Goal: Task Accomplishment & Management: Manage account settings

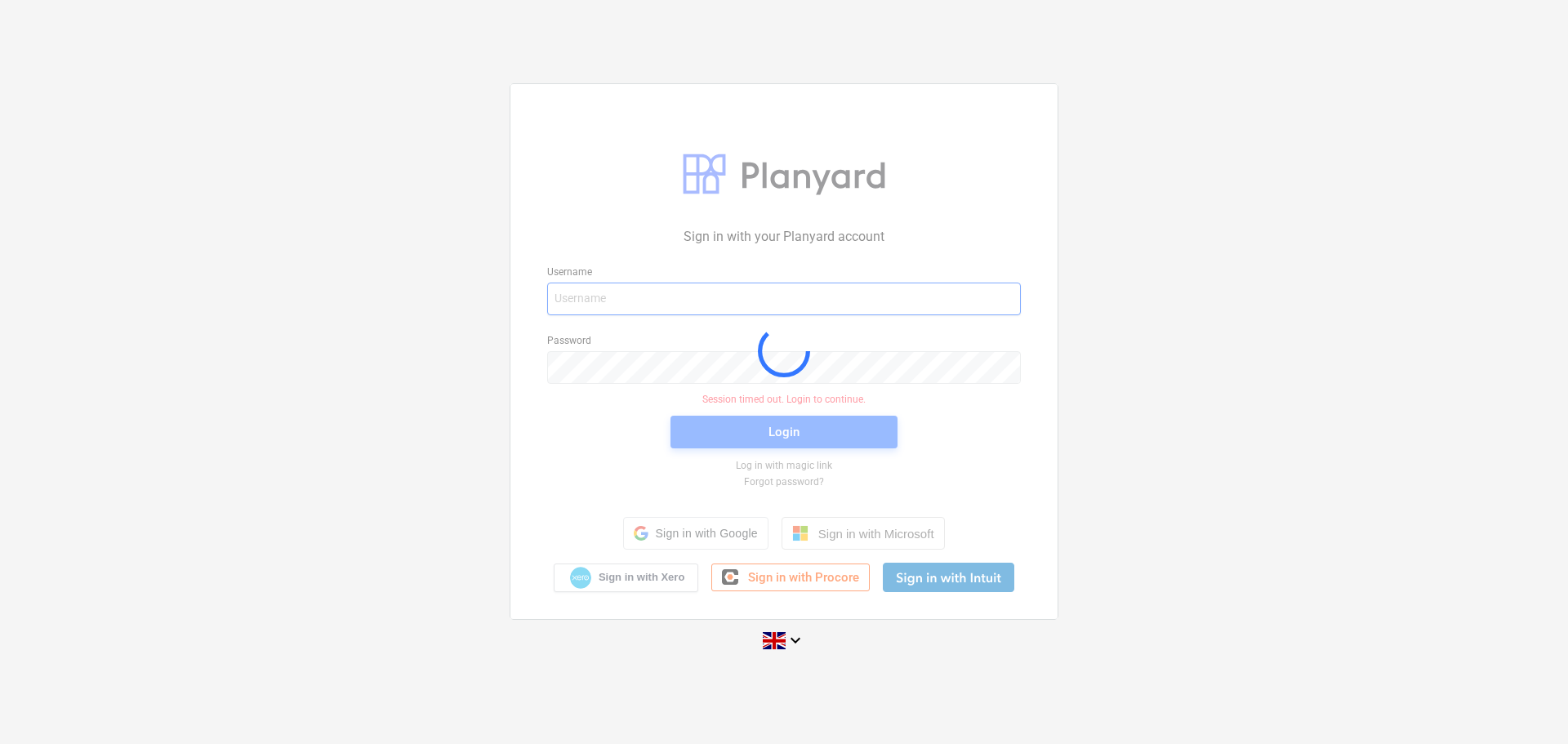
type input "[PERSON_NAME][EMAIL_ADDRESS][DOMAIN_NAME]"
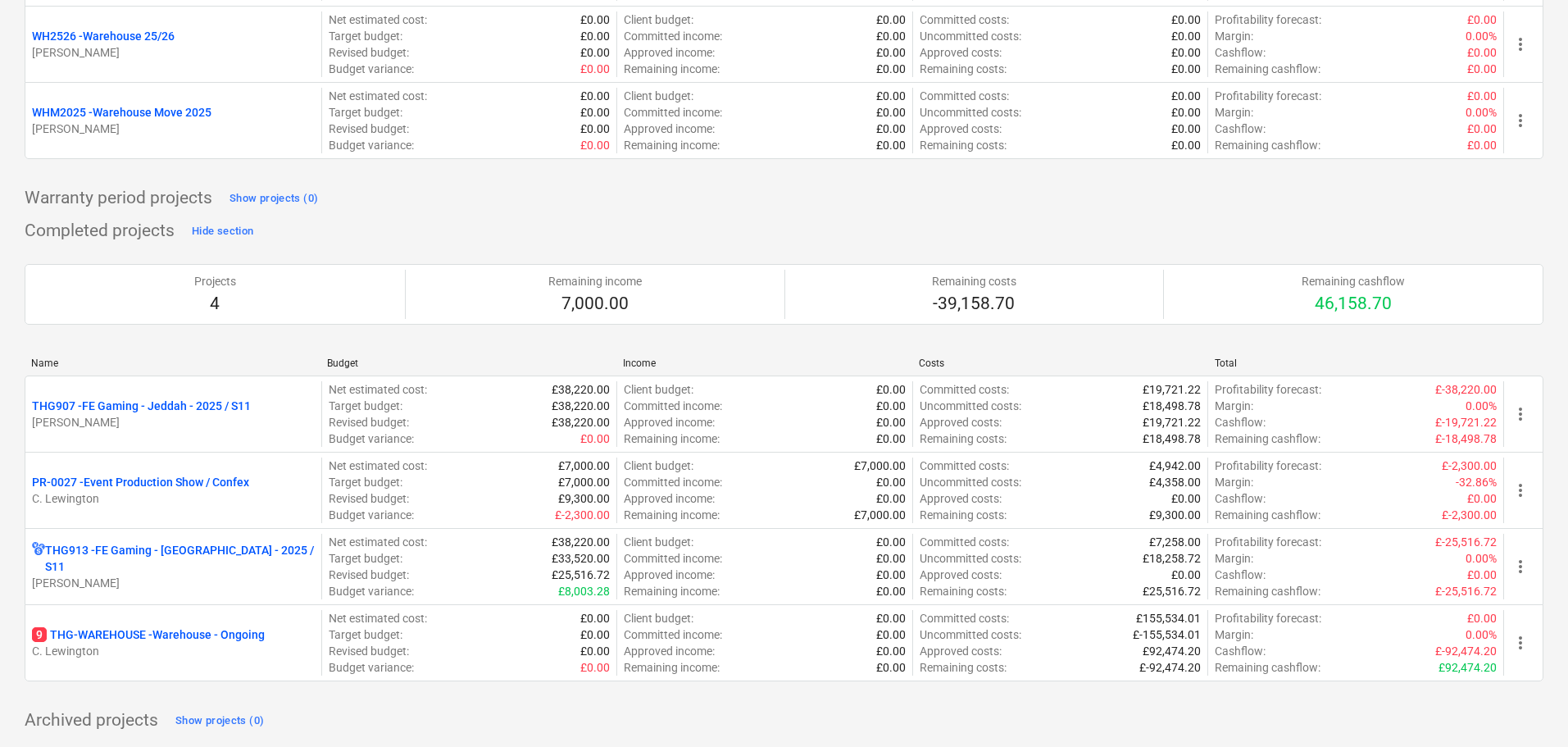
scroll to position [1007, 0]
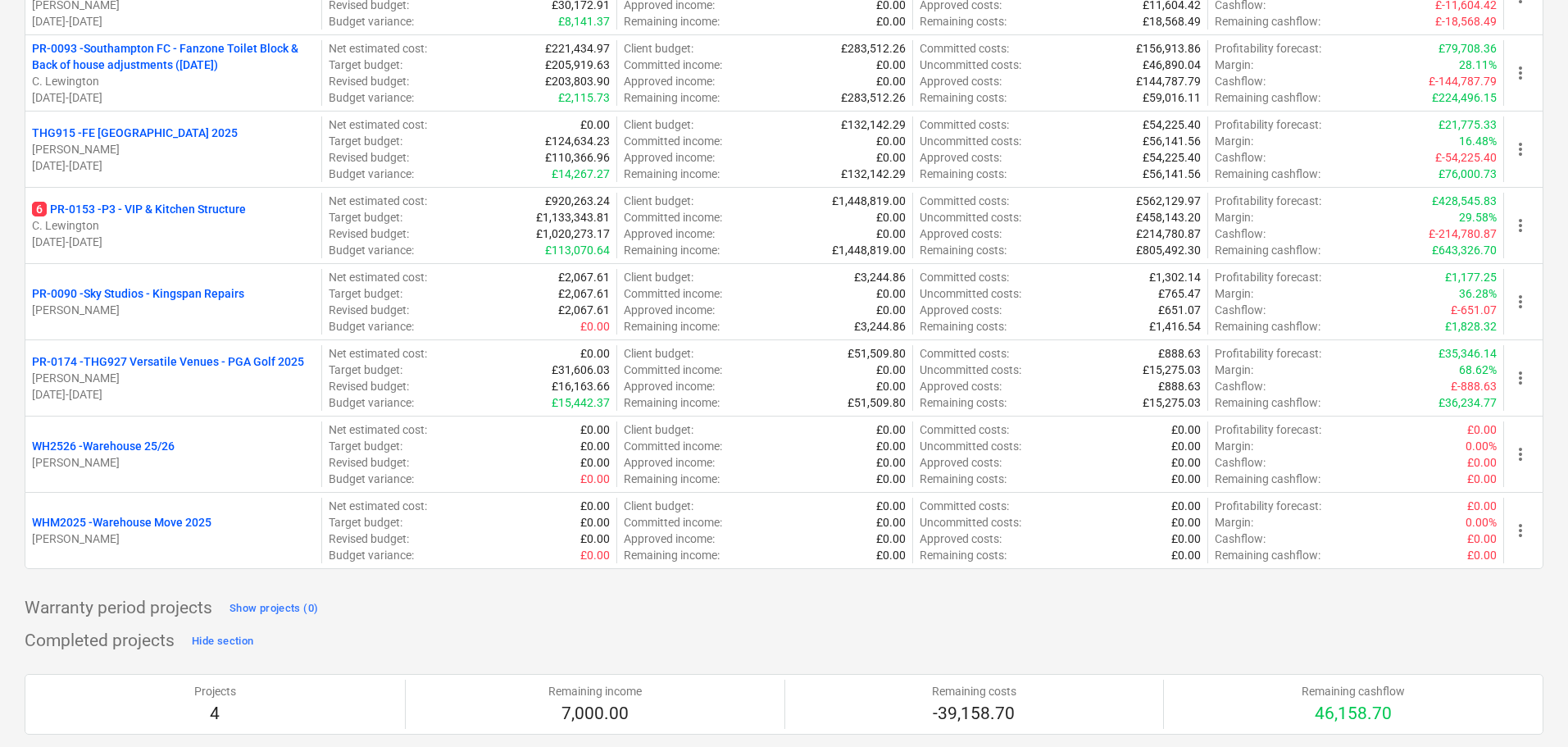
click at [437, 589] on div "My pinned projects Show projects (0) Active projects Hide section Projects 17 R…" at bounding box center [784, 111] width 1519 height 2063
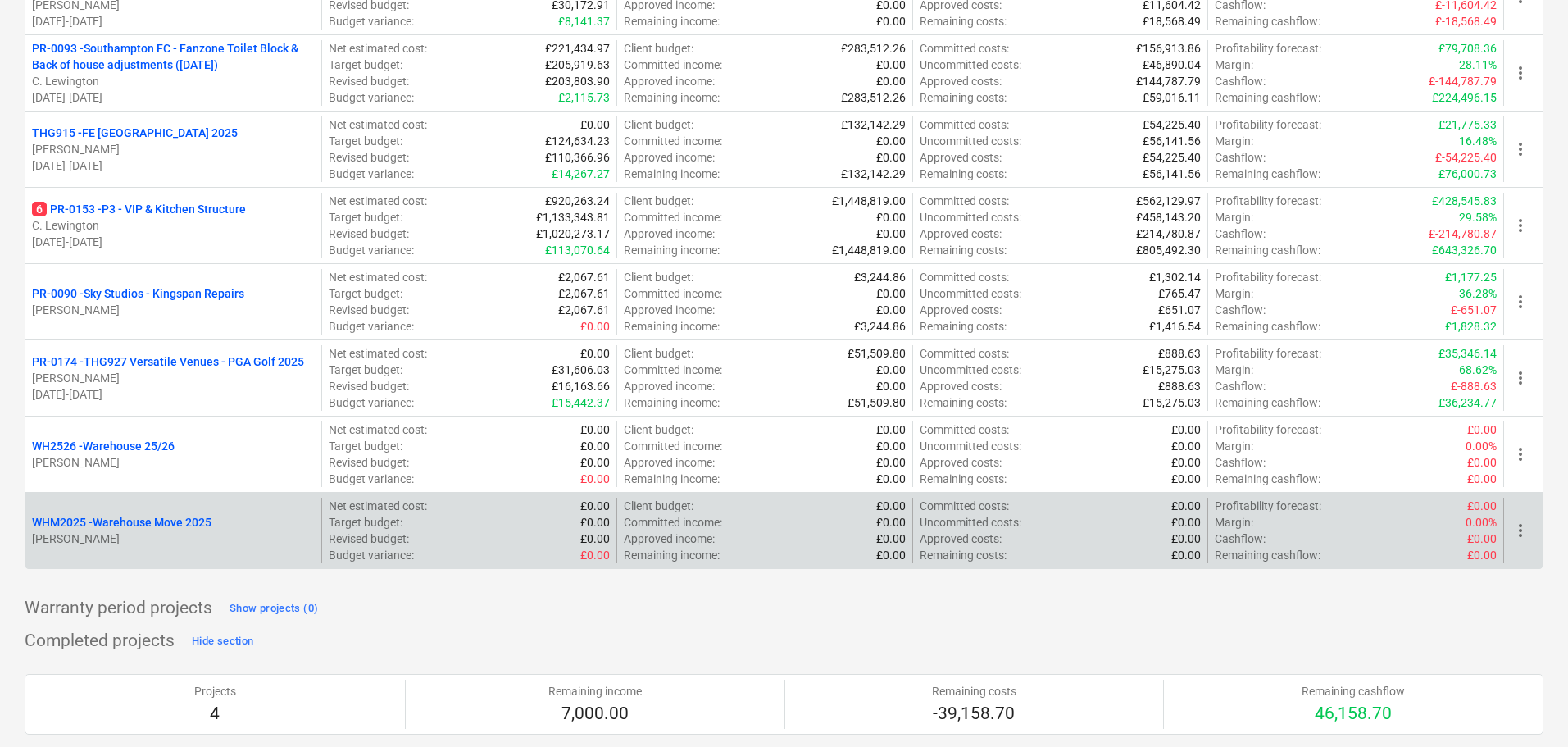
click at [255, 531] on p "[PERSON_NAME]" at bounding box center [173, 539] width 283 height 16
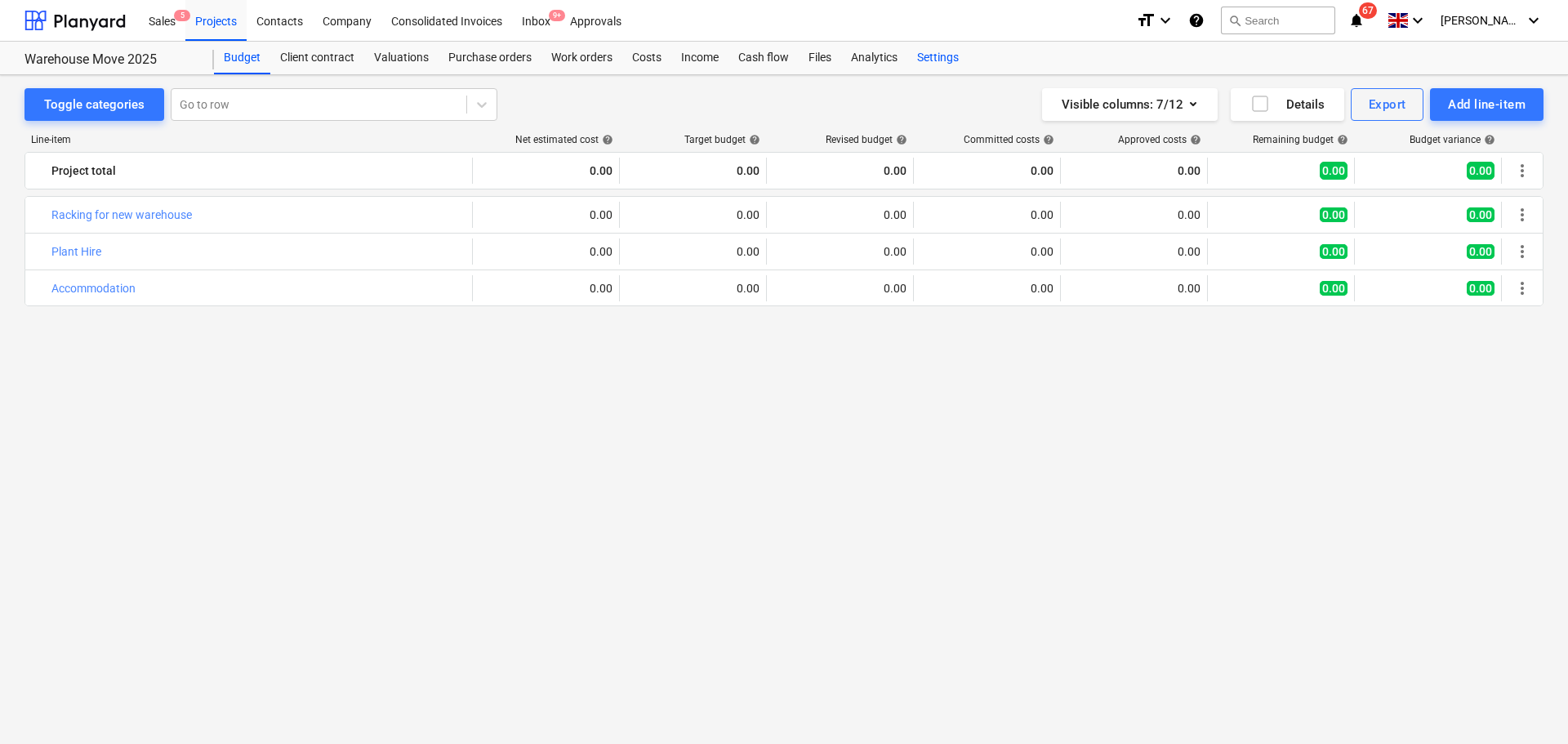
click at [951, 64] on div "Settings" at bounding box center [938, 58] width 61 height 32
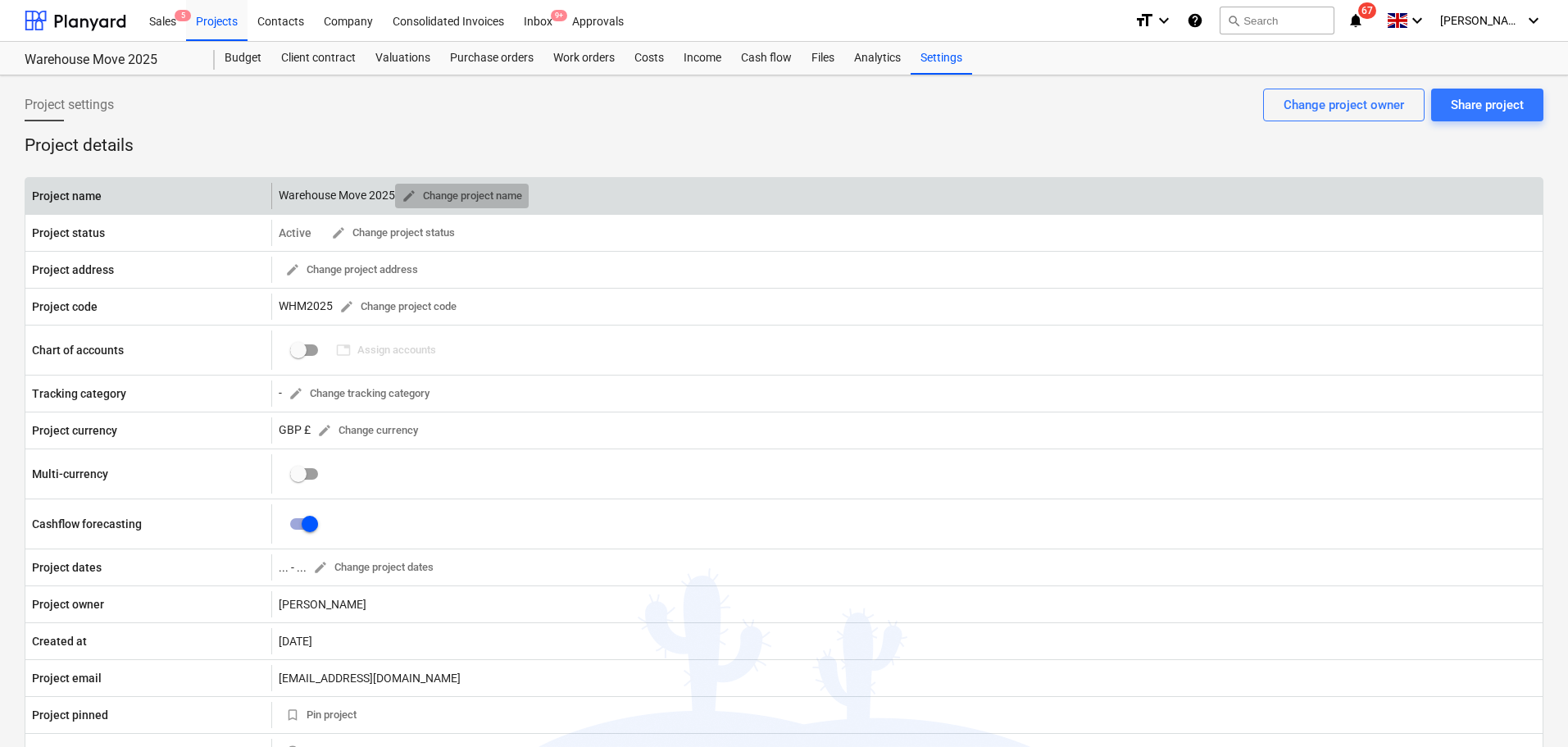
click at [407, 201] on span "edit" at bounding box center [408, 196] width 15 height 15
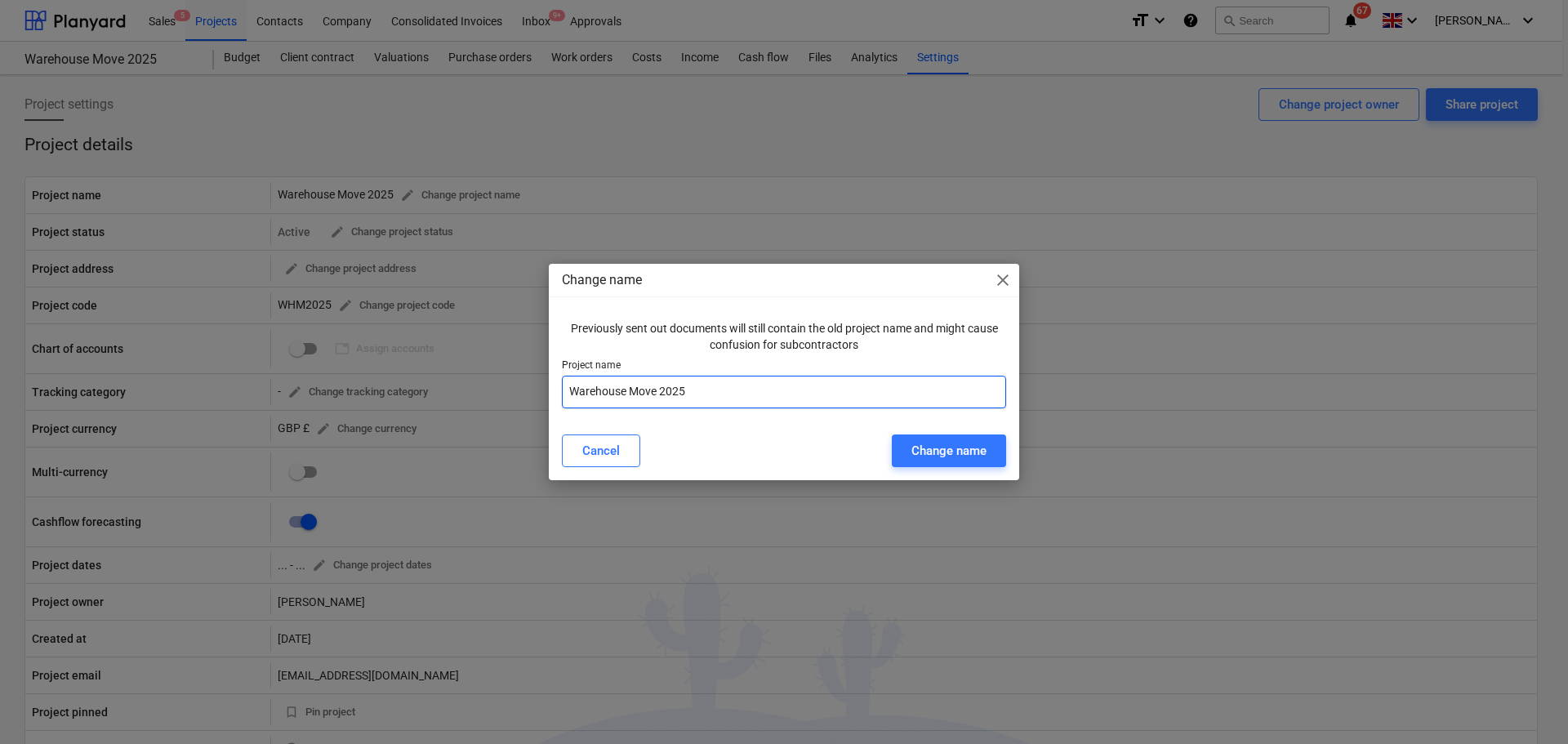
click at [569, 391] on input "Warehouse Move 2025" at bounding box center [784, 392] width 444 height 32
type input "THG1001 Warehouse Move 2025"
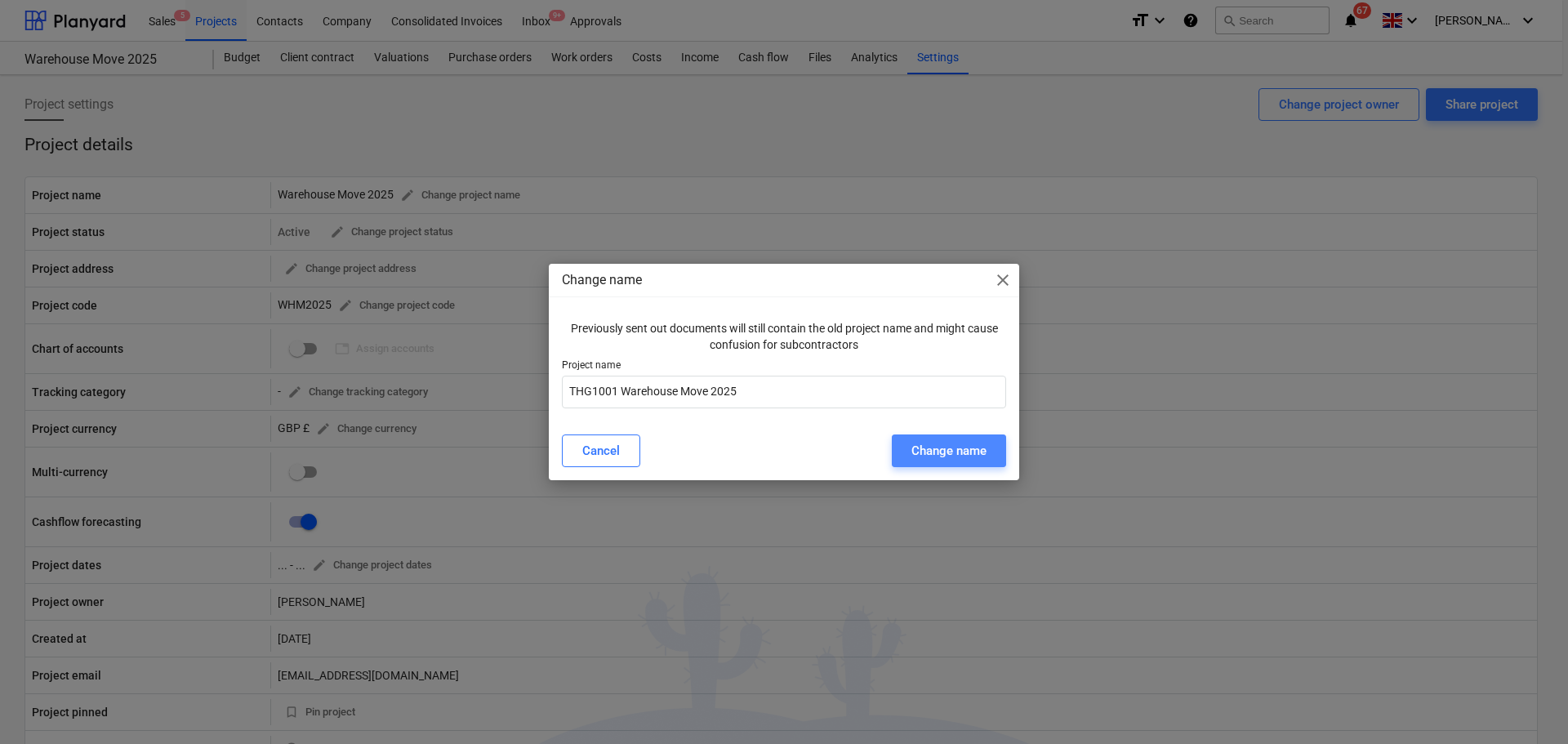
click at [963, 460] on div "Change name" at bounding box center [949, 450] width 75 height 21
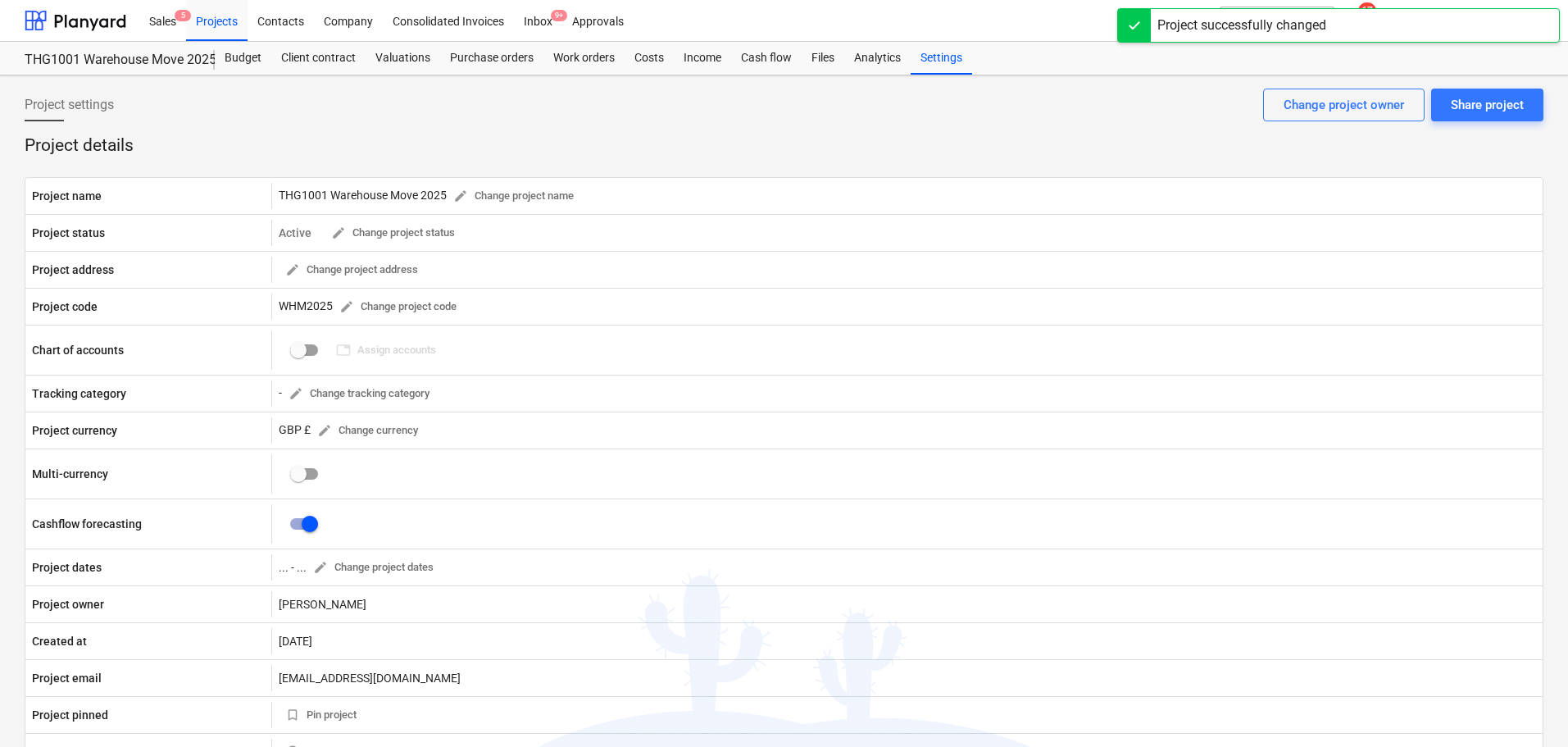
click at [375, 136] on p "Project details" at bounding box center [784, 146] width 1519 height 23
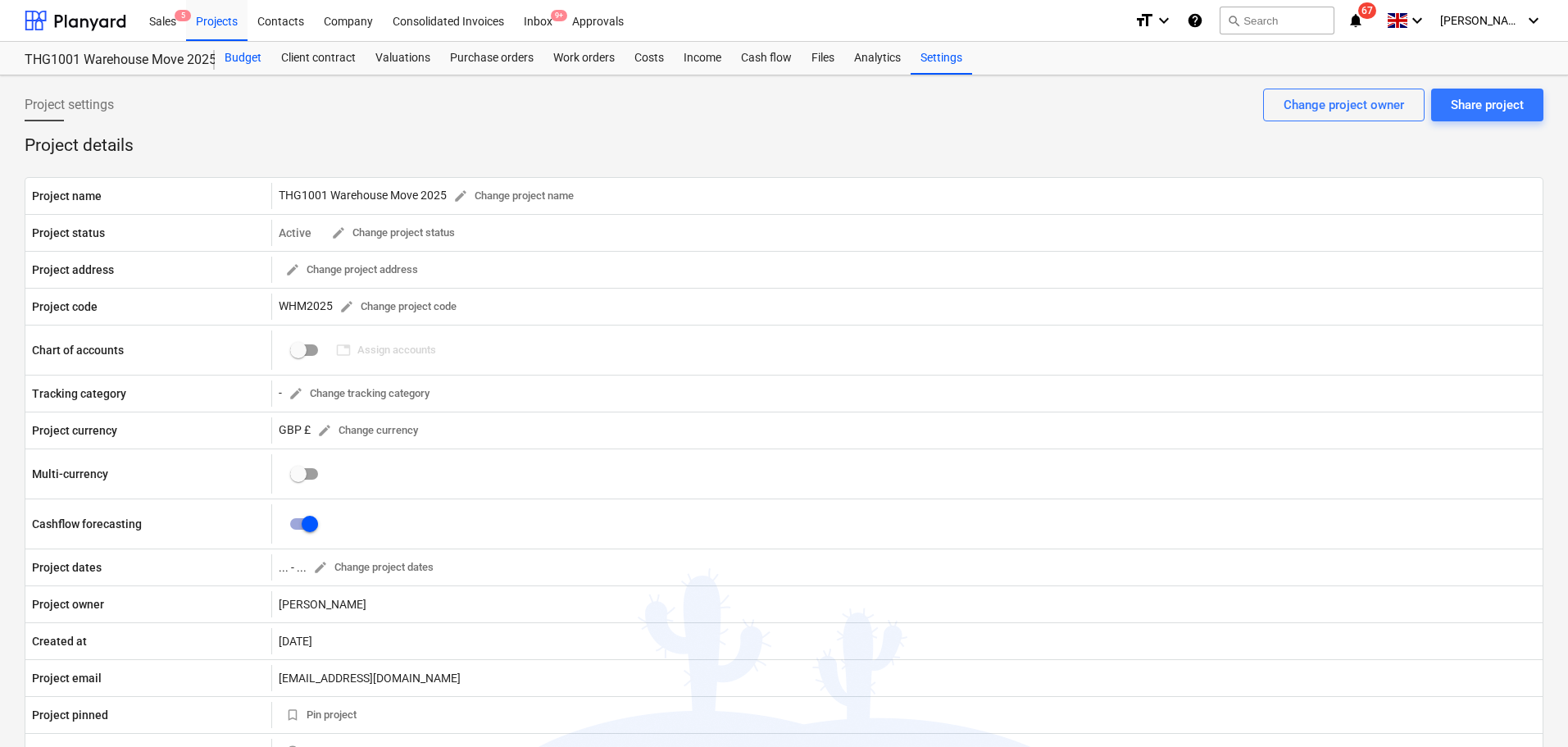
click at [239, 62] on div "Budget" at bounding box center [243, 58] width 57 height 33
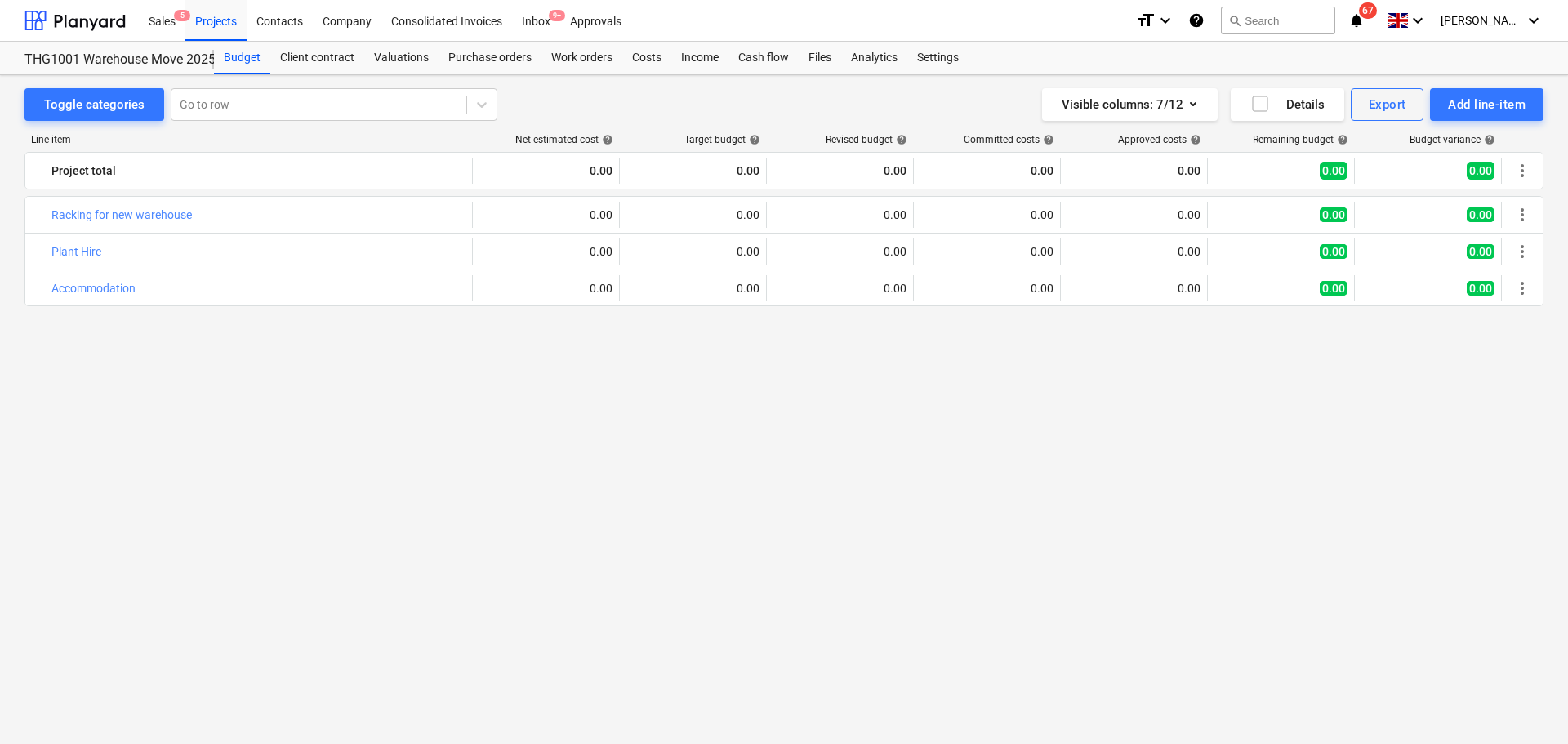
click at [492, 396] on div "bar_chart Racking for new warehouse edit 0.00 edit 0.00 edit 0.00 0.00 0.00 0.0…" at bounding box center [784, 439] width 1518 height 487
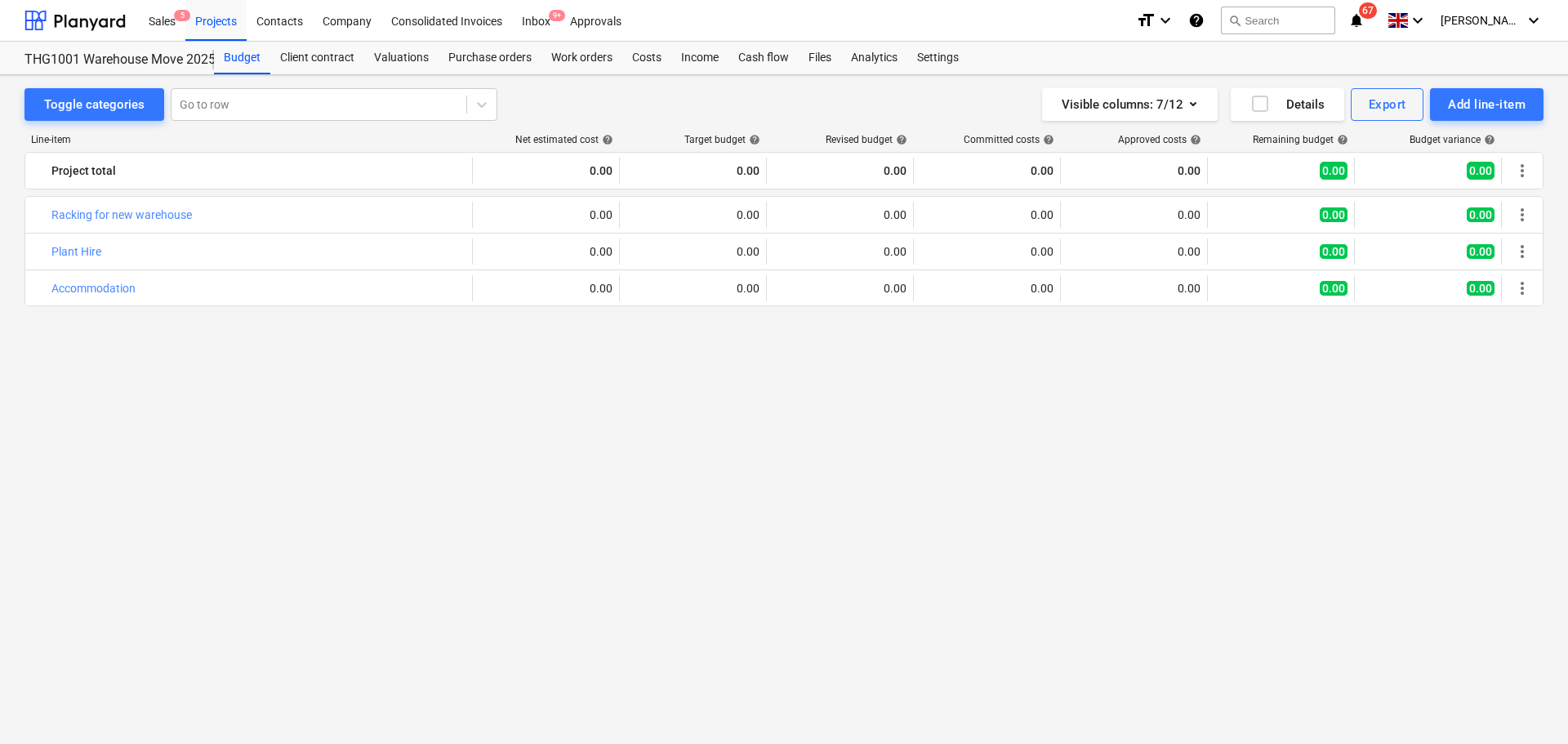
click at [492, 396] on div "bar_chart Racking for new warehouse edit 0.00 edit 0.00 edit 0.00 0.00 0.00 0.0…" at bounding box center [784, 439] width 1518 height 487
click at [488, 395] on div "bar_chart Racking for new warehouse edit 0.00 edit 0.00 edit 0.00 0.00 0.00 0.0…" at bounding box center [784, 439] width 1518 height 487
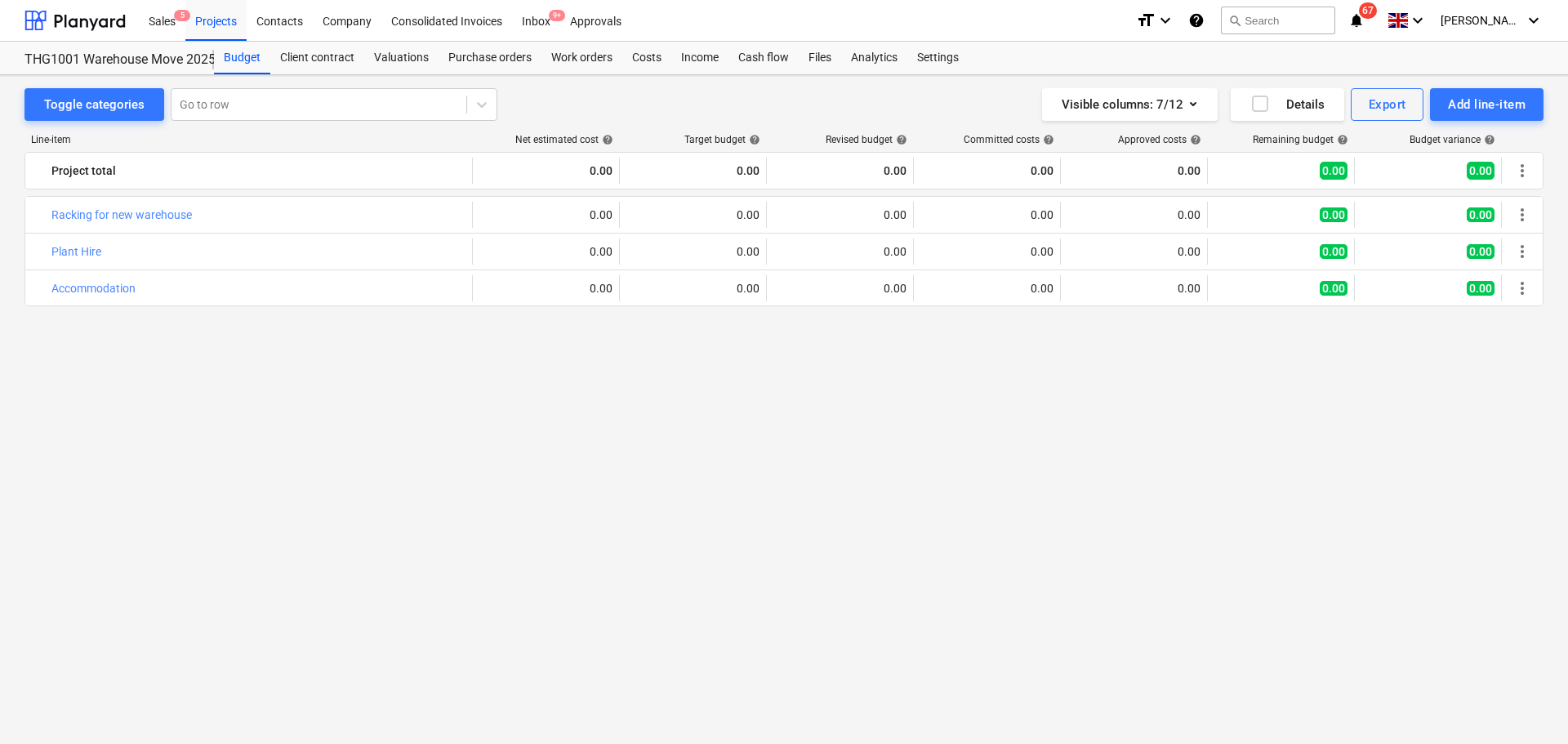
click at [488, 395] on div "bar_chart Racking for new warehouse edit 0.00 edit 0.00 edit 0.00 0.00 0.00 0.0…" at bounding box center [784, 439] width 1518 height 487
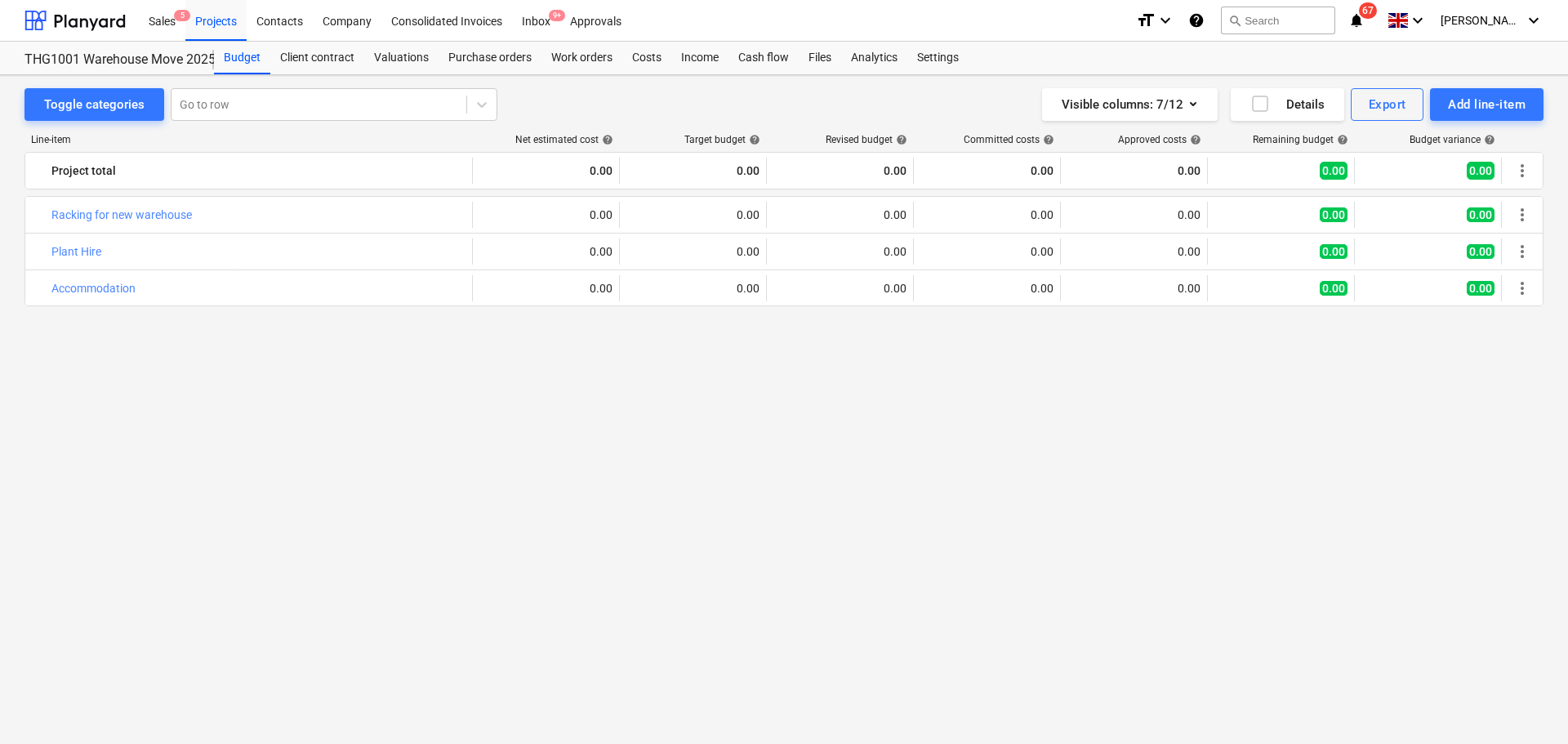
click at [488, 395] on div "bar_chart Racking for new warehouse edit 0.00 edit 0.00 edit 0.00 0.00 0.00 0.0…" at bounding box center [784, 439] width 1518 height 487
click at [914, 474] on div "bar_chart Racking for new warehouse edit 0.00 edit 0.00 edit 0.00 0.00 0.00 0.0…" at bounding box center [784, 439] width 1518 height 487
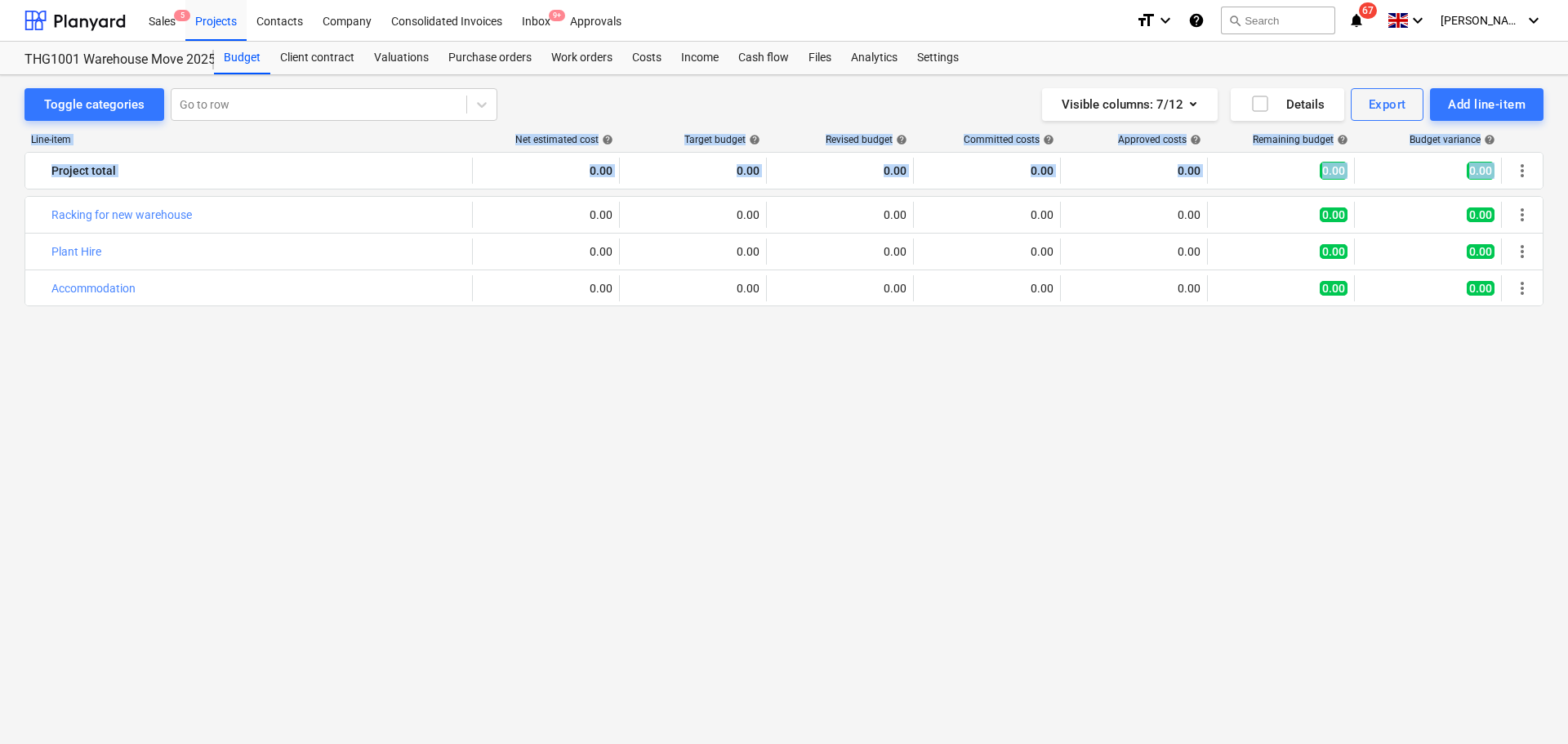
drag, startPoint x: 682, startPoint y: 99, endPoint x: 773, endPoint y: 362, distance: 278.3
click at [773, 349] on div "Toggle categories Go to row Visible columns : 7/12 Details Export Add line-item…" at bounding box center [784, 395] width 1568 height 641
click at [768, 402] on div "bar_chart Racking for new warehouse edit 0.00 edit 0.00 edit 0.00 0.00 0.00 0.0…" at bounding box center [784, 439] width 1518 height 487
click at [687, 390] on div "bar_chart Racking for new warehouse edit 0.00 edit 0.00 edit 0.00 0.00 0.00 0.0…" at bounding box center [784, 439] width 1518 height 487
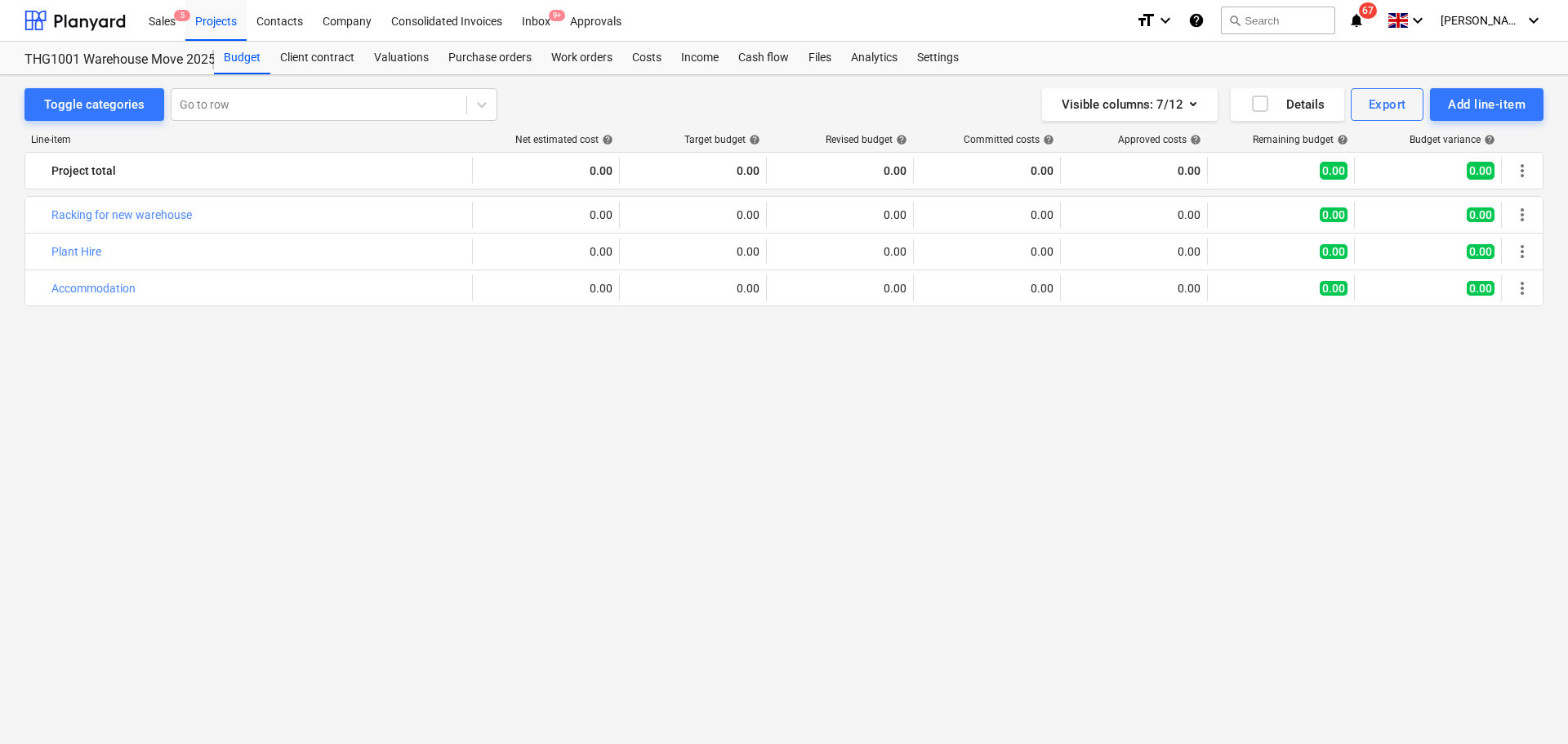
click at [687, 390] on div "bar_chart Racking for new warehouse edit 0.00 edit 0.00 edit 0.00 0.00 0.00 0.0…" at bounding box center [784, 439] width 1518 height 487
click at [688, 391] on div "bar_chart Racking for new warehouse edit 0.00 edit 0.00 edit 0.00 0.00 0.00 0.0…" at bounding box center [784, 439] width 1518 height 487
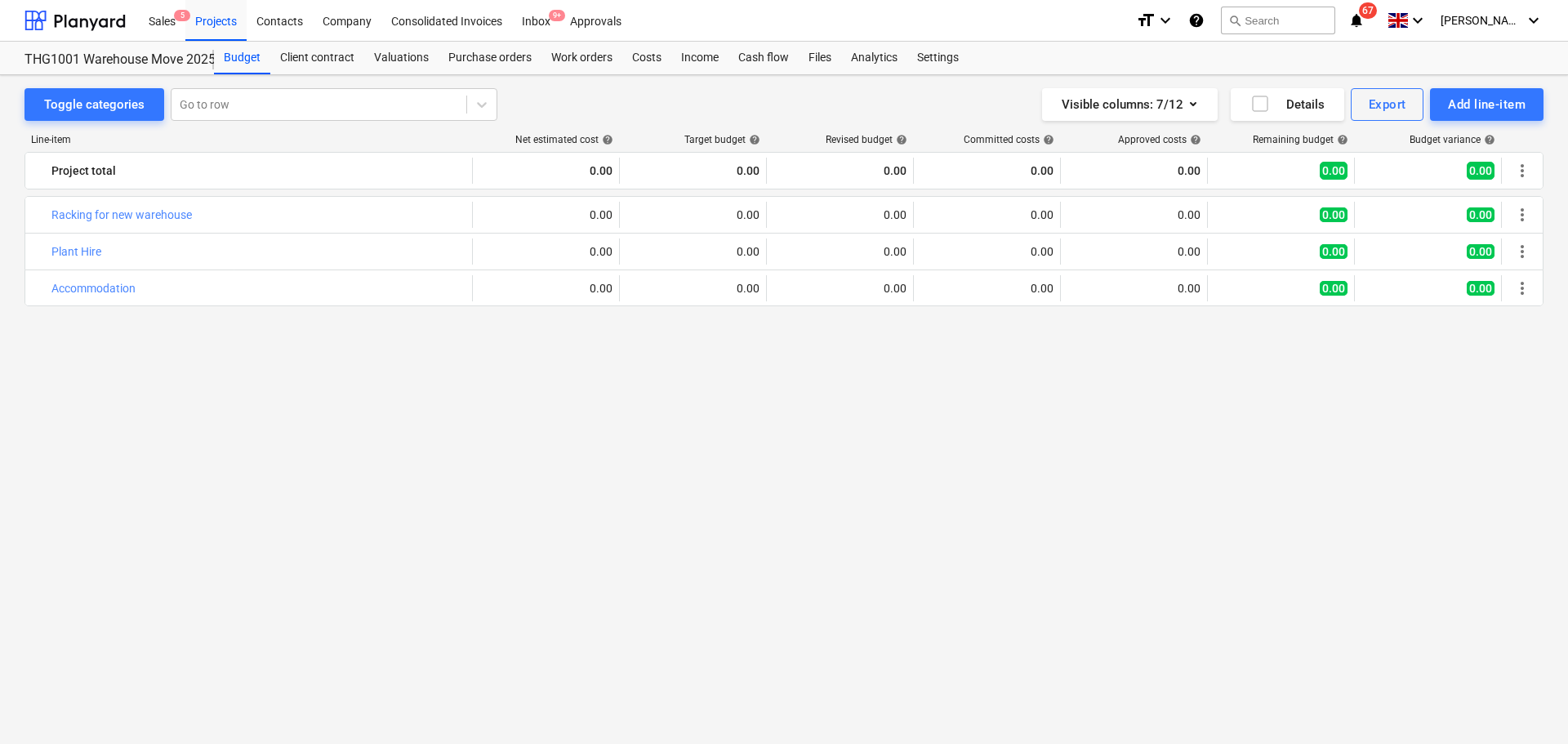
click at [688, 391] on div "bar_chart Racking for new warehouse edit 0.00 edit 0.00 edit 0.00 0.00 0.00 0.0…" at bounding box center [784, 439] width 1518 height 487
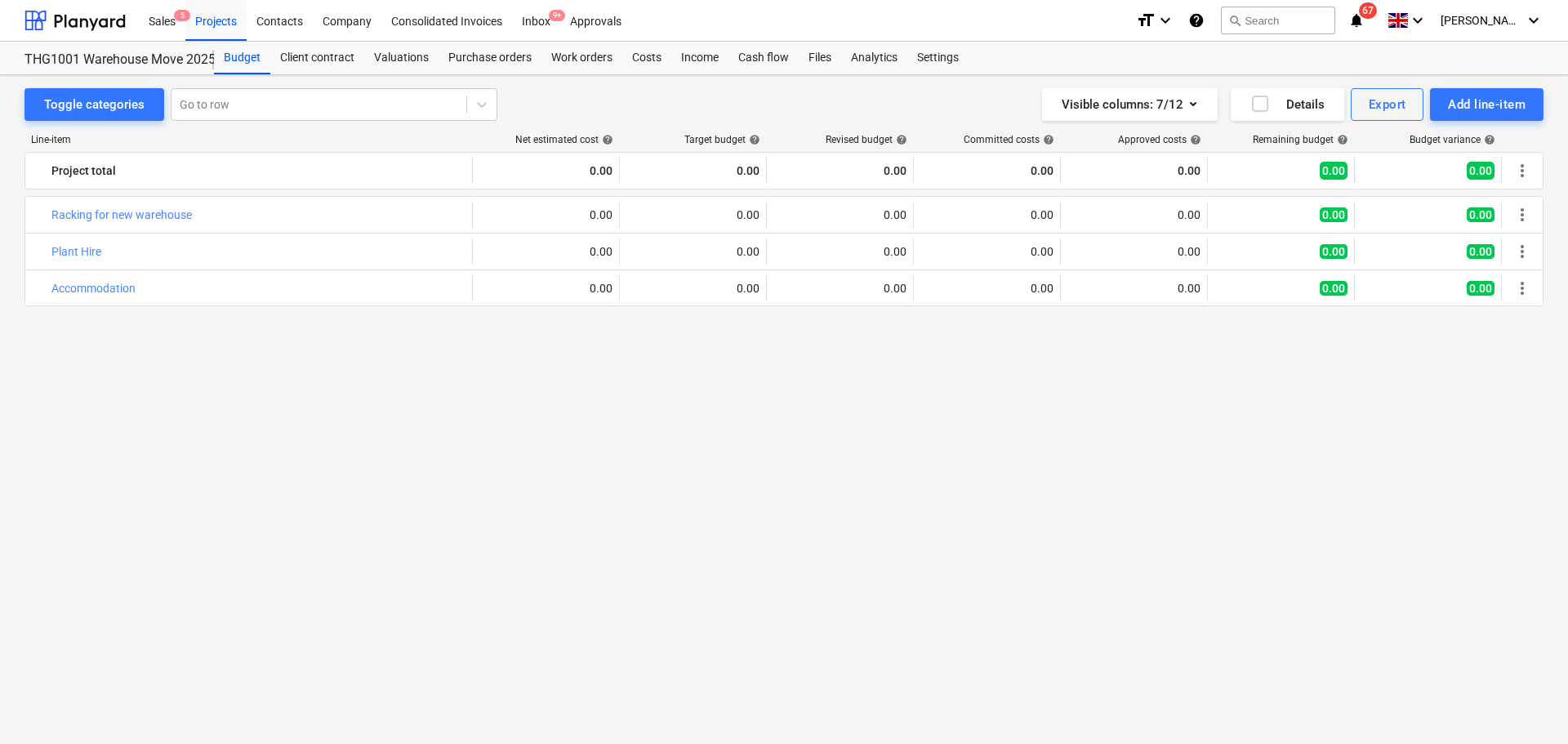
click at [688, 391] on div "bar_chart Racking for new warehouse edit 0.00 edit 0.00 edit 0.00 0.00 0.00 0.0…" at bounding box center [784, 439] width 1518 height 487
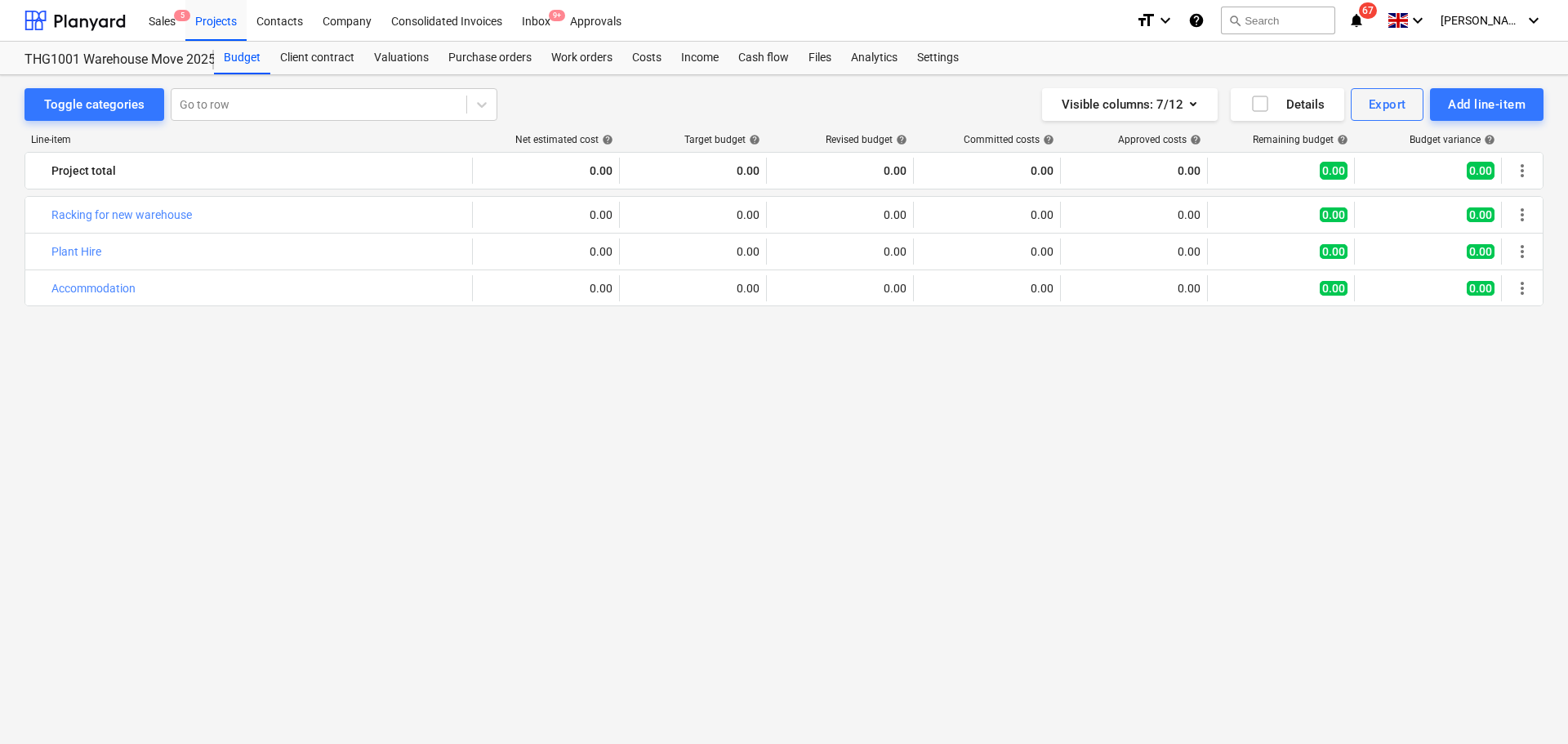
click at [688, 391] on div "bar_chart Racking for new warehouse edit 0.00 edit 0.00 edit 0.00 0.00 0.00 0.0…" at bounding box center [784, 439] width 1518 height 487
drag, startPoint x: 688, startPoint y: 391, endPoint x: 667, endPoint y: 115, distance: 276.8
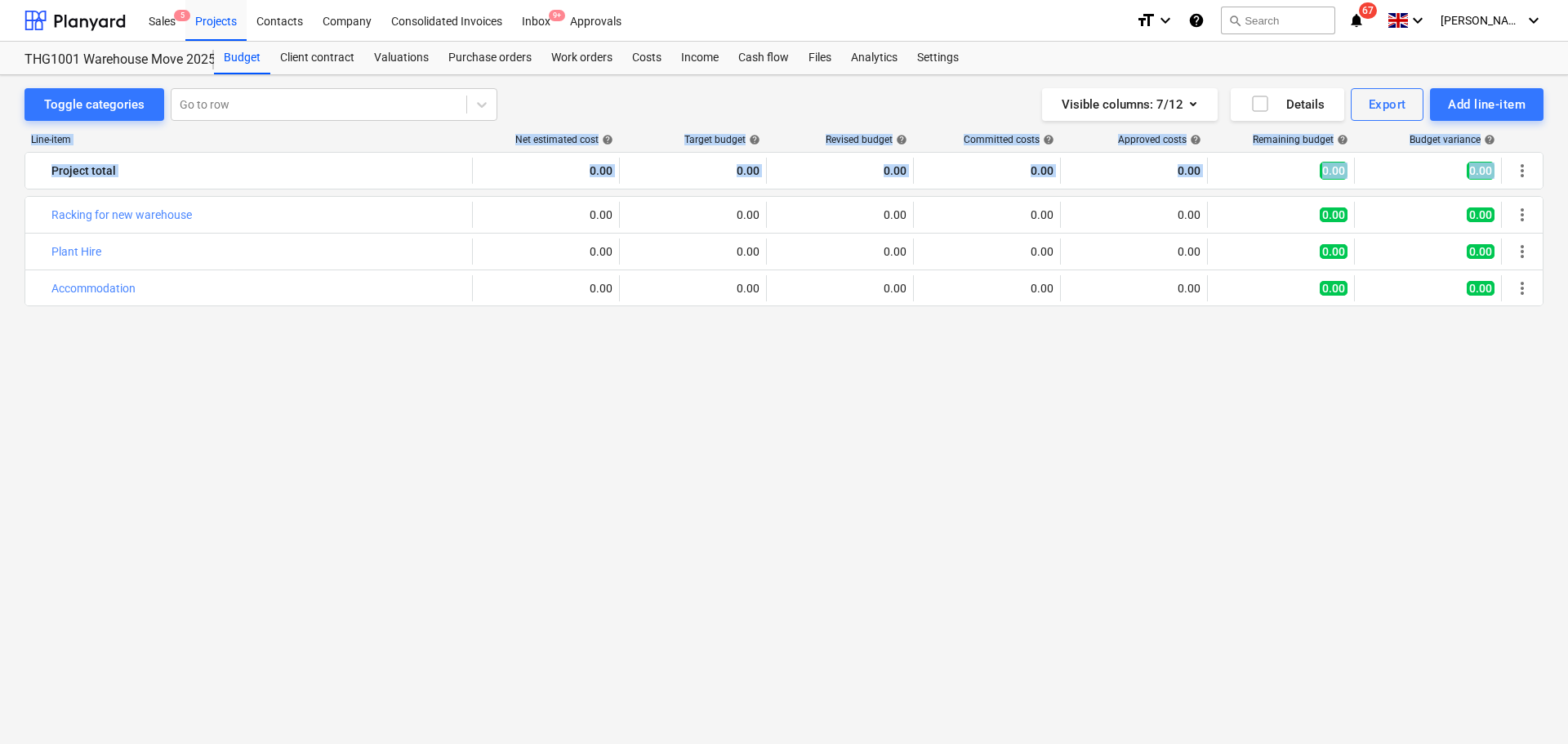
click at [667, 107] on div "Toggle categories Go to row Visible columns : 7/12 Details Export Add line-item…" at bounding box center [784, 395] width 1568 height 641
click at [682, 478] on div "bar_chart Racking for new warehouse edit 0.00 edit 0.00 edit 0.00 0.00 0.00 0.0…" at bounding box center [784, 439] width 1518 height 487
click at [692, 445] on div "bar_chart Racking for new warehouse edit 0.00 edit 0.00 edit 0.00 0.00 0.00 0.0…" at bounding box center [784, 439] width 1518 height 487
click at [704, 93] on div "Toggle categories Go to row Visible columns : 7/12 Details Export Add line-item" at bounding box center [784, 104] width 1518 height 32
click at [635, 406] on div "bar_chart Racking for new warehouse edit 0.00 edit 0.00 edit 0.00 0.00 0.00 0.0…" at bounding box center [784, 439] width 1518 height 487
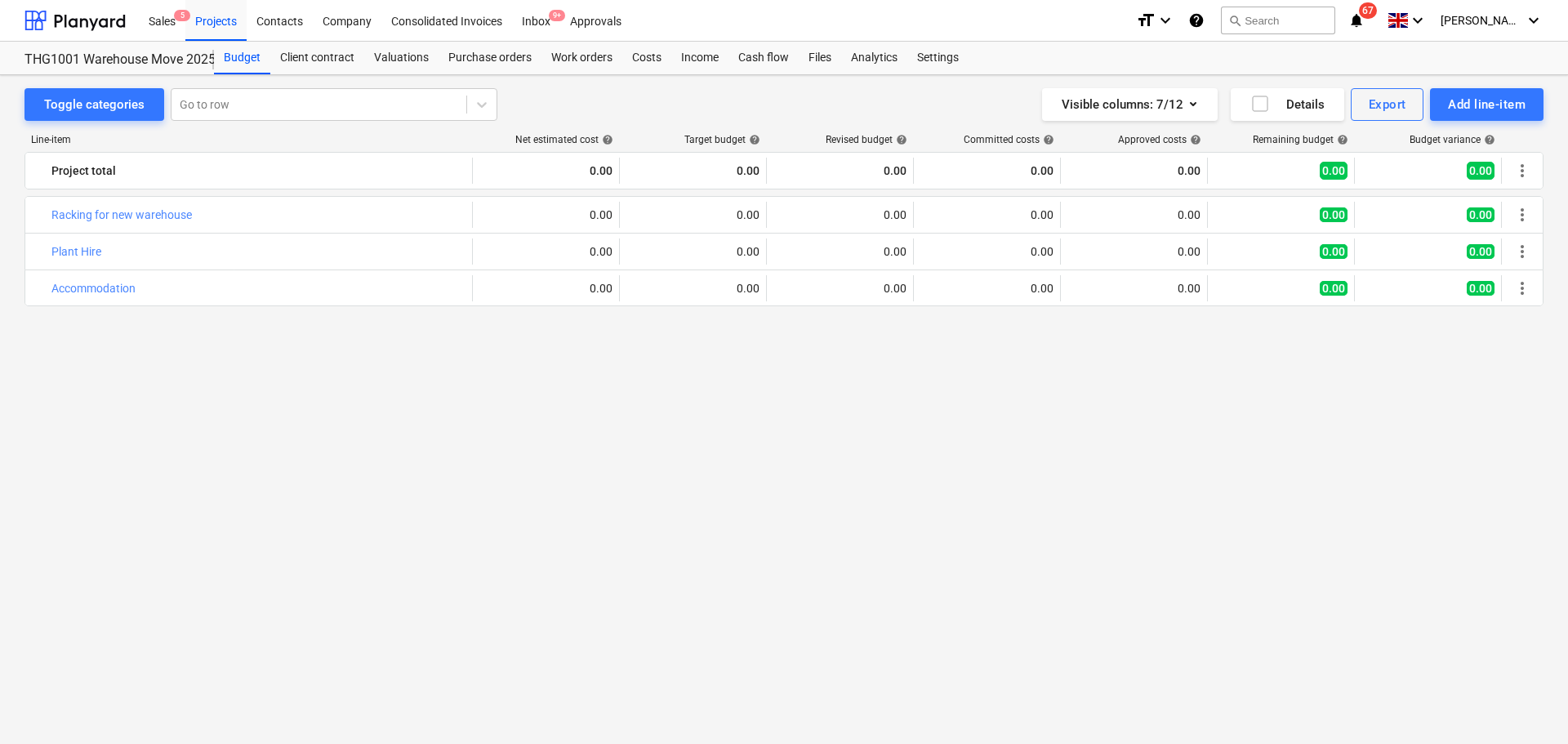
click at [635, 406] on div "bar_chart Racking for new warehouse edit 0.00 edit 0.00 edit 0.00 0.00 0.00 0.0…" at bounding box center [784, 439] width 1518 height 487
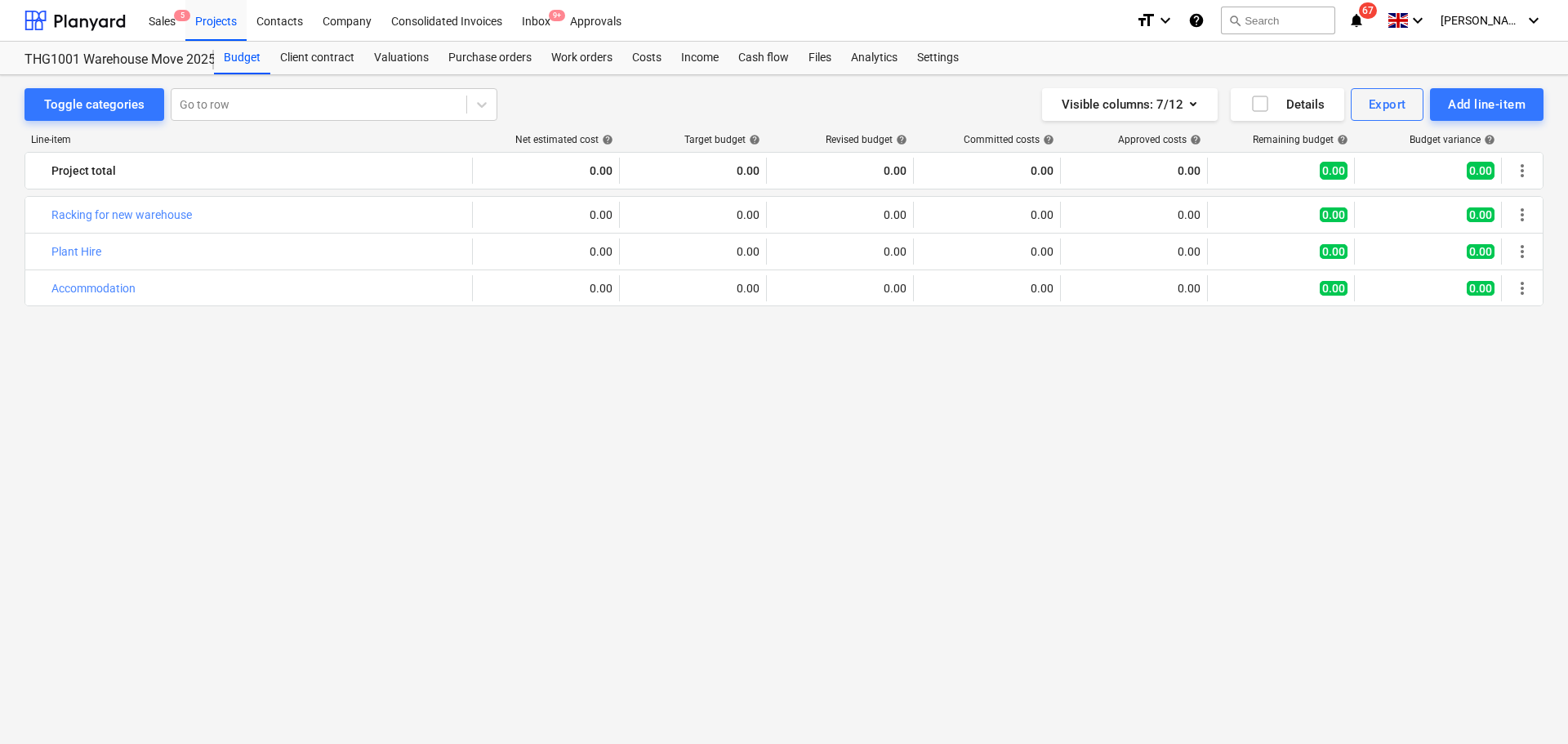
click at [635, 406] on div "bar_chart Racking for new warehouse edit 0.00 edit 0.00 edit 0.00 0.00 0.00 0.0…" at bounding box center [784, 439] width 1518 height 487
click at [633, 407] on div "bar_chart Racking for new warehouse edit 0.00 edit 0.00 edit 0.00 0.00 0.00 0.0…" at bounding box center [784, 439] width 1518 height 487
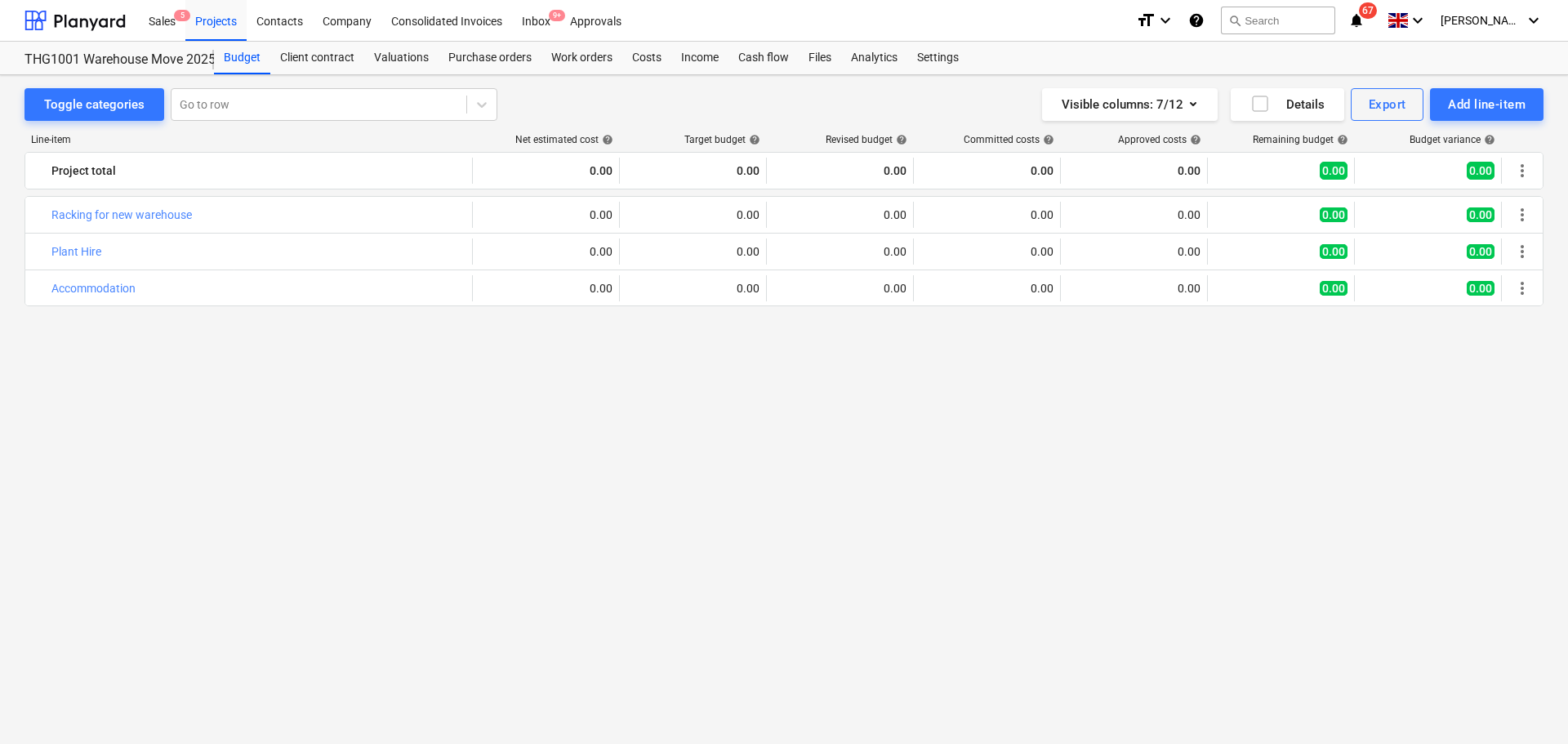
click at [633, 407] on div "bar_chart Racking for new warehouse edit 0.00 edit 0.00 edit 0.00 0.00 0.00 0.0…" at bounding box center [784, 439] width 1518 height 487
drag, startPoint x: 324, startPoint y: 381, endPoint x: 820, endPoint y: 497, distance: 509.4
click at [820, 497] on div "bar_chart Racking for new warehouse edit 0.00 edit 0.00 edit 0.00 0.00 0.00 0.0…" at bounding box center [784, 439] width 1518 height 487
click at [728, 518] on div "bar_chart Racking for new warehouse edit 0.00 edit 0.00 edit 0.00 0.00 0.00 0.0…" at bounding box center [784, 439] width 1518 height 487
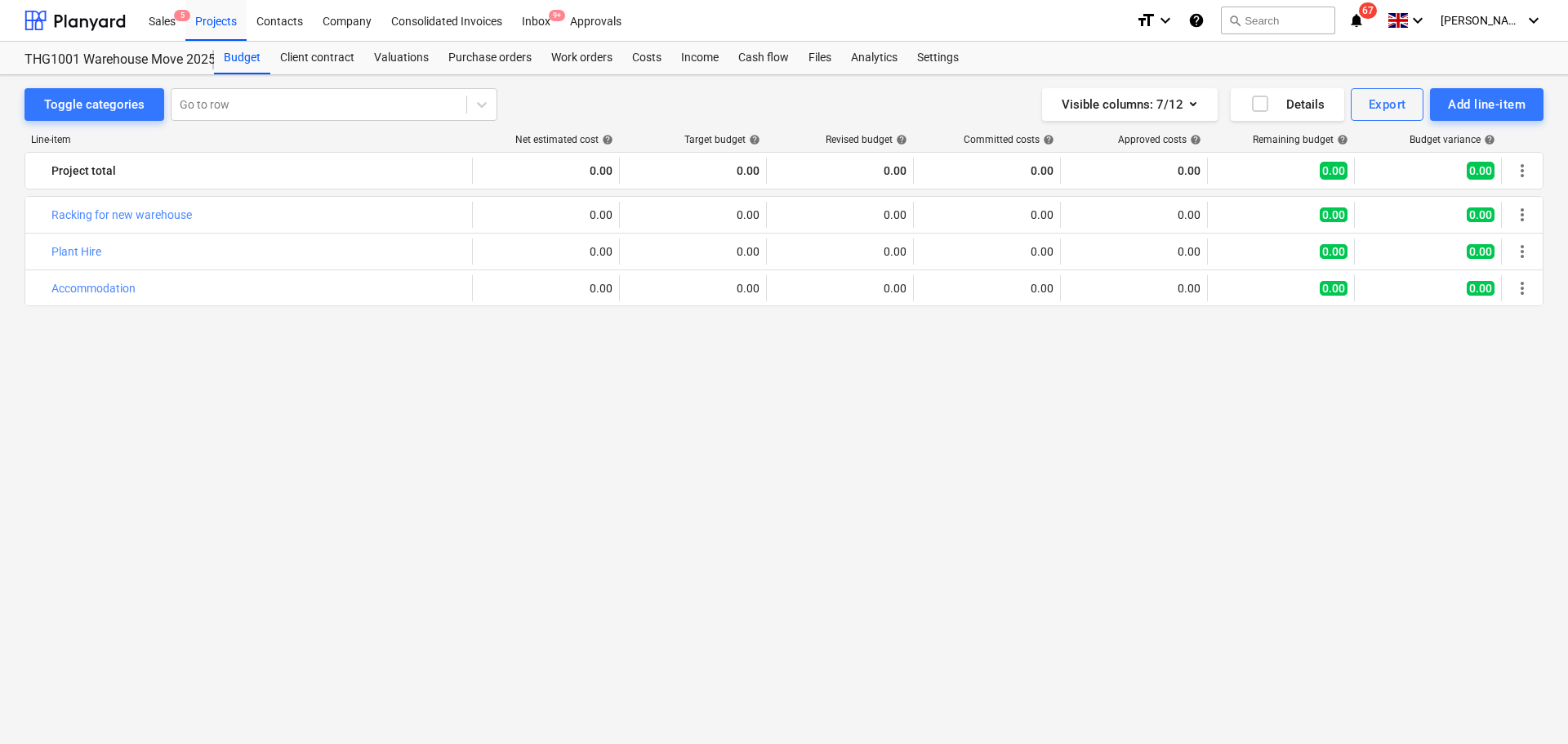
click at [728, 518] on div "bar_chart Racking for new warehouse edit 0.00 edit 0.00 edit 0.00 0.00 0.00 0.0…" at bounding box center [784, 439] width 1518 height 487
click at [727, 517] on div "bar_chart Racking for new warehouse edit 0.00 edit 0.00 edit 0.00 0.00 0.00 0.0…" at bounding box center [784, 439] width 1518 height 487
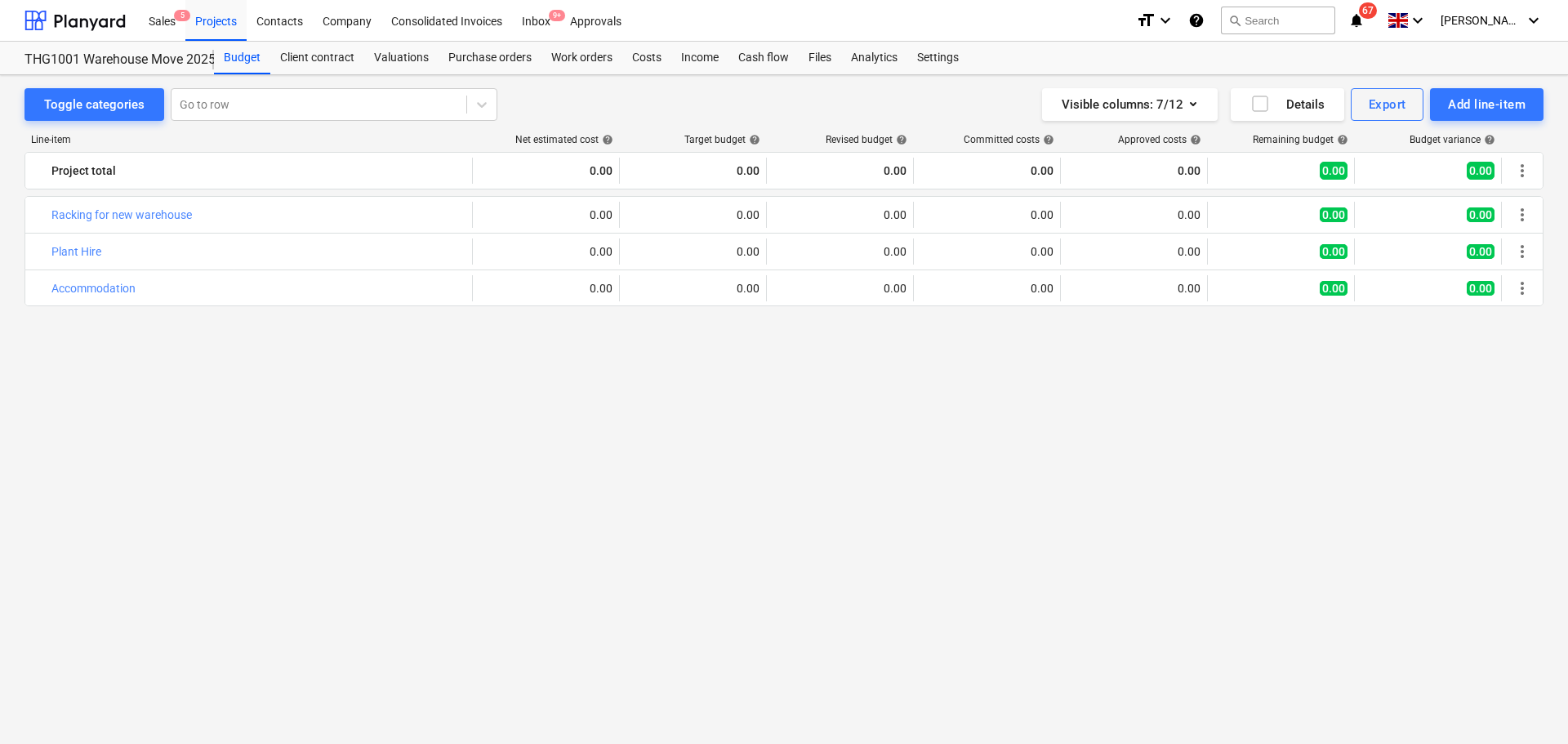
click at [727, 517] on div "bar_chart Racking for new warehouse edit 0.00 edit 0.00 edit 0.00 0.00 0.00 0.0…" at bounding box center [784, 439] width 1518 height 487
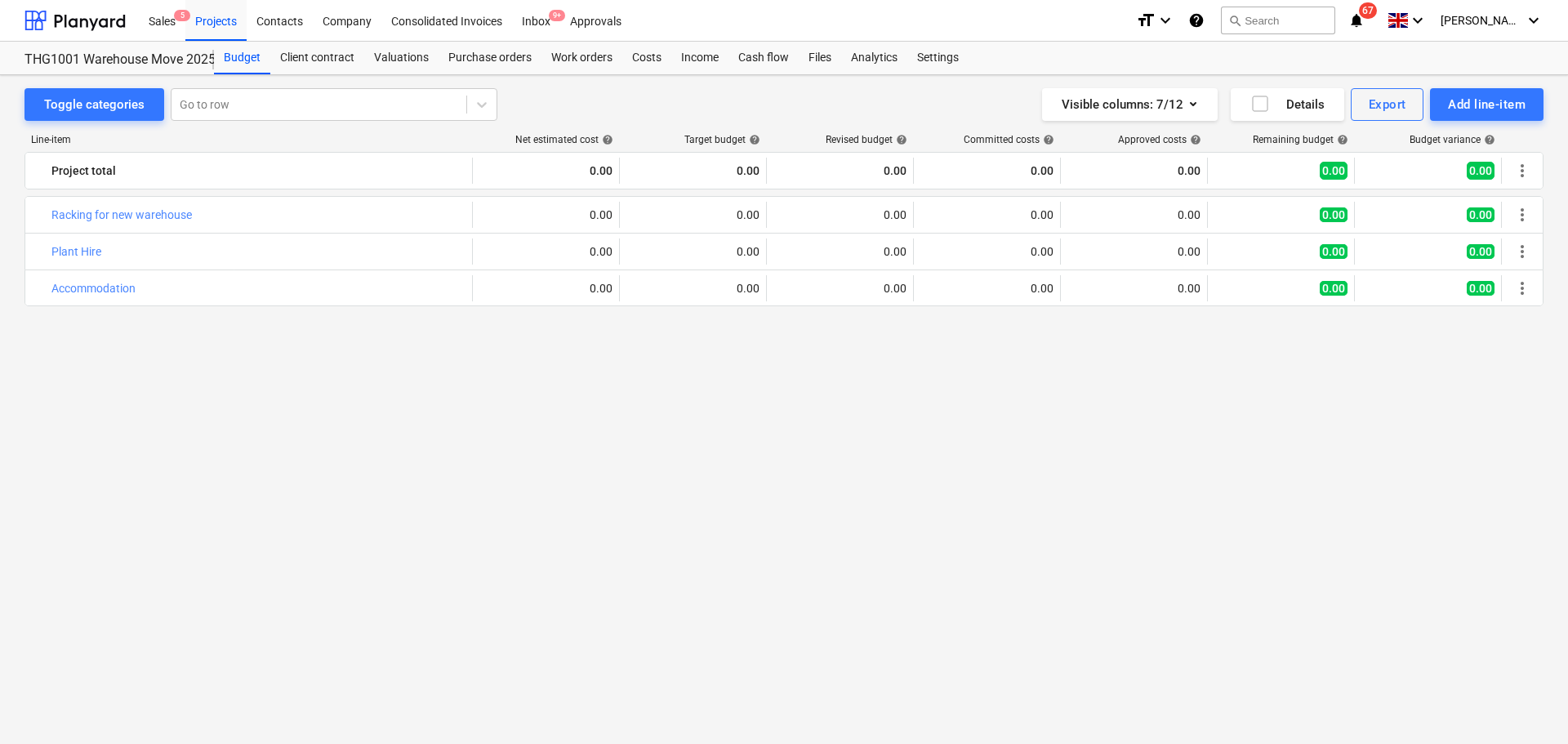
click at [727, 517] on div "bar_chart Racking for new warehouse edit 0.00 edit 0.00 edit 0.00 0.00 0.00 0.0…" at bounding box center [784, 439] width 1518 height 487
click at [703, 483] on div "bar_chart Racking for new warehouse edit 0.00 edit 0.00 edit 0.00 0.00 0.00 0.0…" at bounding box center [784, 439] width 1518 height 487
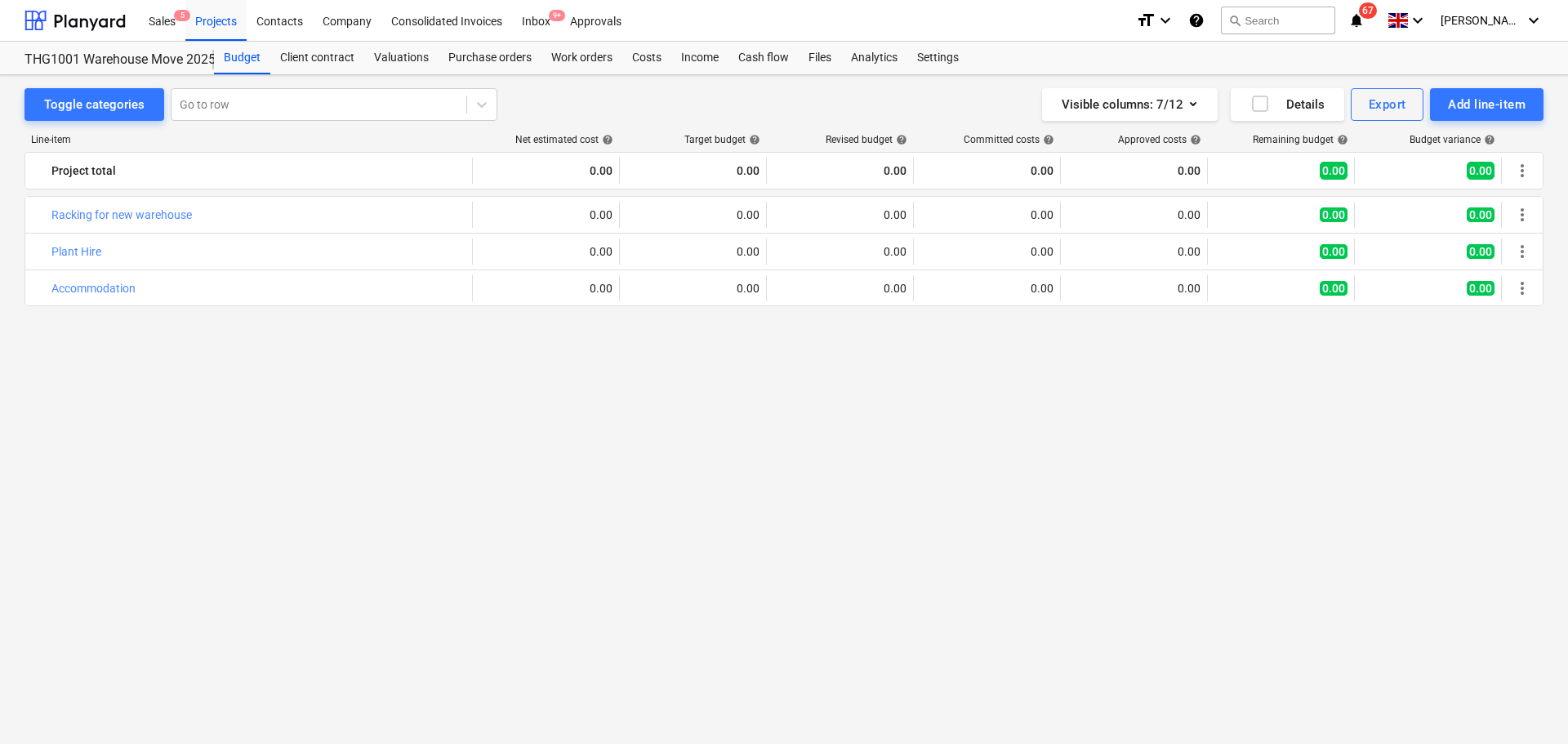
click at [700, 483] on div "bar_chart Racking for new warehouse edit 0.00 edit 0.00 edit 0.00 0.00 0.00 0.0…" at bounding box center [784, 439] width 1518 height 487
drag, startPoint x: 688, startPoint y: 474, endPoint x: 726, endPoint y: 114, distance: 362.0
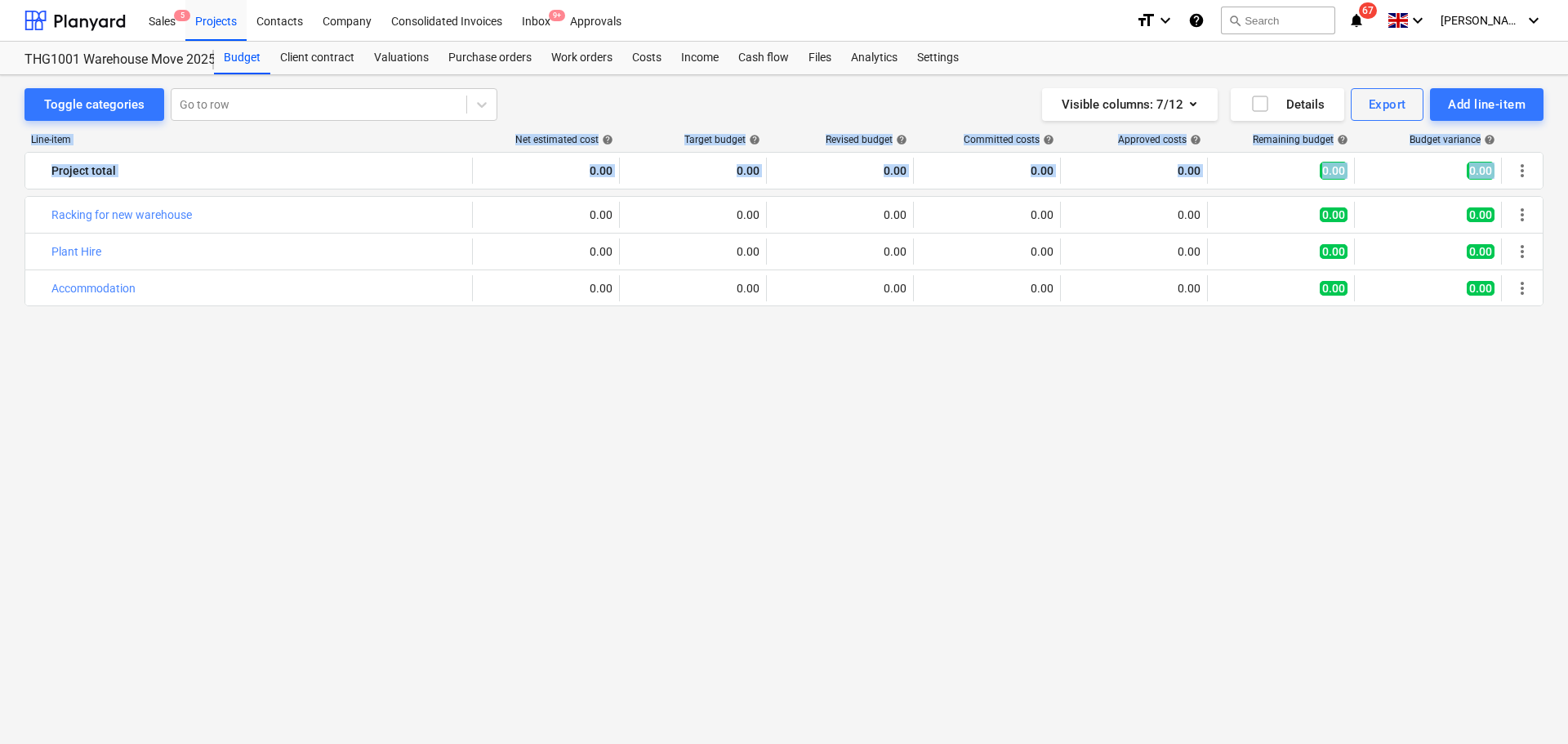
click at [726, 119] on div "Toggle categories Go to row Visible columns : 7/12 Details Export Add line-item…" at bounding box center [784, 395] width 1568 height 641
click at [726, 114] on div "Toggle categories Go to row Visible columns : 7/12 Details Export Add line-item" at bounding box center [784, 104] width 1518 height 32
click at [696, 424] on div "bar_chart Racking for new warehouse edit 0.00 edit 0.00 edit 0.00 0.00 0.00 0.0…" at bounding box center [784, 439] width 1518 height 487
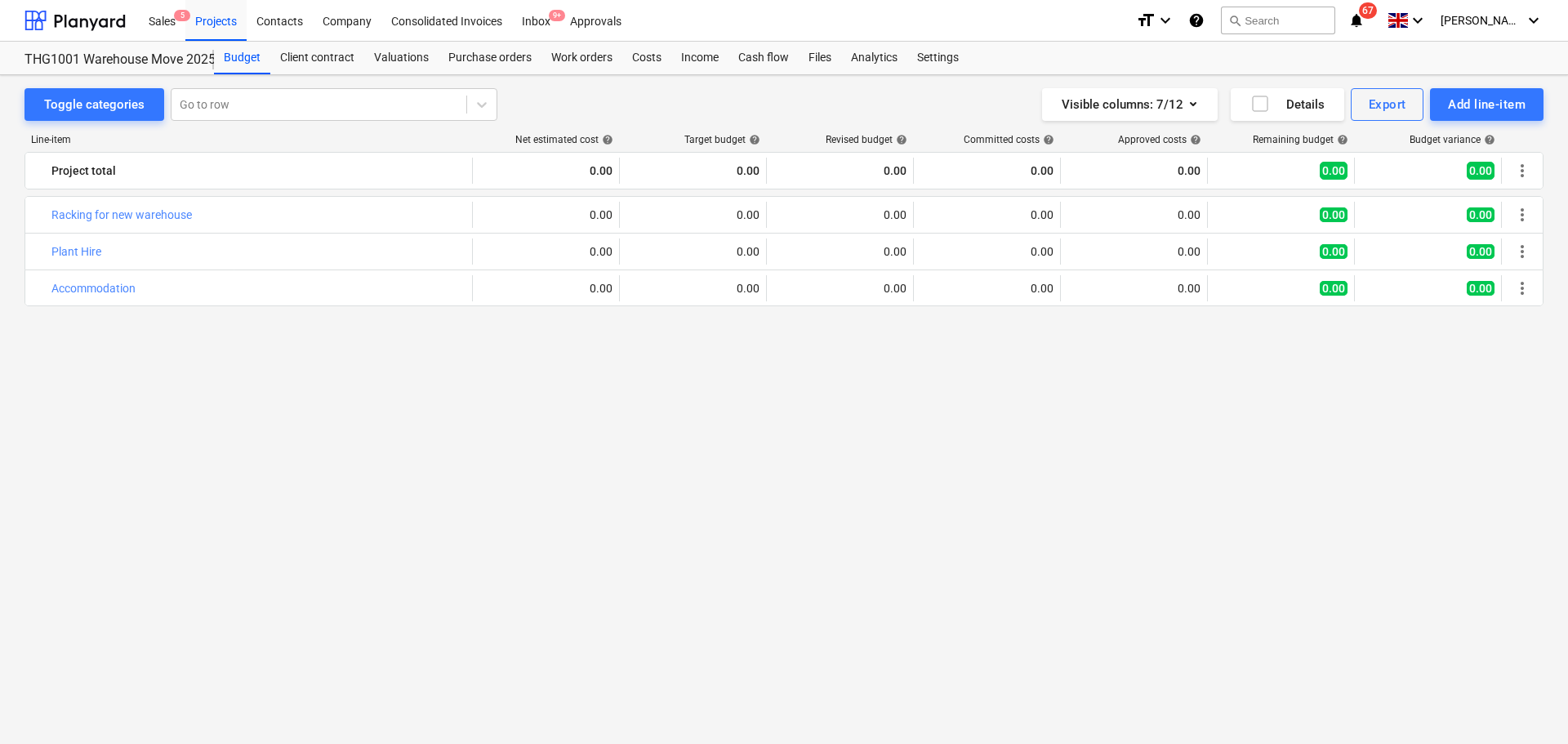
click at [696, 424] on div "bar_chart Racking for new warehouse edit 0.00 edit 0.00 edit 0.00 0.00 0.00 0.0…" at bounding box center [784, 439] width 1518 height 487
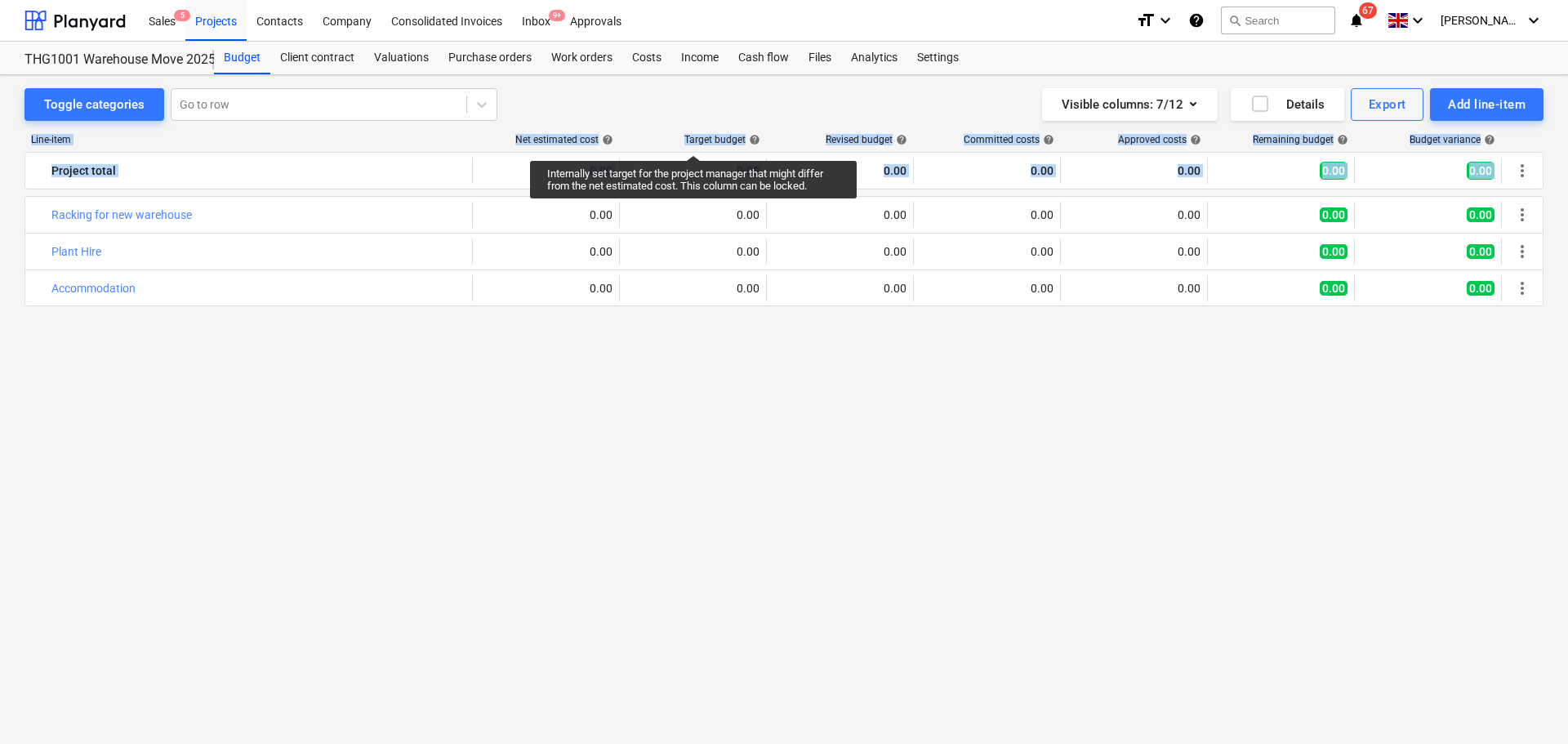
drag, startPoint x: 685, startPoint y: 425, endPoint x: 699, endPoint y: 118, distance: 307.3
click at [699, 118] on div "Toggle categories Go to row Visible columns : 7/12 Details Export Add line-item…" at bounding box center [784, 395] width 1568 height 641
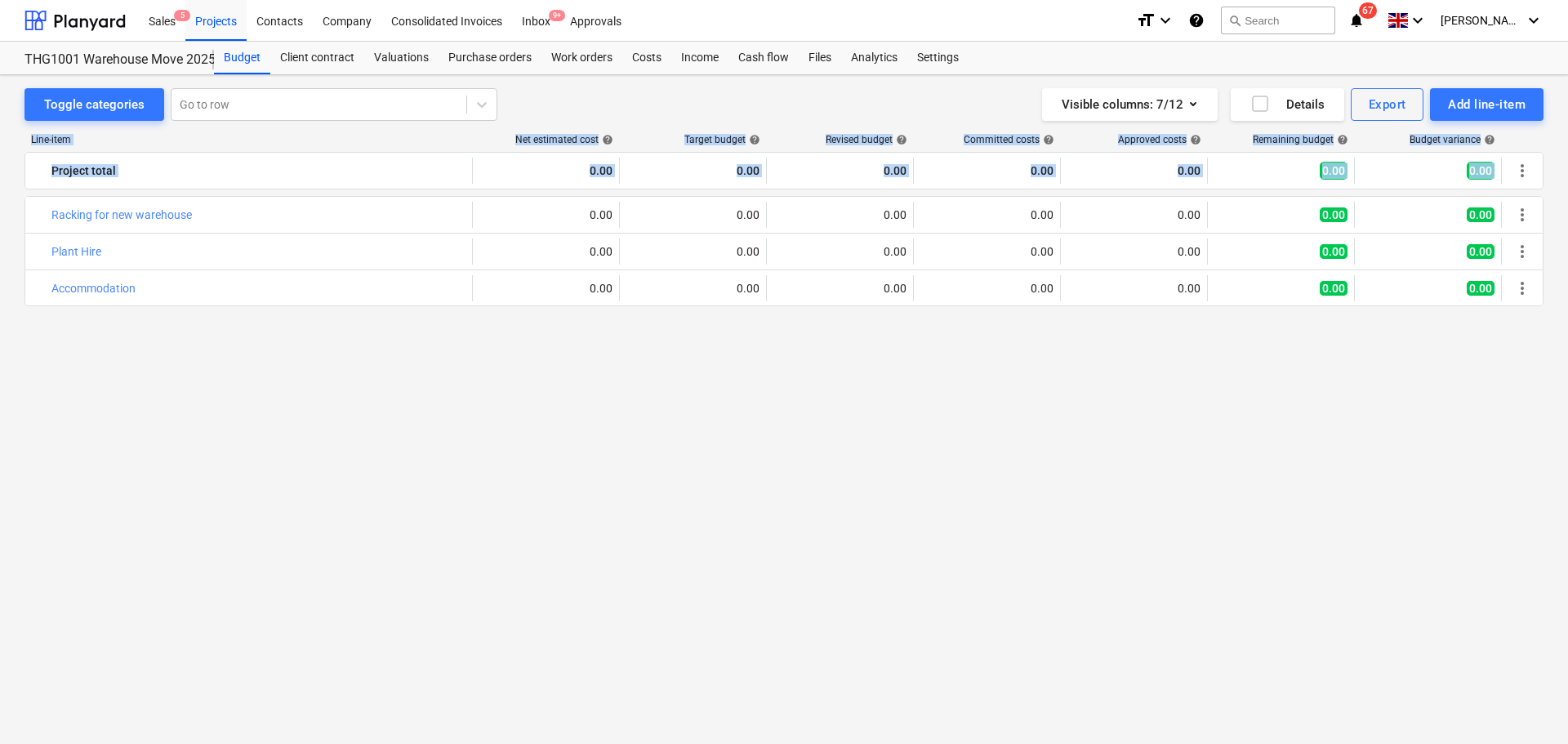
click at [740, 411] on div "bar_chart Racking for new warehouse edit 0.00 edit 0.00 edit 0.00 0.00 0.00 0.0…" at bounding box center [784, 439] width 1518 height 487
drag, startPoint x: 632, startPoint y: 381, endPoint x: 764, endPoint y: 109, distance: 302.3
click at [764, 109] on div "Toggle categories Go to row Visible columns : 7/12 Details Export Add line-item…" at bounding box center [784, 395] width 1568 height 641
click at [769, 394] on div "bar_chart Racking for new warehouse edit 0.00 edit 0.00 edit 0.00 0.00 0.00 0.0…" at bounding box center [784, 439] width 1518 height 487
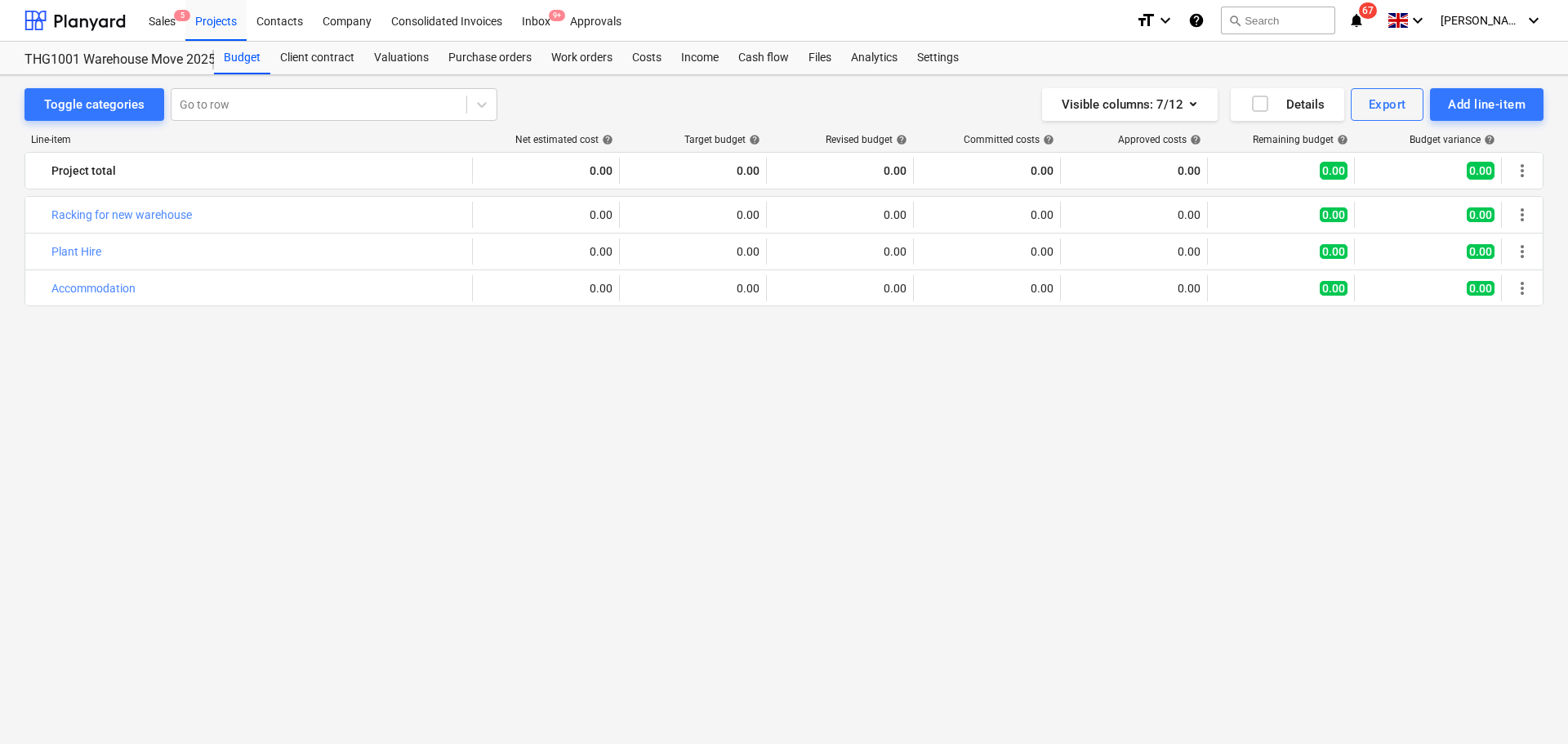
click at [769, 394] on div "bar_chart Racking for new warehouse edit 0.00 edit 0.00 edit 0.00 0.00 0.00 0.0…" at bounding box center [784, 439] width 1518 height 487
click at [354, 536] on div "bar_chart Racking for new warehouse edit 0.00 edit 0.00 edit 0.00 0.00 0.00 0.0…" at bounding box center [784, 439] width 1518 height 487
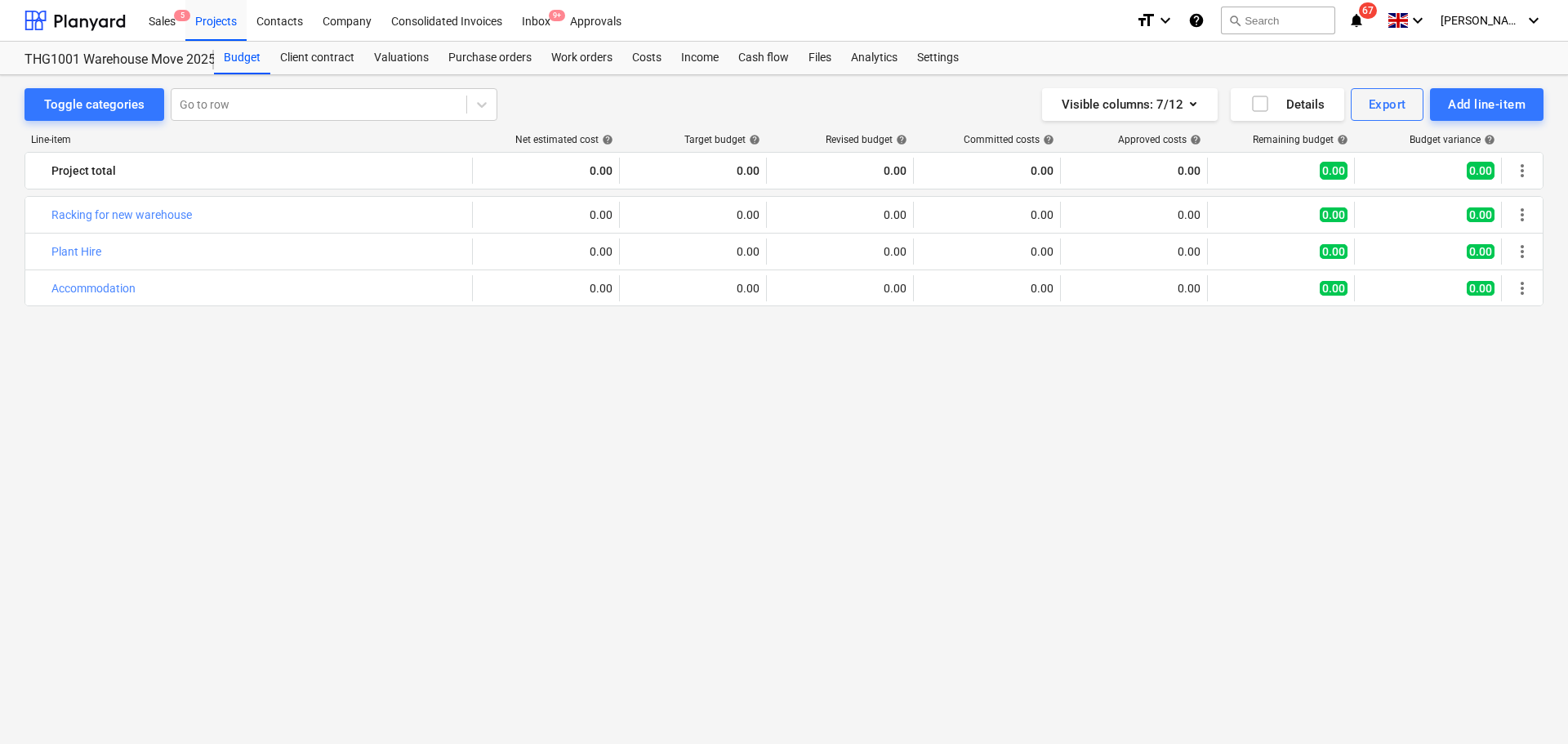
click at [208, 420] on div "bar_chart Racking for new warehouse edit 0.00 edit 0.00 edit 0.00 0.00 0.00 0.0…" at bounding box center [784, 439] width 1518 height 487
click at [220, 453] on div "bar_chart Racking for new warehouse edit 0.00 edit 0.00 edit 0.00 0.00 0.00 0.0…" at bounding box center [784, 439] width 1518 height 487
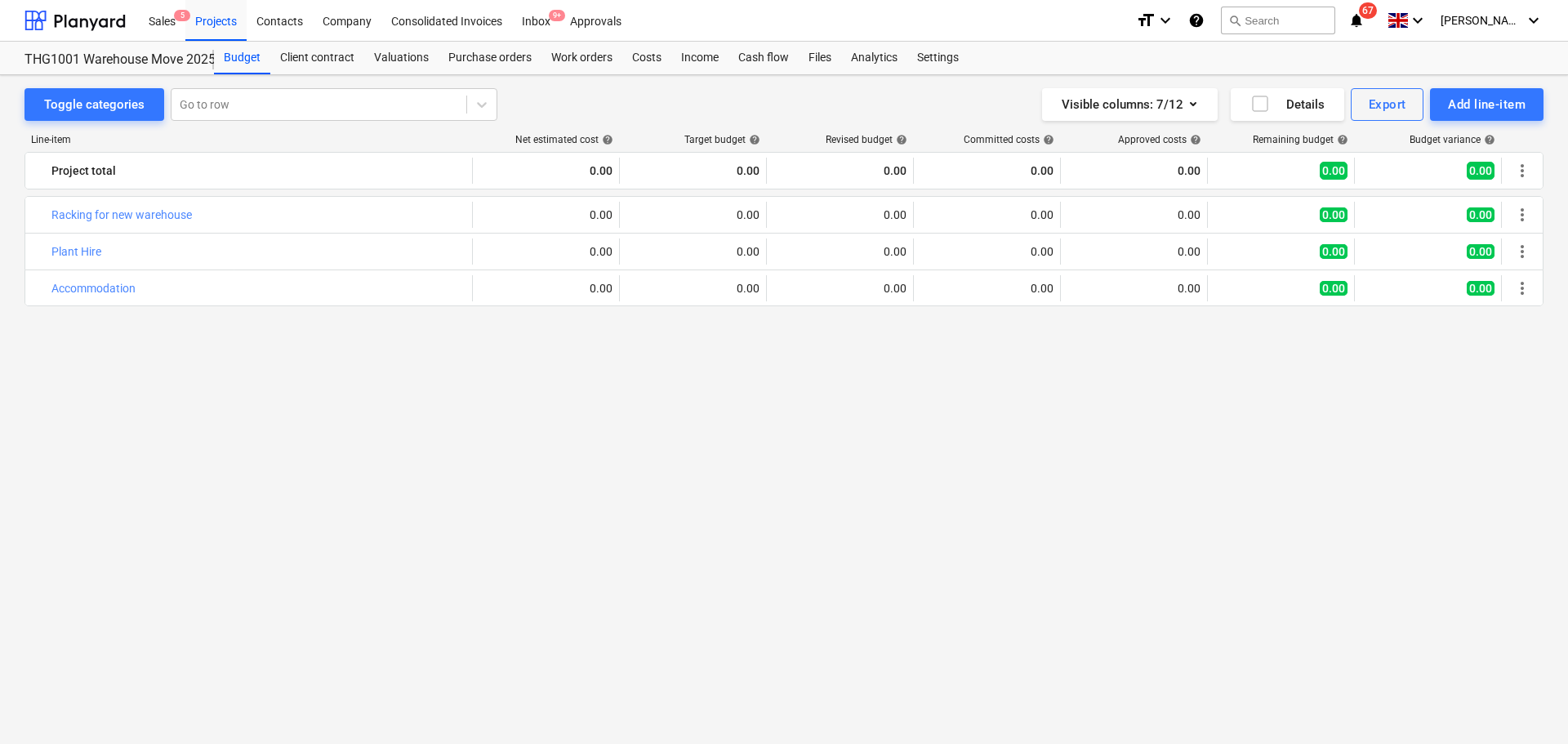
click at [220, 453] on div "bar_chart Racking for new warehouse edit 0.00 edit 0.00 edit 0.00 0.00 0.00 0.0…" at bounding box center [784, 439] width 1518 height 487
drag, startPoint x: 721, startPoint y: 365, endPoint x: 699, endPoint y: 103, distance: 262.9
click at [709, 109] on div "Toggle categories Go to row Visible columns : 7/12 Details Export Add line-item…" at bounding box center [784, 395] width 1568 height 641
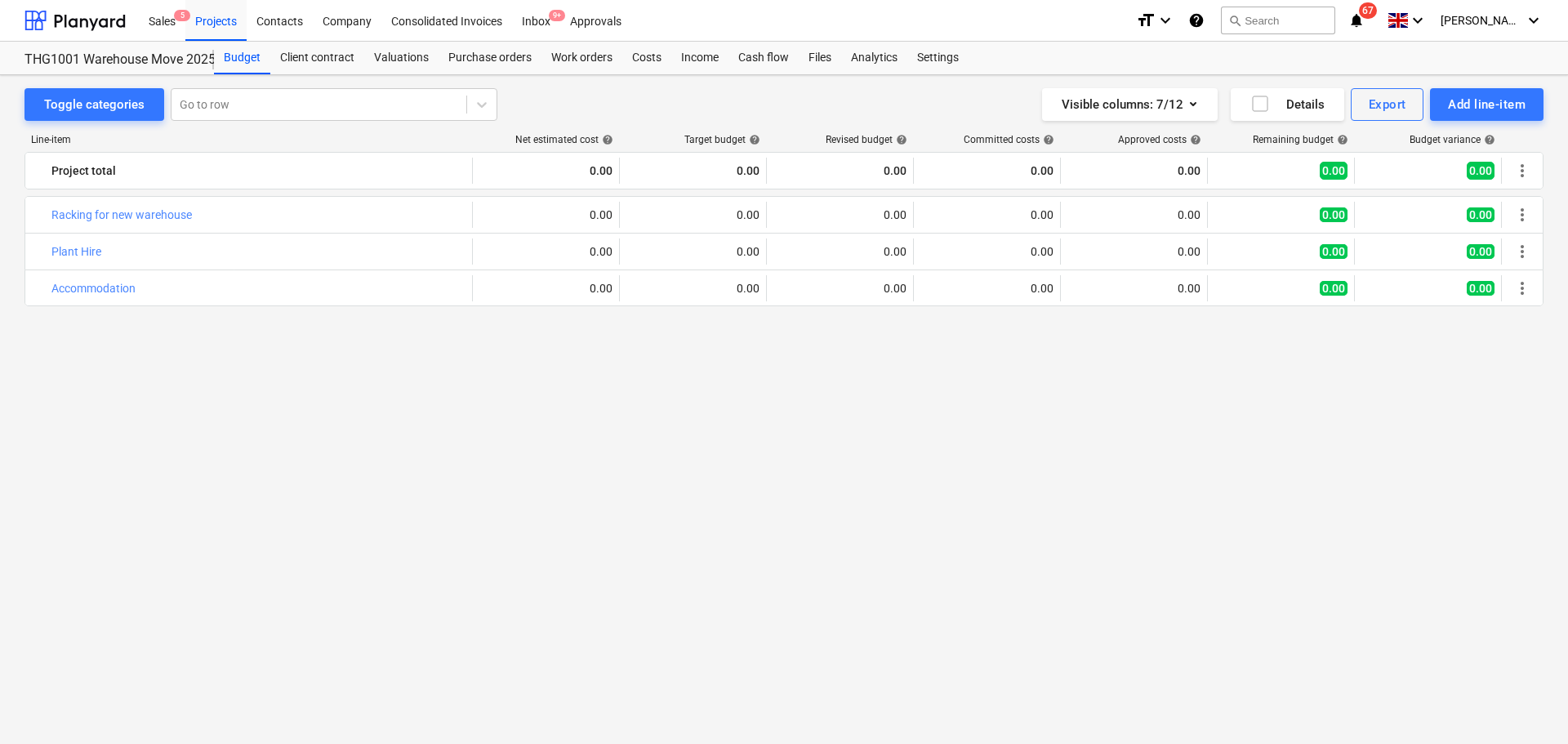
click at [684, 91] on div "Toggle categories Go to row Visible columns : 7/12 Details Export Add line-item" at bounding box center [784, 104] width 1518 height 32
drag, startPoint x: 665, startPoint y: 102, endPoint x: 919, endPoint y: 379, distance: 375.8
click at [919, 379] on div "Toggle categories Go to row Visible columns : 7/12 Details Export Add line-item…" at bounding box center [784, 395] width 1568 height 641
click at [910, 371] on div "bar_chart Racking for new warehouse edit 0.00 edit 0.00 edit 0.00 0.00 0.00 0.0…" at bounding box center [784, 439] width 1518 height 487
click at [659, 103] on div "Toggle categories Go to row Visible columns : 7/12 Details Export Add line-item" at bounding box center [784, 104] width 1518 height 32
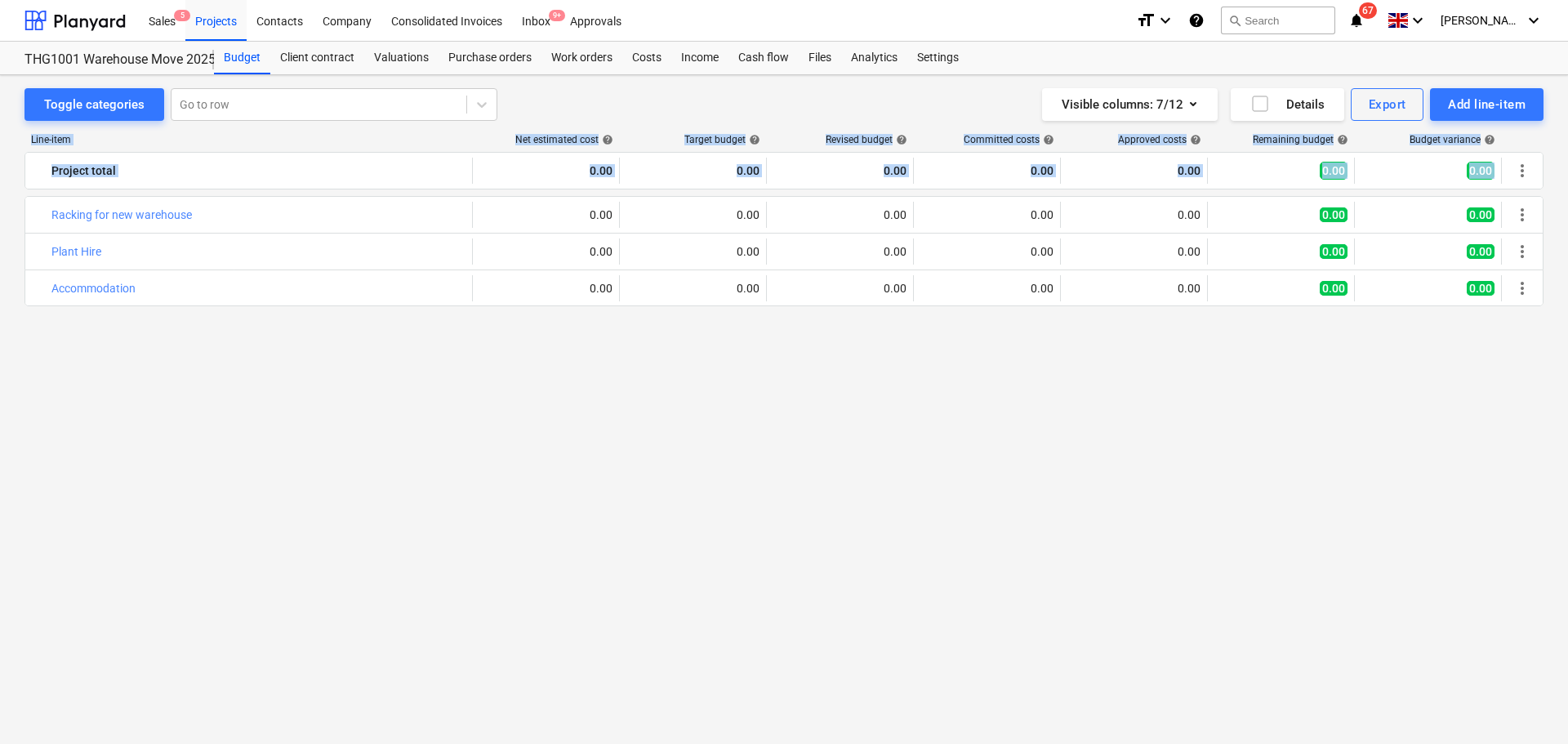
drag, startPoint x: 658, startPoint y: 111, endPoint x: 845, endPoint y: 325, distance: 284.2
click at [845, 325] on div "Toggle categories Go to row Visible columns : 7/12 Details Export Add line-item…" at bounding box center [784, 395] width 1568 height 641
click at [844, 326] on div "bar_chart Racking for new warehouse edit 0.00 edit 0.00 edit 0.00 0.00 0.00 0.0…" at bounding box center [784, 439] width 1518 height 487
click at [825, 431] on div "bar_chart Racking for new warehouse edit 0.00 edit 0.00 edit 0.00 0.00 0.00 0.0…" at bounding box center [784, 439] width 1518 height 487
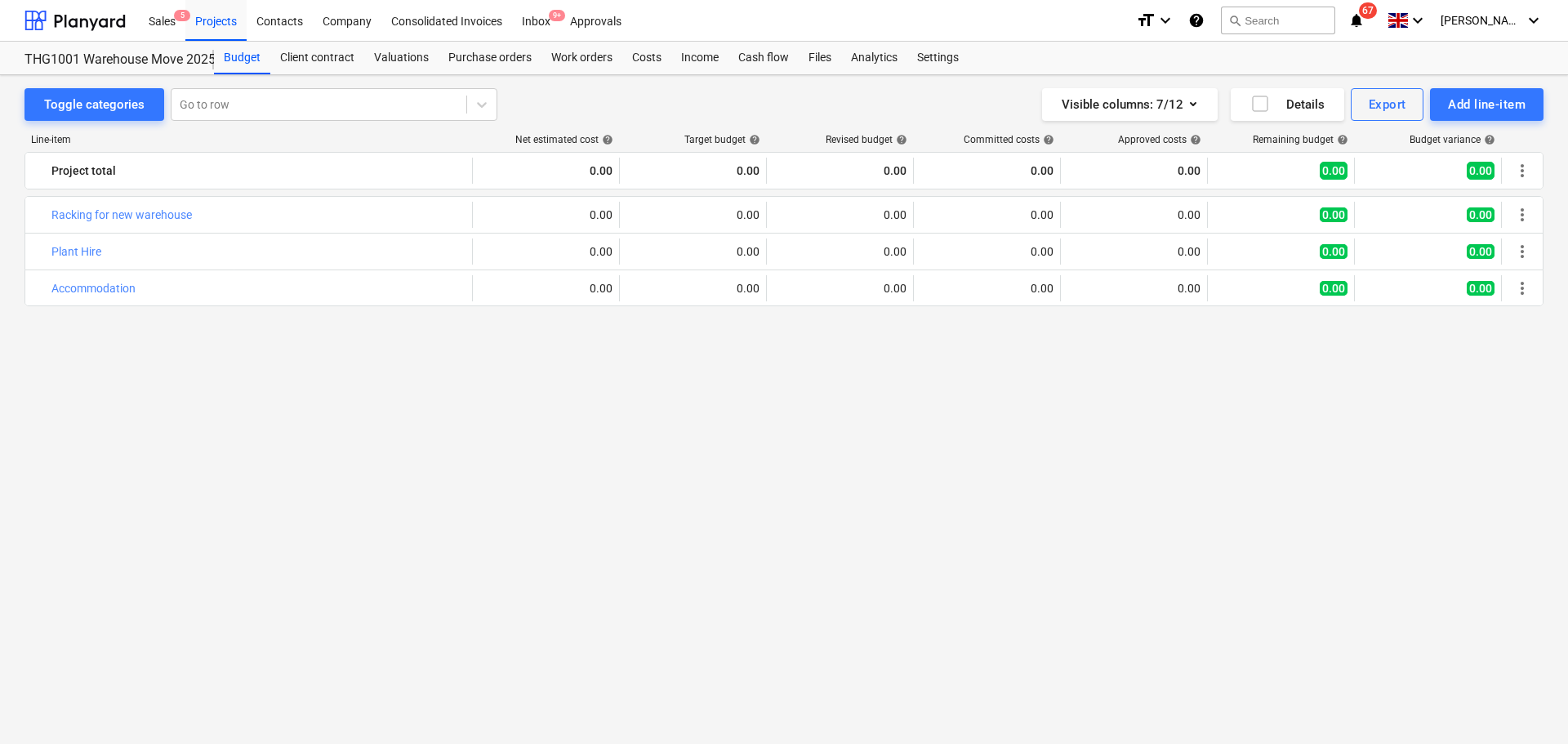
click at [825, 431] on div "bar_chart Racking for new warehouse edit 0.00 edit 0.00 edit 0.00 0.00 0.00 0.0…" at bounding box center [784, 439] width 1518 height 487
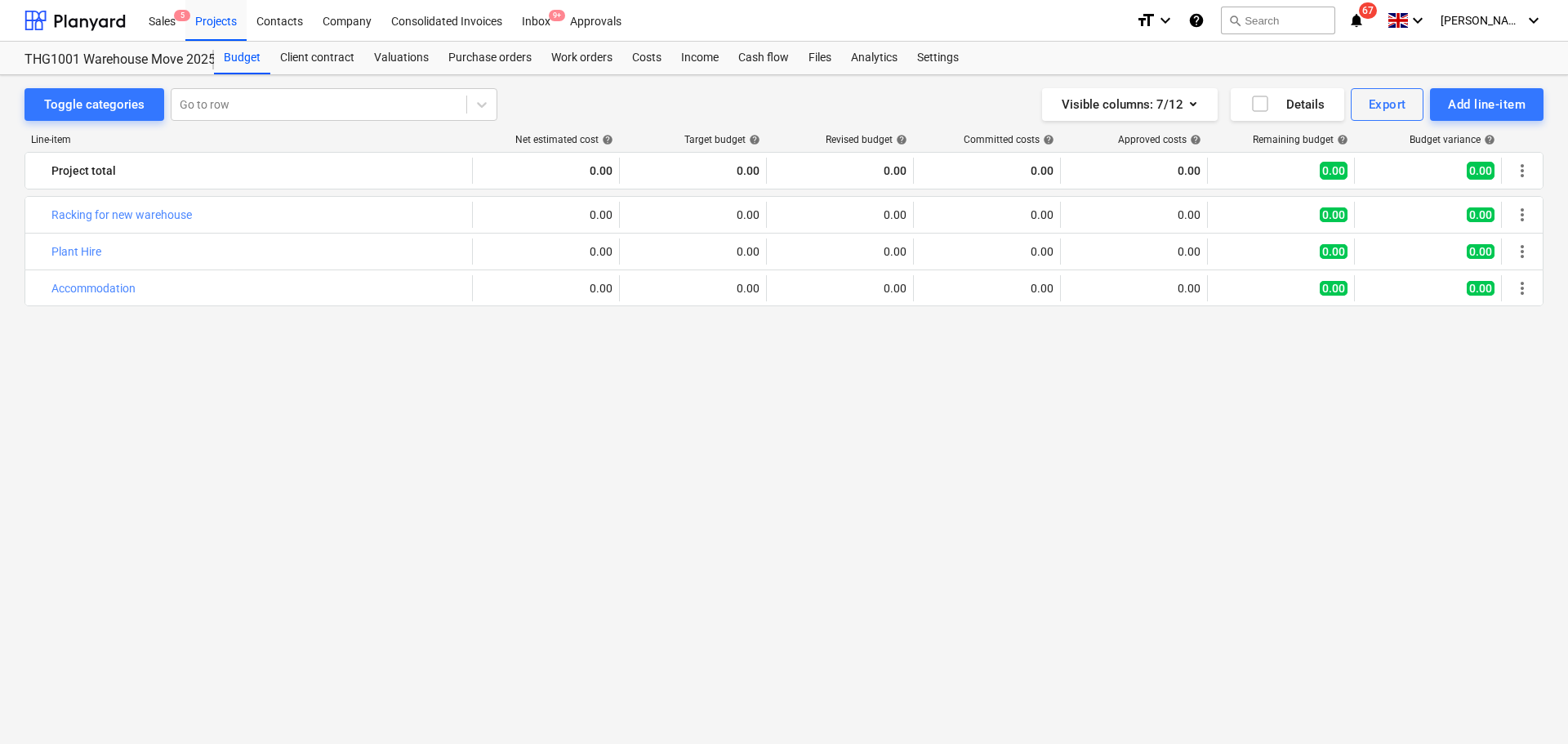
click at [825, 431] on div "bar_chart Racking for new warehouse edit 0.00 edit 0.00 edit 0.00 0.00 0.00 0.0…" at bounding box center [784, 439] width 1518 height 487
drag, startPoint x: 678, startPoint y: 109, endPoint x: 806, endPoint y: 462, distance: 375.5
click at [806, 462] on div "Toggle categories Go to row Visible columns : 7/12 Details Export Add line-item…" at bounding box center [784, 395] width 1568 height 641
click at [787, 412] on div "bar_chart Racking for new warehouse edit 0.00 edit 0.00 edit 0.00 0.00 0.00 0.0…" at bounding box center [784, 439] width 1518 height 487
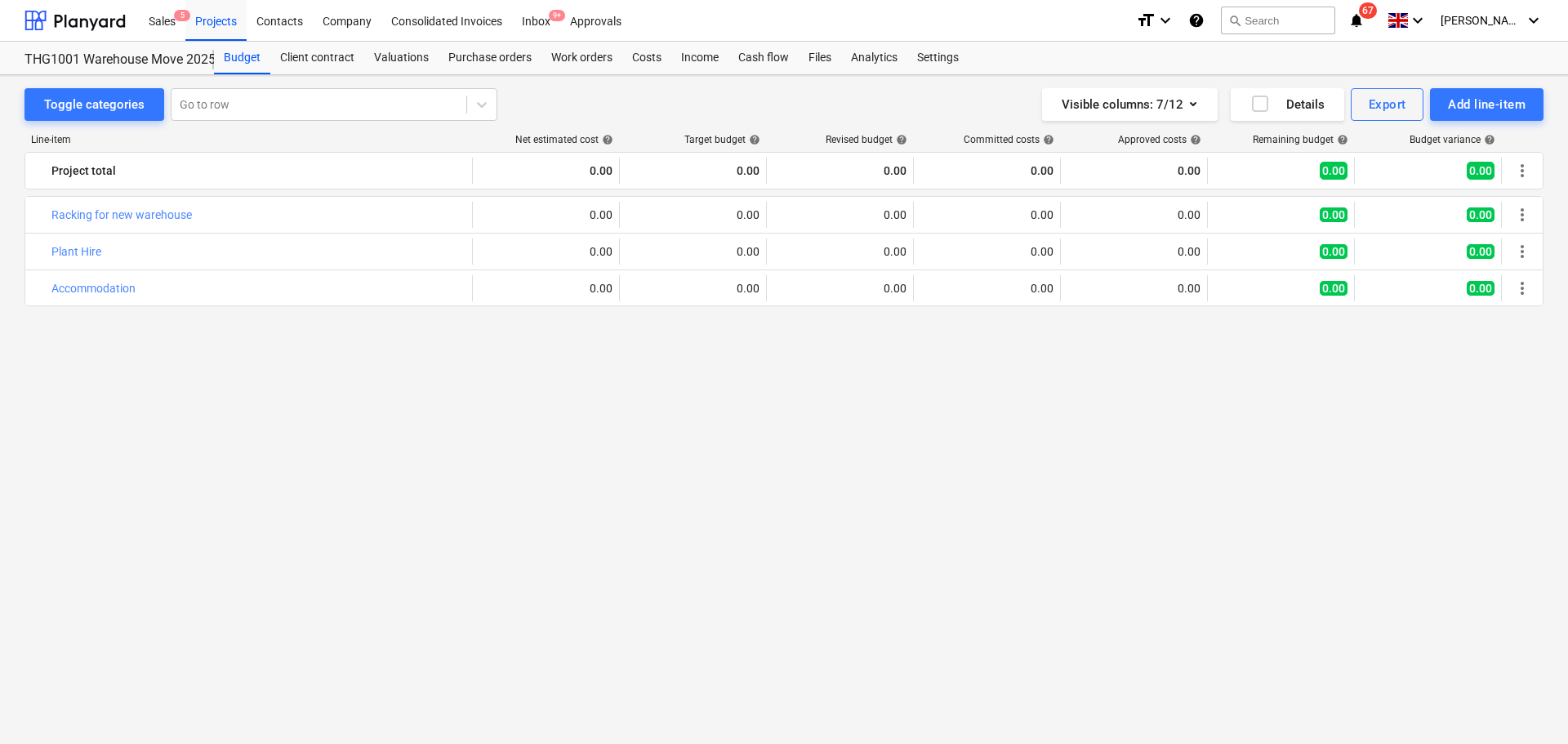
click at [770, 401] on div "bar_chart Racking for new warehouse edit 0.00 edit 0.00 edit 0.00 0.00 0.00 0.0…" at bounding box center [784, 439] width 1518 height 487
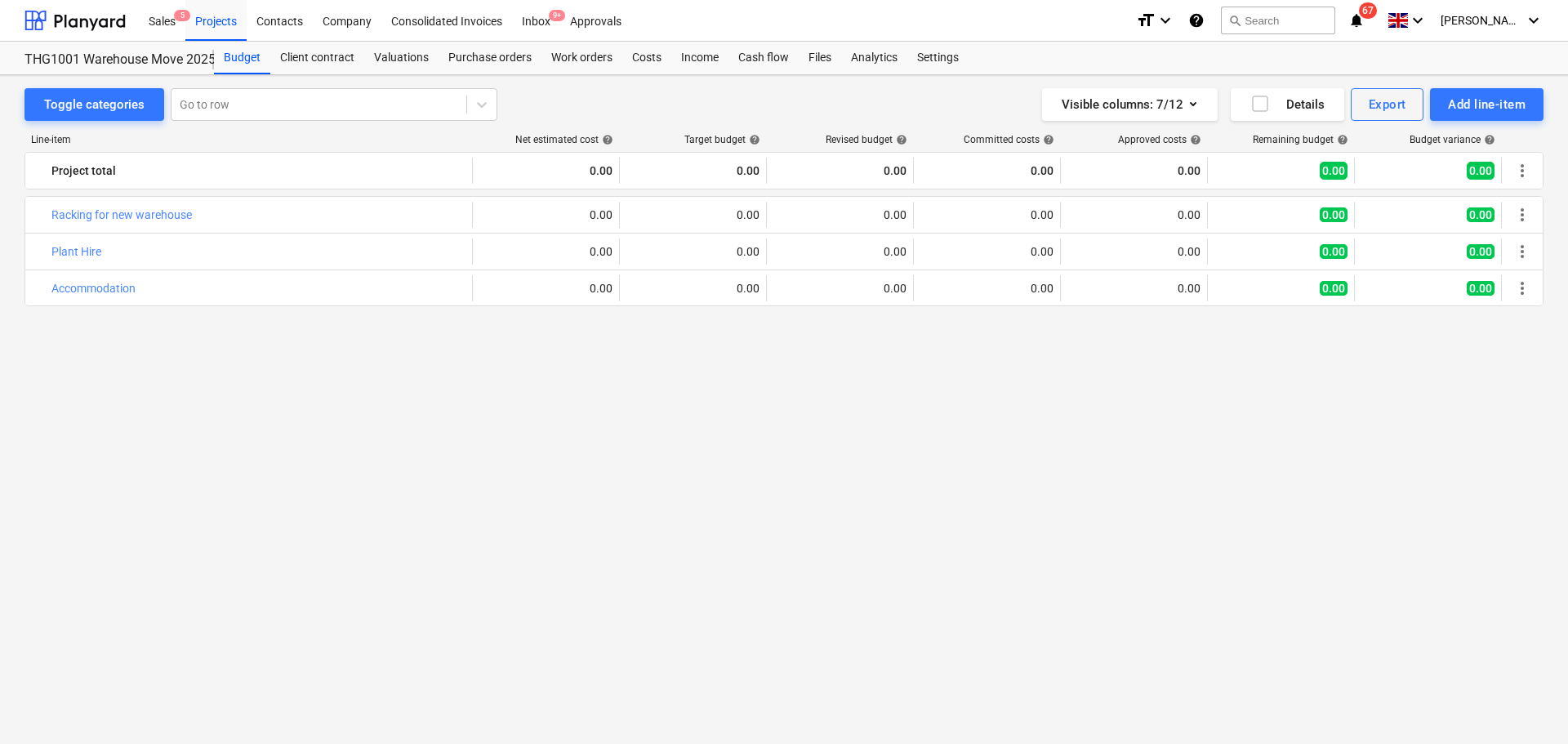
click at [770, 401] on div "bar_chart Racking for new warehouse edit 0.00 edit 0.00 edit 0.00 0.00 0.00 0.0…" at bounding box center [784, 439] width 1518 height 487
click at [674, 114] on div "Toggle categories Go to row Visible columns : 7/12 Details Export Add line-item" at bounding box center [784, 104] width 1518 height 32
click at [653, 429] on div "bar_chart Racking for new warehouse edit 0.00 edit 0.00 edit 0.00 0.00 0.00 0.0…" at bounding box center [784, 439] width 1518 height 487
drag, startPoint x: 680, startPoint y: 106, endPoint x: 800, endPoint y: 413, distance: 329.6
click at [800, 413] on div "Toggle categories Go to row Visible columns : 7/12 Details Export Add line-item…" at bounding box center [784, 395] width 1568 height 641
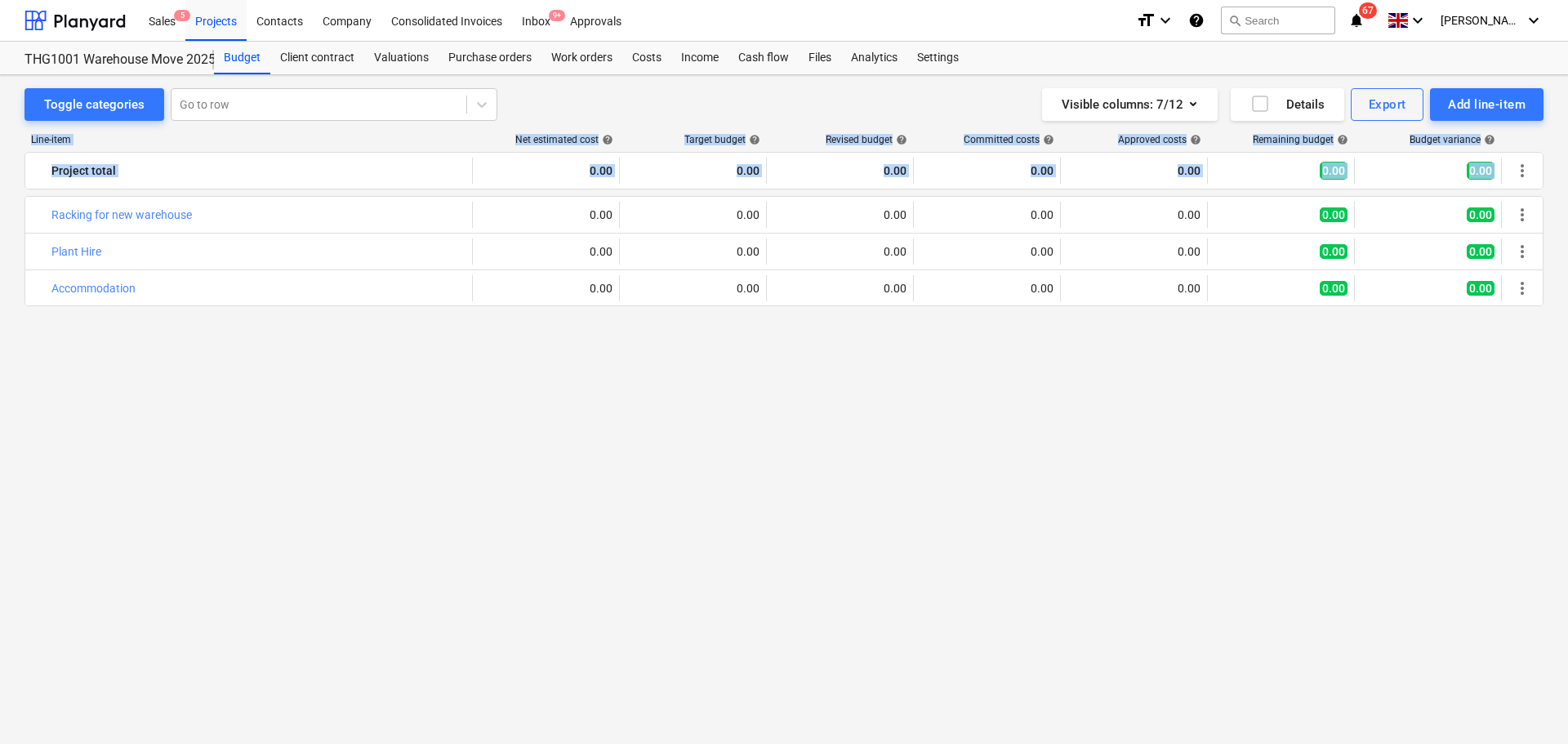
click at [800, 413] on div "bar_chart Racking for new warehouse edit 0.00 edit 0.00 edit 0.00 0.00 0.00 0.0…" at bounding box center [784, 439] width 1518 height 487
drag, startPoint x: 505, startPoint y: 114, endPoint x: 1428, endPoint y: 388, distance: 962.8
click at [1428, 388] on div "Toggle categories Go to row Visible columns : 7/12 Details Export Add line-item…" at bounding box center [784, 395] width 1568 height 641
click at [1428, 388] on div "bar_chart Racking for new warehouse edit 0.00 edit 0.00 edit 0.00 0.00 0.00 0.0…" at bounding box center [784, 439] width 1518 height 487
click at [820, 458] on div "bar_chart Racking for new warehouse edit 0.00 edit 0.00 edit 0.00 0.00 0.00 0.0…" at bounding box center [784, 439] width 1518 height 487
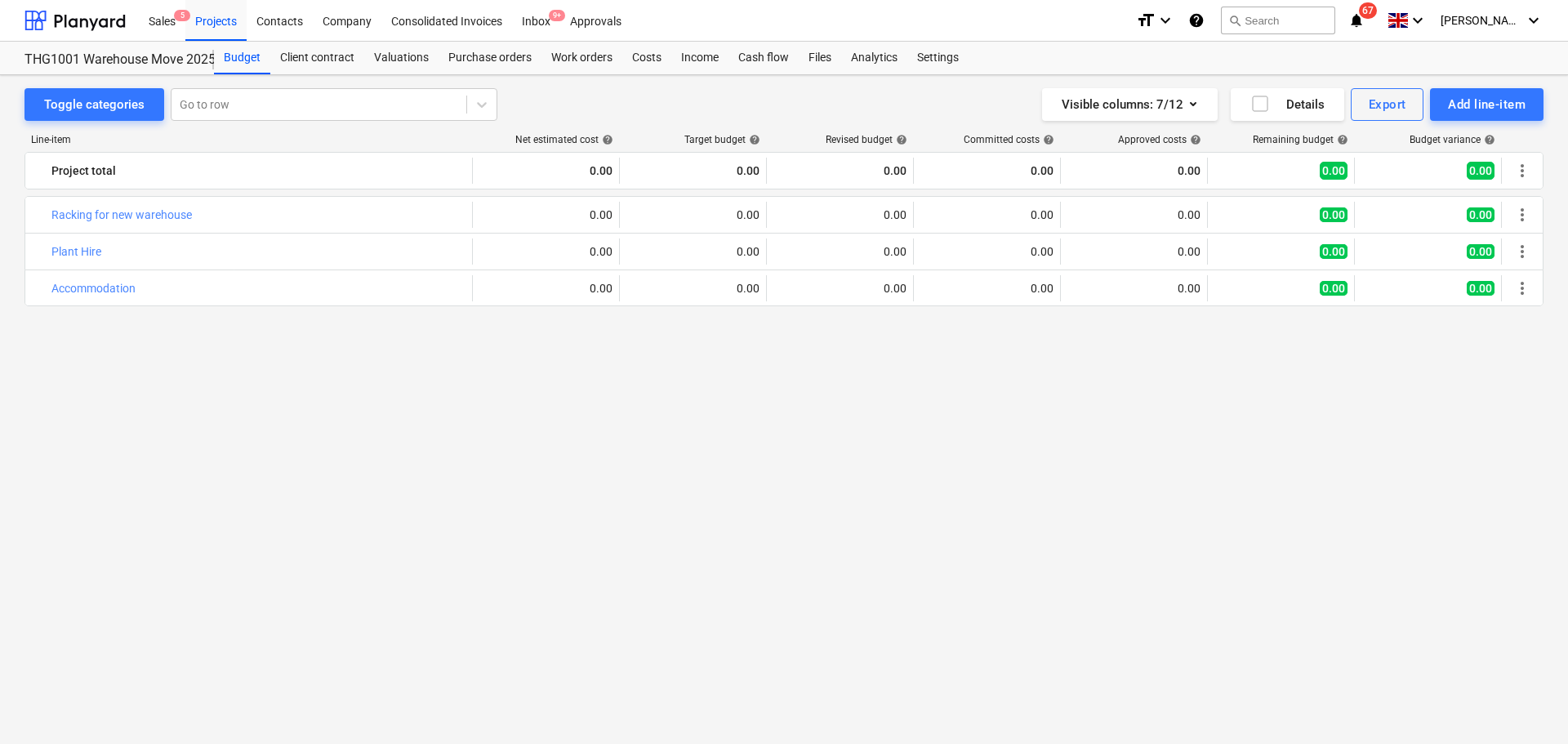
click at [820, 458] on div "bar_chart Racking for new warehouse edit 0.00 edit 0.00 edit 0.00 0.00 0.00 0.0…" at bounding box center [784, 439] width 1518 height 487
drag, startPoint x: 686, startPoint y: 97, endPoint x: 787, endPoint y: 451, distance: 368.1
click at [787, 451] on div "Toggle categories Go to row Visible columns : 7/12 Details Export Add line-item…" at bounding box center [784, 395] width 1568 height 641
click at [787, 451] on div "bar_chart Racking for new warehouse edit 0.00 edit 0.00 edit 0.00 0.00 0.00 0.0…" at bounding box center [784, 439] width 1518 height 487
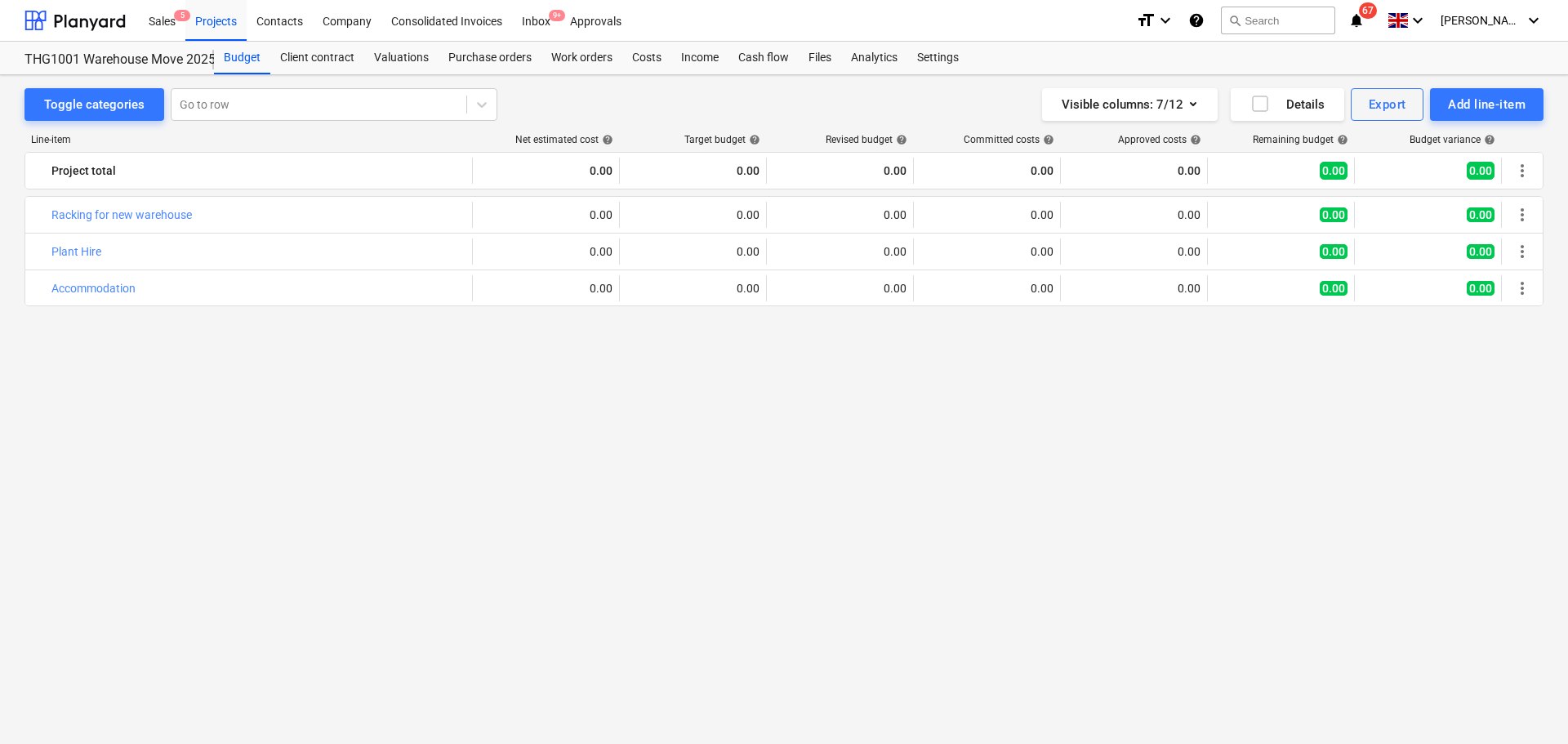
click at [366, 540] on div "bar_chart Racking for new warehouse edit 0.00 edit 0.00 edit 0.00 0.00 0.00 0.0…" at bounding box center [784, 439] width 1518 height 487
click at [371, 537] on div "bar_chart Racking for new warehouse edit 0.00 edit 0.00 edit 0.00 0.00 0.00 0.0…" at bounding box center [784, 439] width 1518 height 487
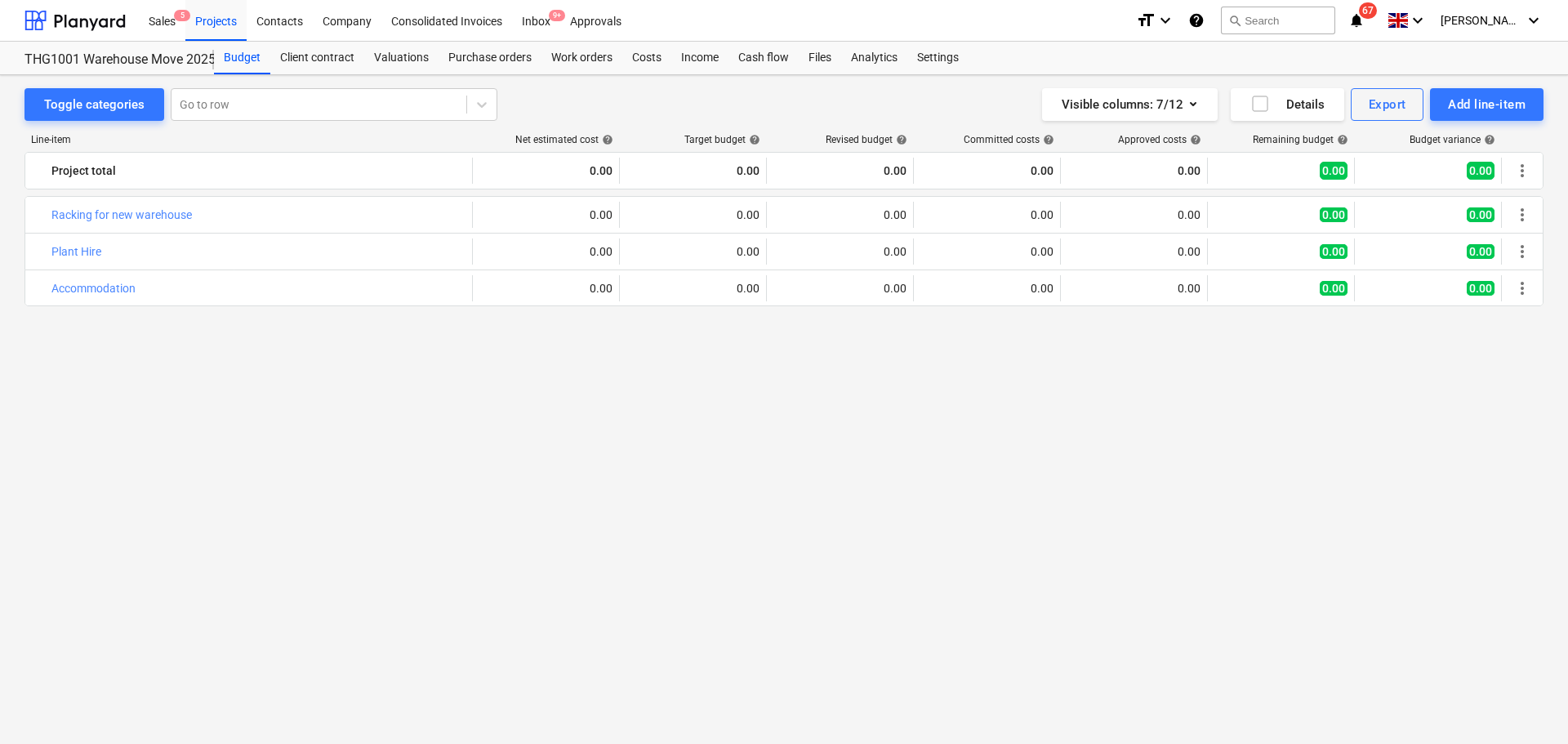
click at [655, 378] on div "bar_chart Racking for new warehouse edit 0.00 edit 0.00 edit 0.00 0.00 0.00 0.0…" at bounding box center [784, 439] width 1518 height 487
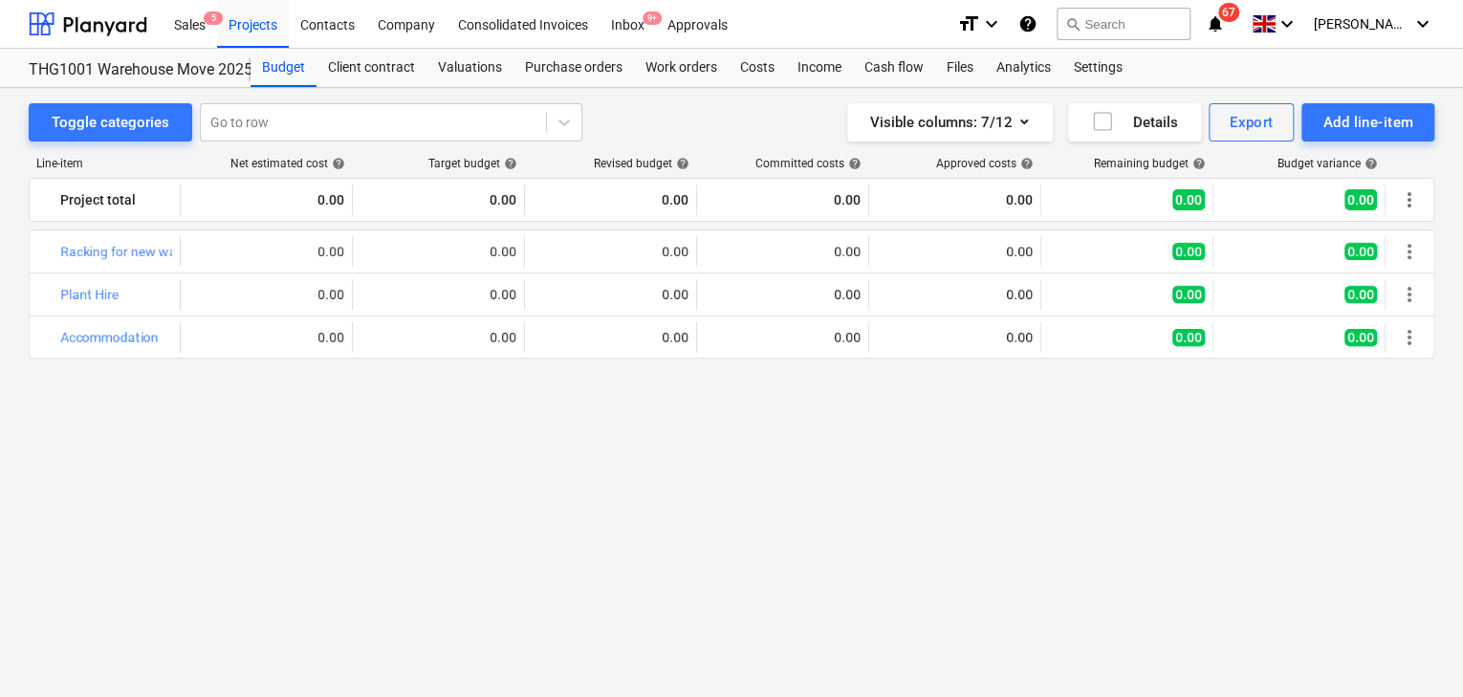
drag, startPoint x: 1726, startPoint y: 2, endPoint x: 788, endPoint y: 518, distance: 1070.6
click at [869, 507] on div "bar_chart Racking for new warehouse edit 0.00 edit 0.00 edit 0.00 0.00 0.00 0.0…" at bounding box center [731, 480] width 1405 height 503
click at [653, 445] on div "bar_chart Racking for new warehouse edit 0.00 edit 0.00 edit 0.00 0.00 0.00 0.0…" at bounding box center [731, 480] width 1405 height 503
click at [651, 446] on div "bar_chart Racking for new warehouse edit 0.00 edit 0.00 edit 0.00 0.00 0.00 0.0…" at bounding box center [731, 480] width 1405 height 503
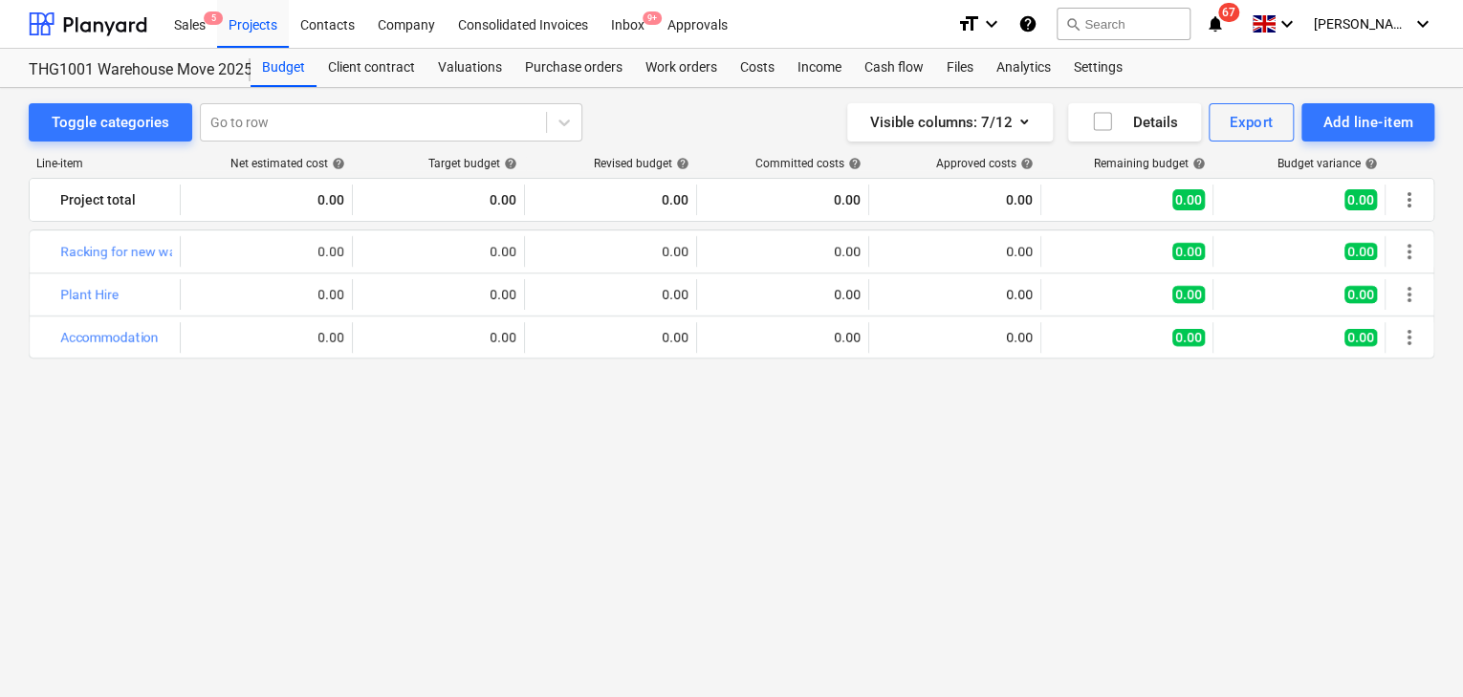
click at [646, 451] on div "bar_chart Racking for new warehouse edit 0.00 edit 0.00 edit 0.00 0.00 0.00 0.0…" at bounding box center [731, 480] width 1405 height 503
click at [641, 451] on div "bar_chart Racking for new warehouse edit 0.00 edit 0.00 edit 0.00 0.00 0.00 0.0…" at bounding box center [731, 480] width 1405 height 503
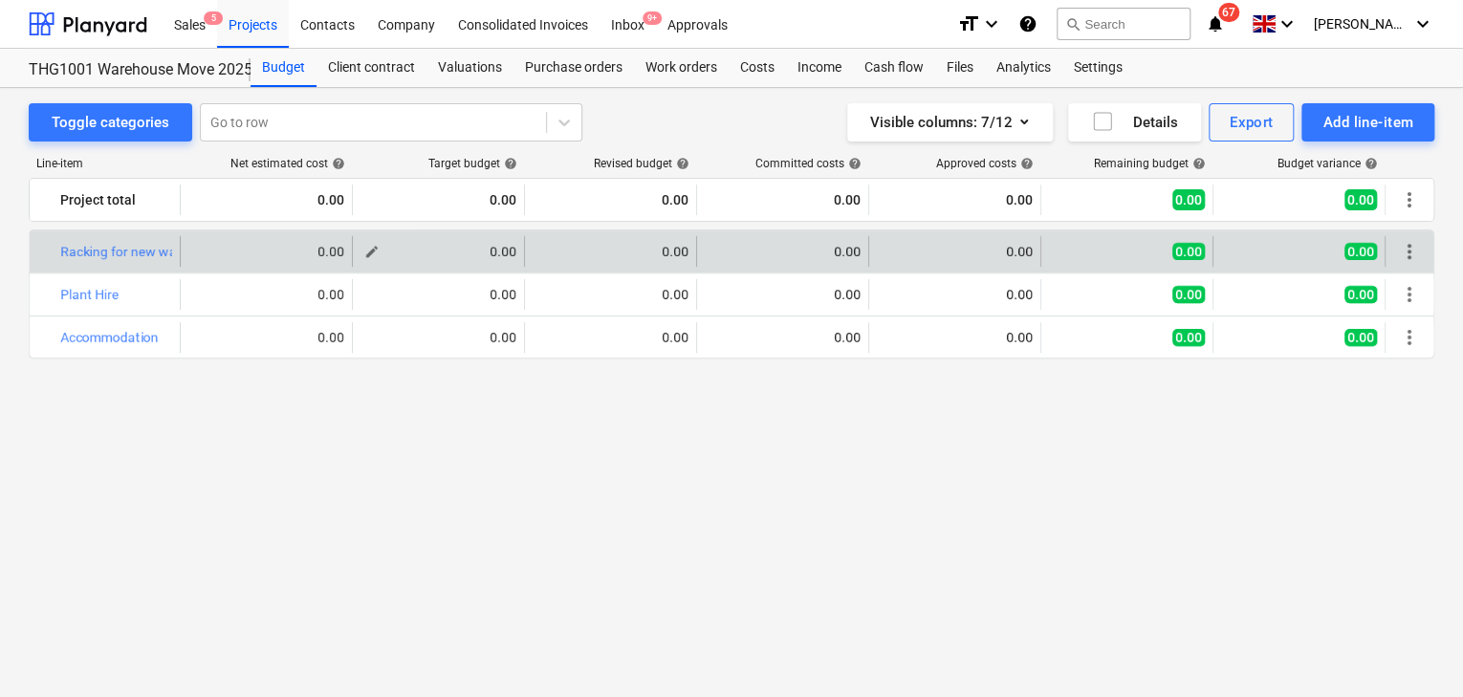
click at [371, 250] on span "edit" at bounding box center [371, 251] width 15 height 15
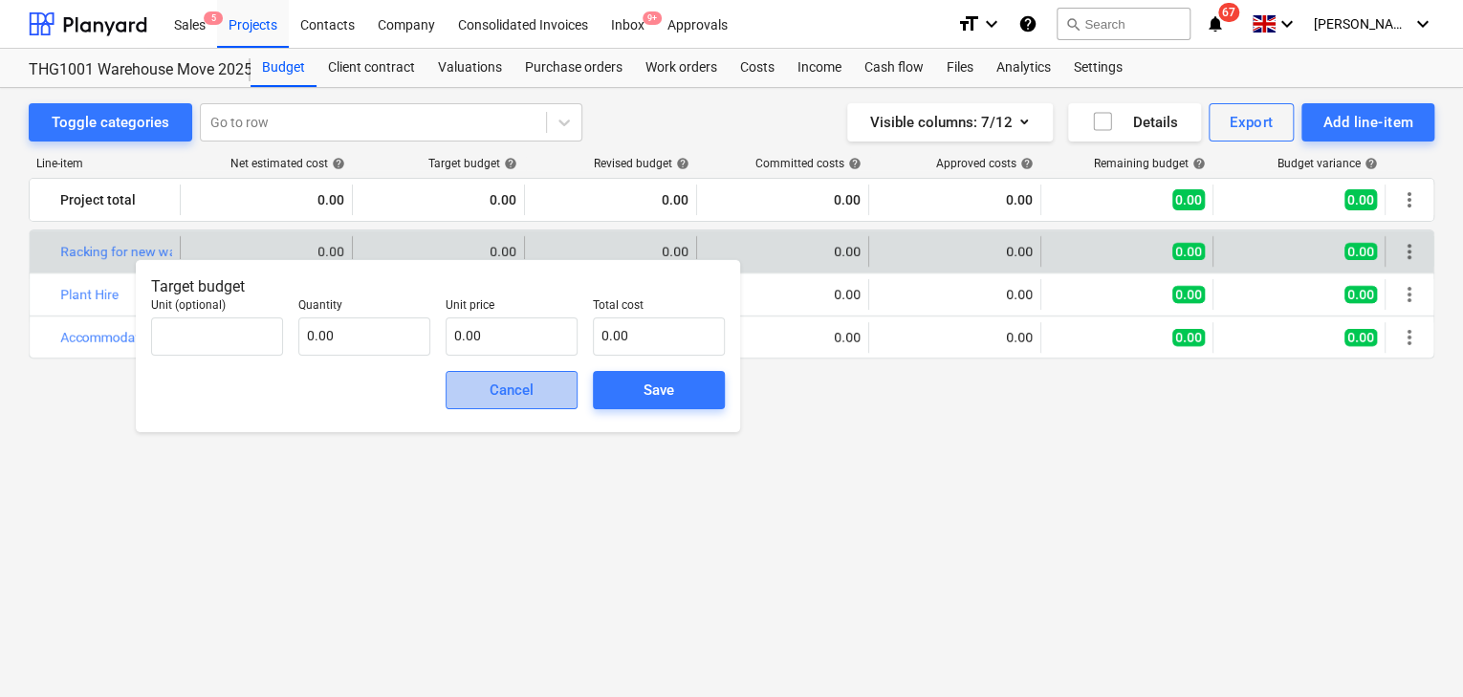
click at [507, 385] on div "Cancel" at bounding box center [511, 390] width 44 height 25
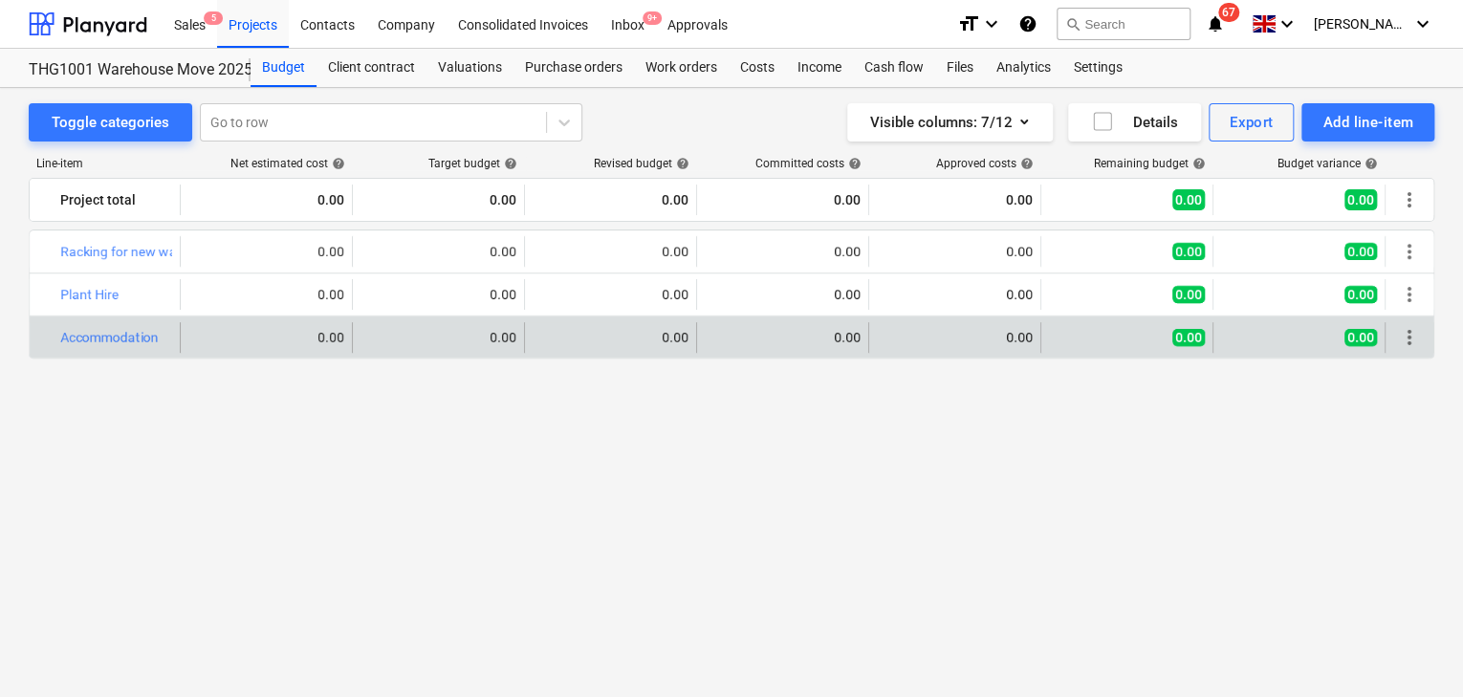
scroll to position [73, 0]
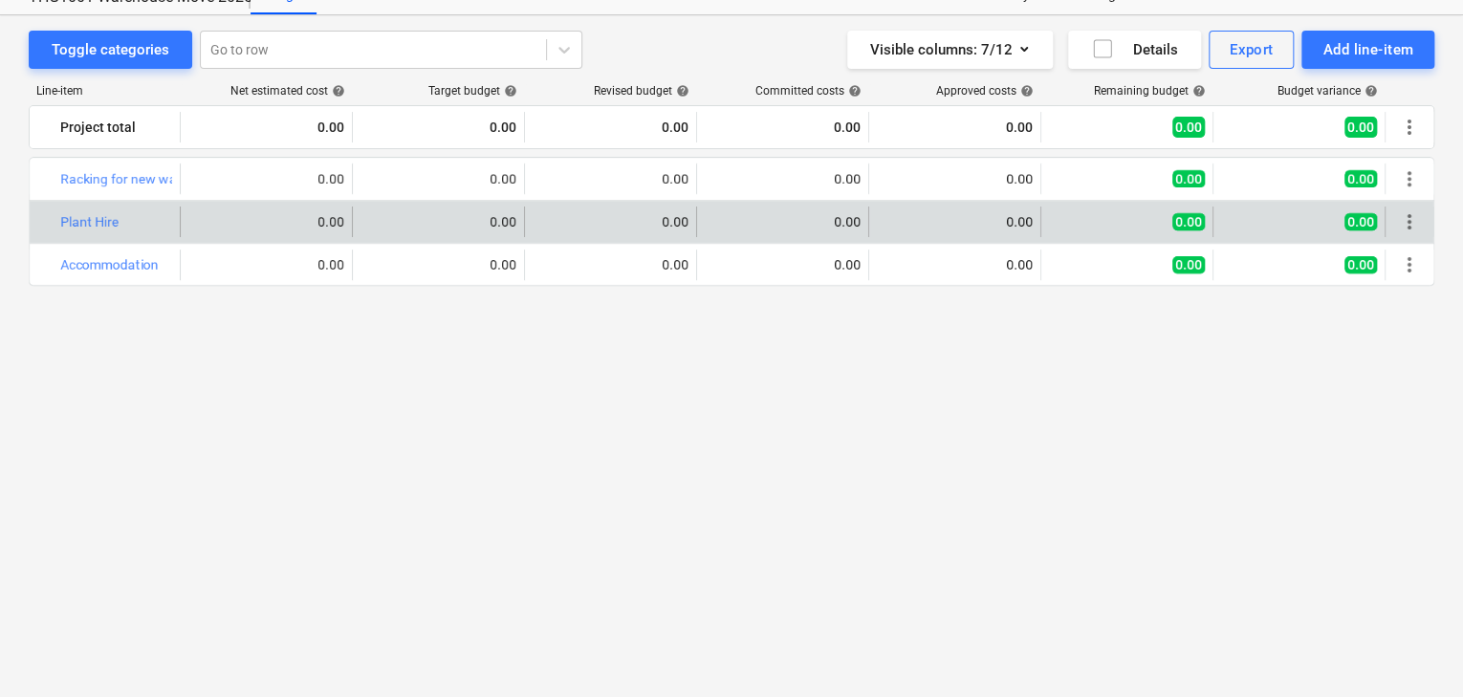
drag, startPoint x: 726, startPoint y: 209, endPoint x: 906, endPoint y: 199, distance: 181.0
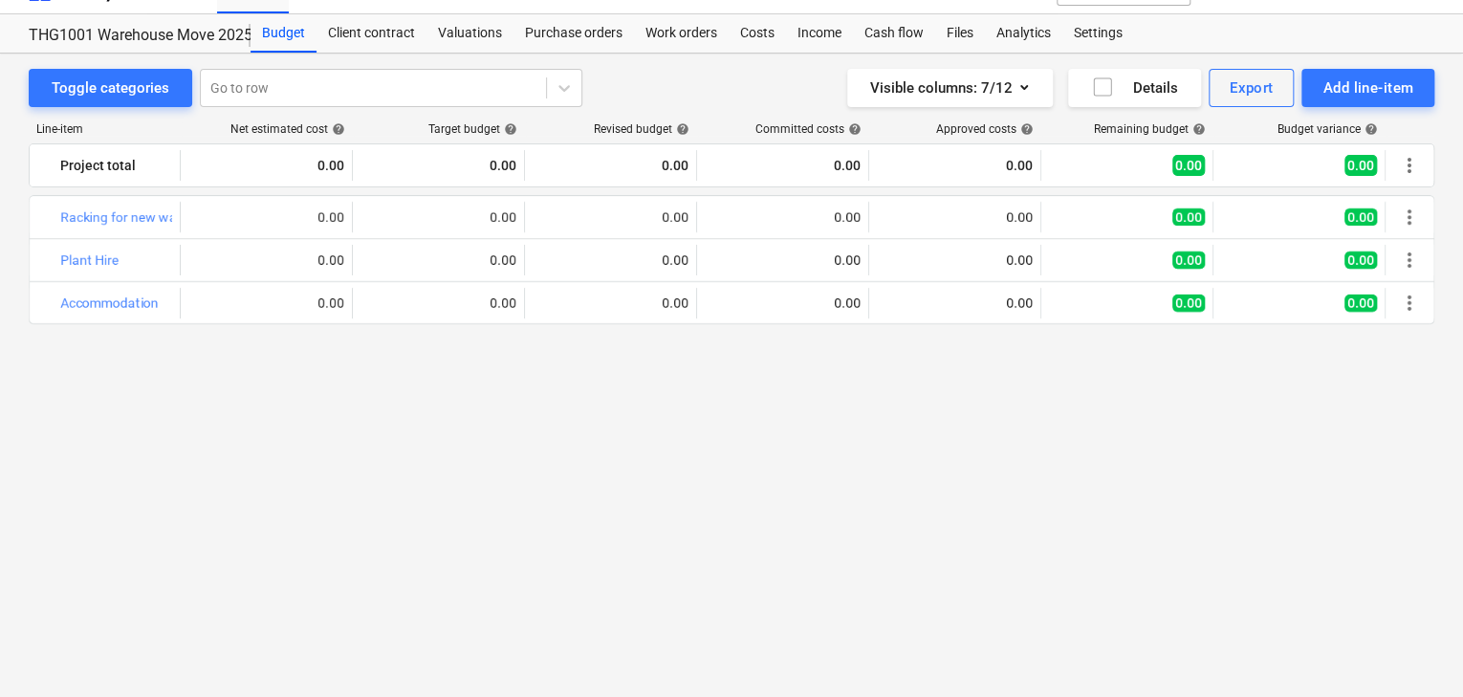
scroll to position [0, 0]
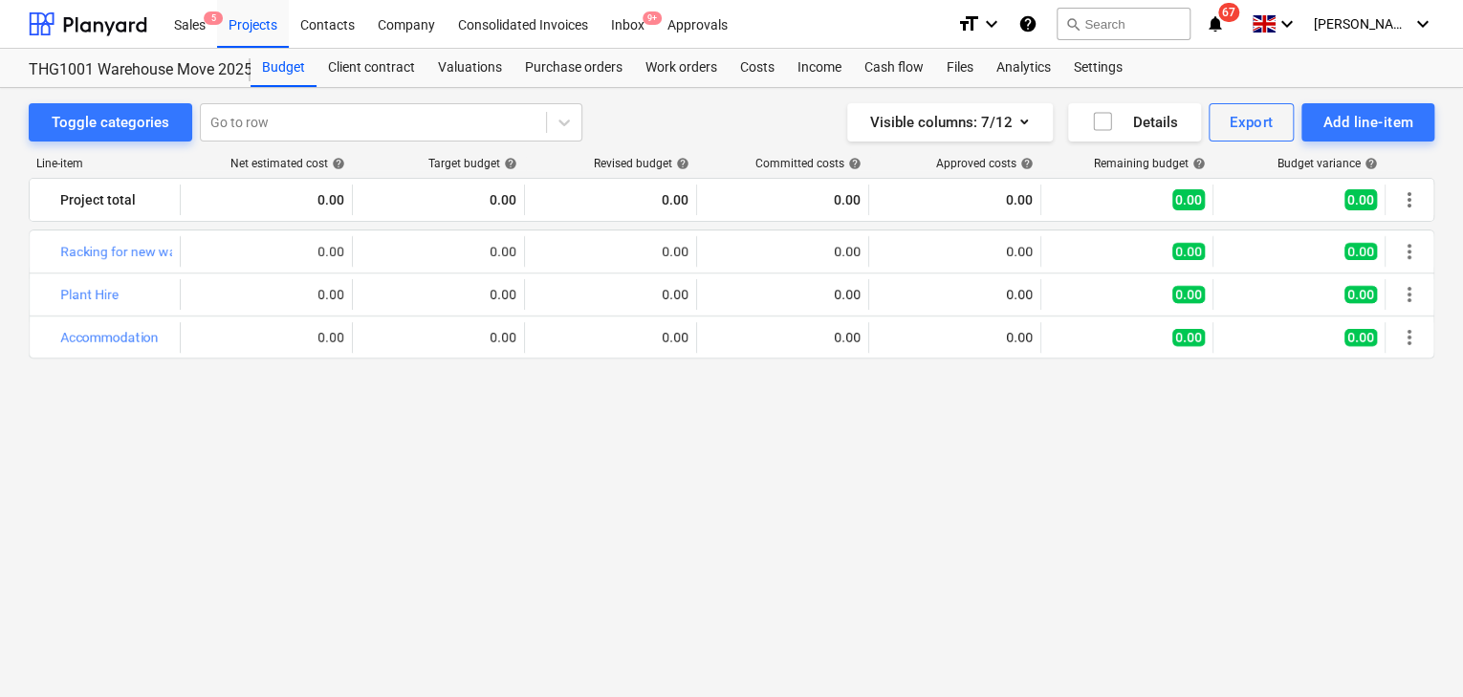
click at [688, 120] on div "Toggle categories Go to row Visible columns : 7/12 Details Export Add line-item" at bounding box center [731, 122] width 1405 height 38
click at [589, 72] on div "Purchase orders" at bounding box center [573, 68] width 120 height 38
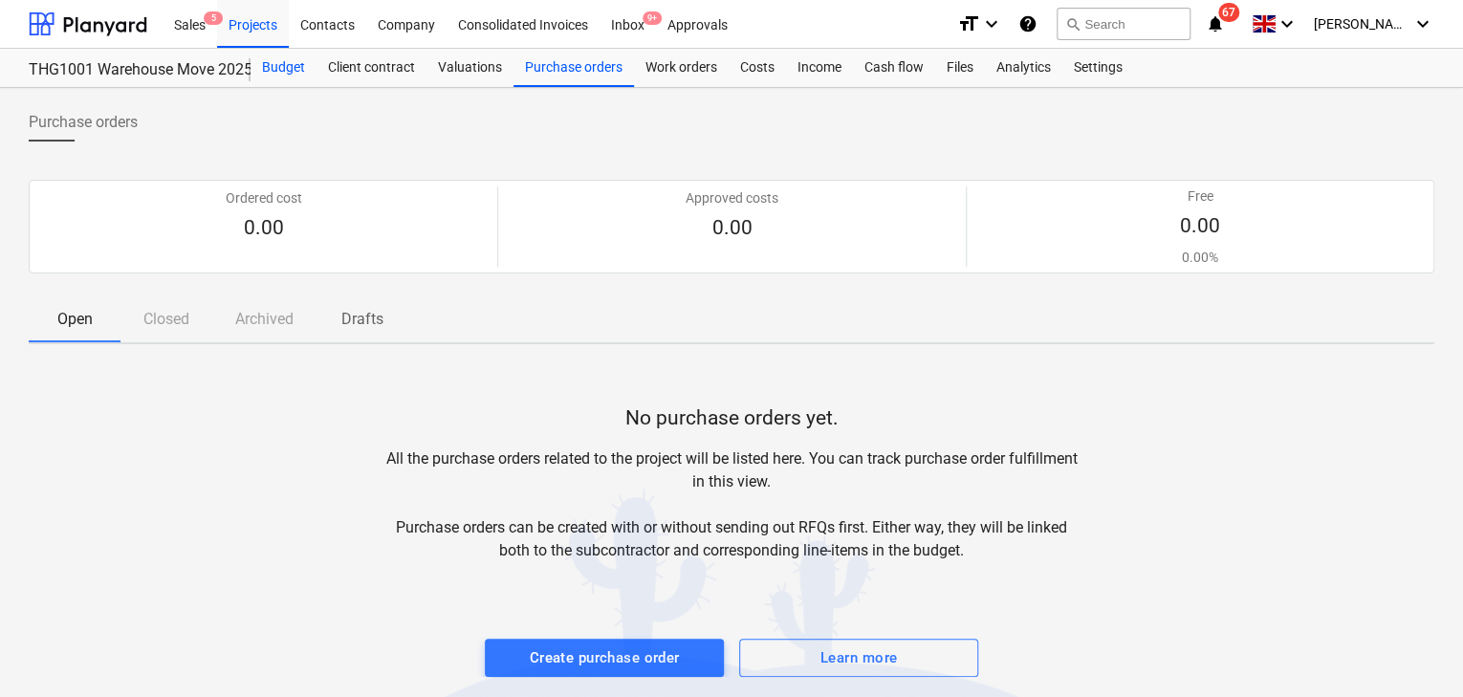
click at [275, 74] on div "Budget" at bounding box center [283, 68] width 66 height 38
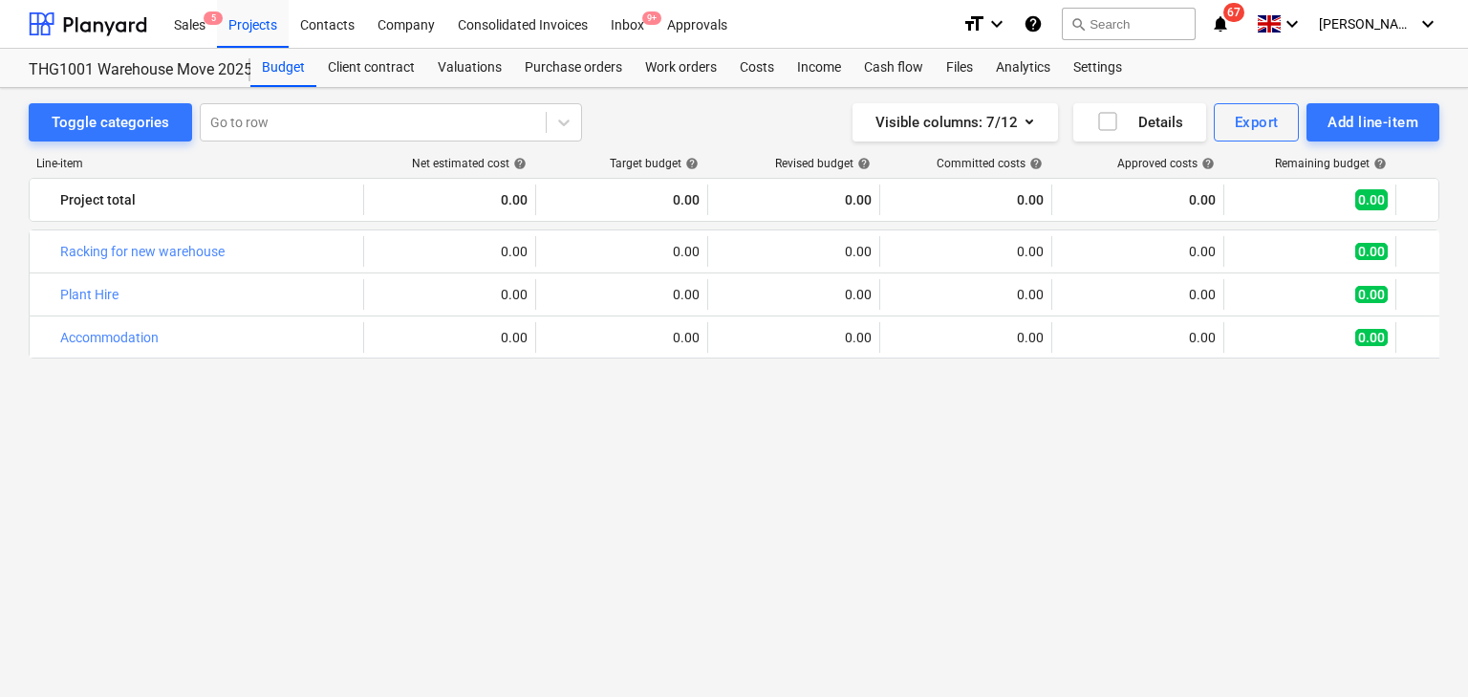
click at [761, 433] on div "bar_chart Racking for new warehouse edit 0.00 edit 0.00 edit 0.00 0.00 0.00 0.0…" at bounding box center [734, 427] width 1411 height 396
click at [759, 439] on div "bar_chart Racking for new warehouse edit 0.00 edit 0.00 edit 0.00 0.00 0.00 0.0…" at bounding box center [734, 427] width 1411 height 396
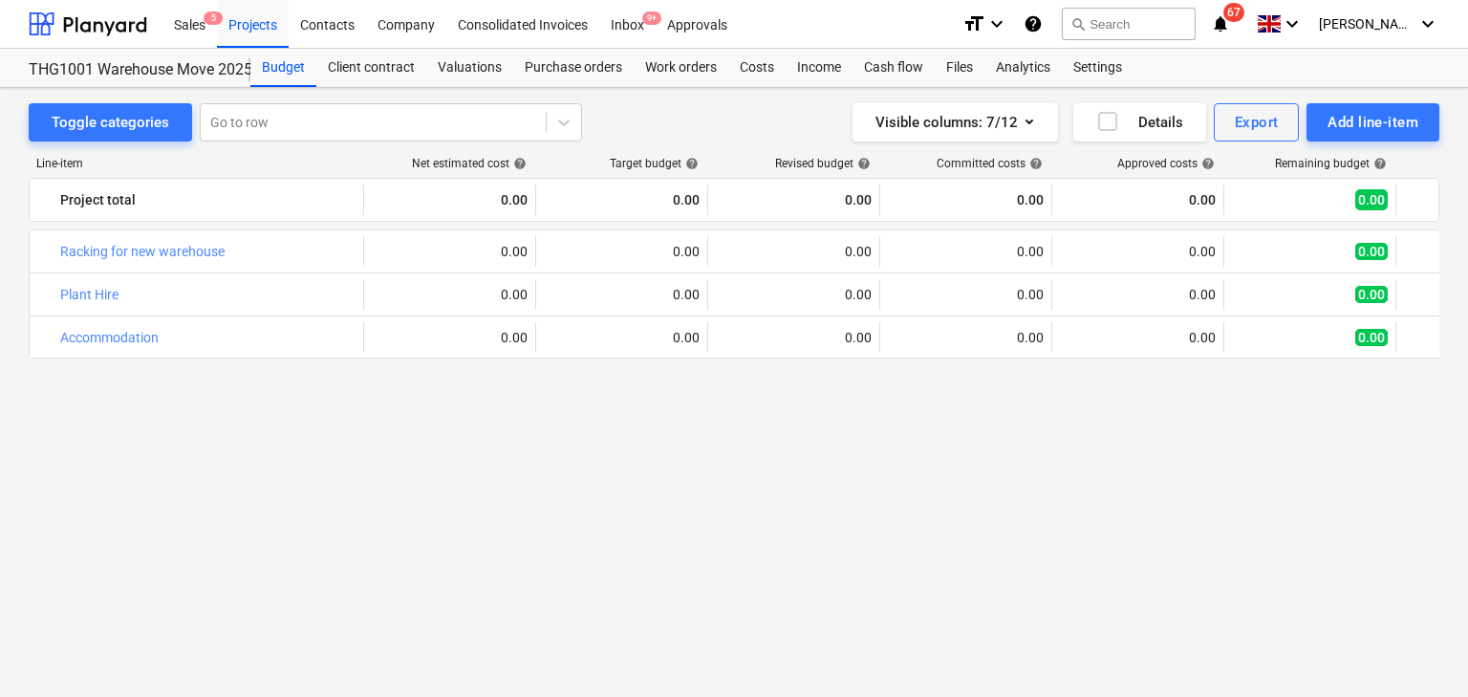
click at [759, 439] on div "bar_chart Racking for new warehouse edit 0.00 edit 0.00 edit 0.00 0.00 0.00 0.0…" at bounding box center [734, 427] width 1411 height 396
click at [750, 76] on div "Costs" at bounding box center [756, 68] width 57 height 38
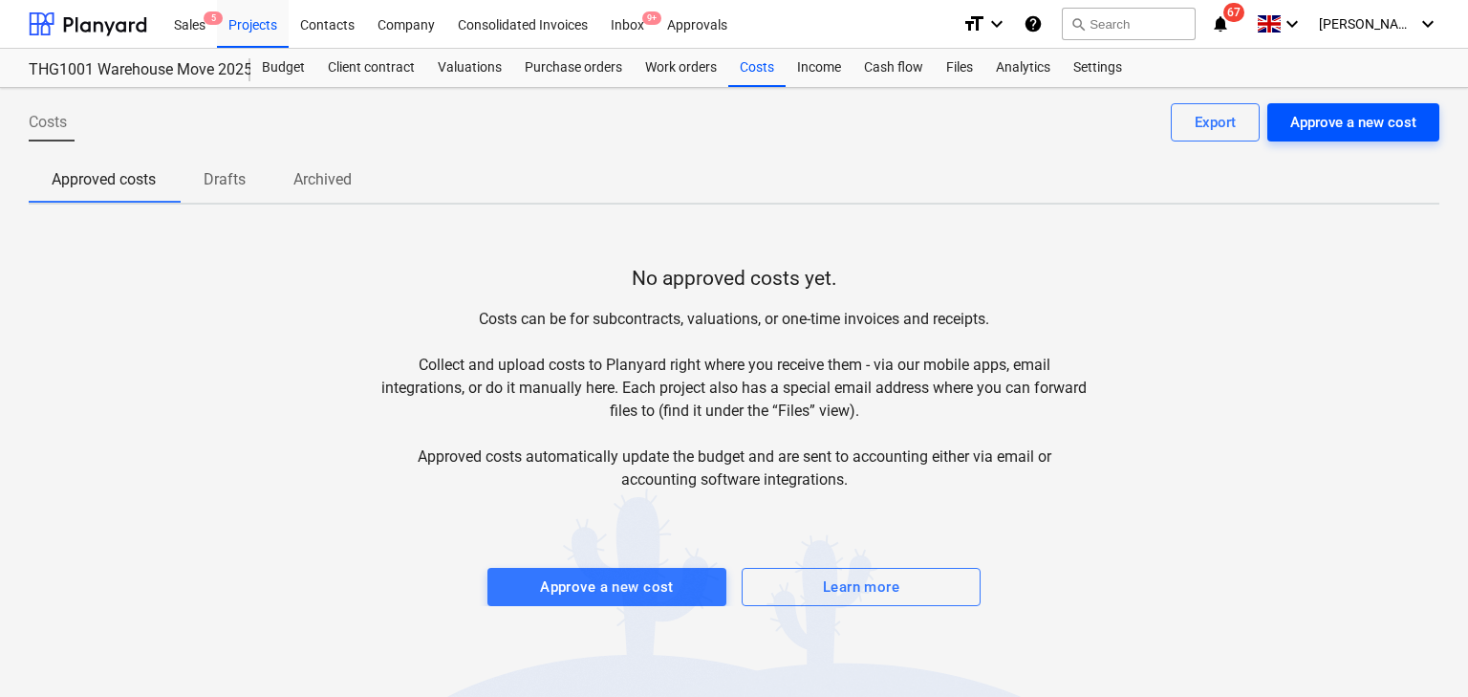
click at [1335, 111] on div "Approve a new cost" at bounding box center [1354, 122] width 126 height 25
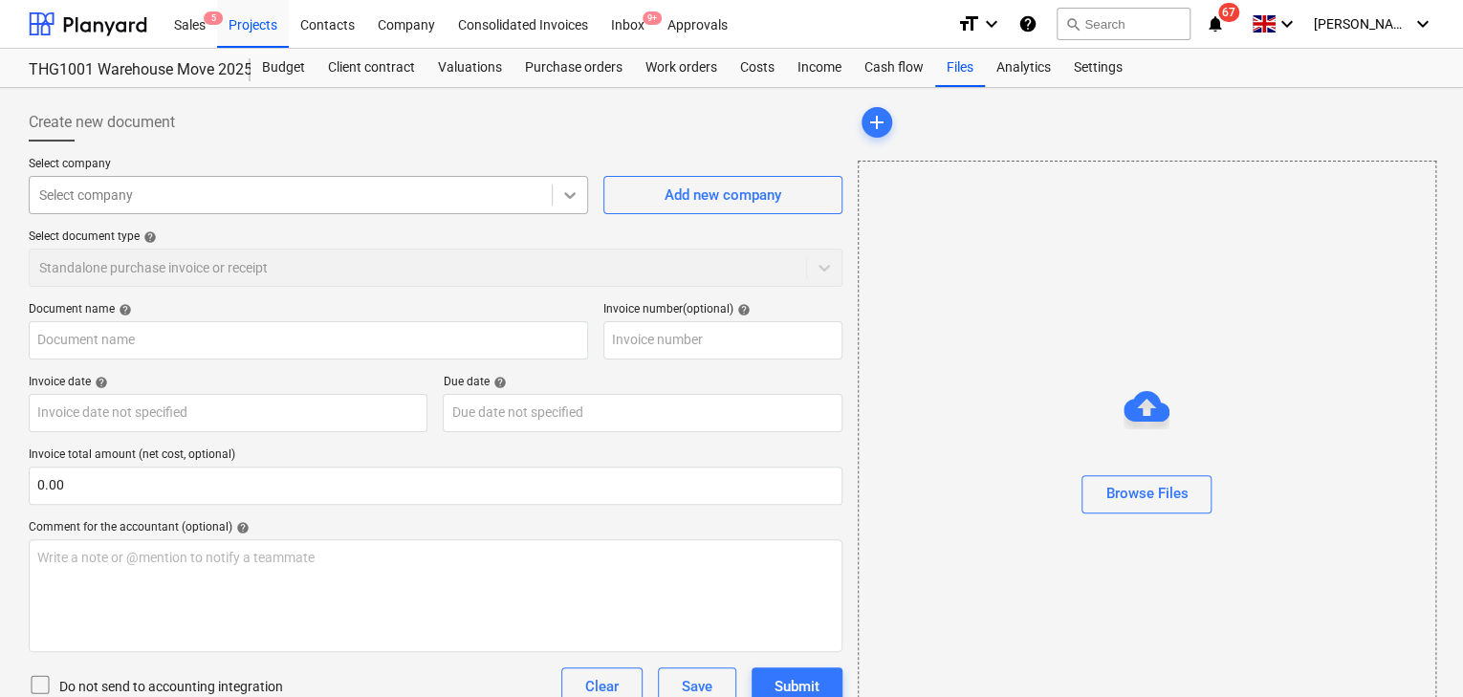
click at [570, 195] on icon at bounding box center [569, 195] width 11 height 7
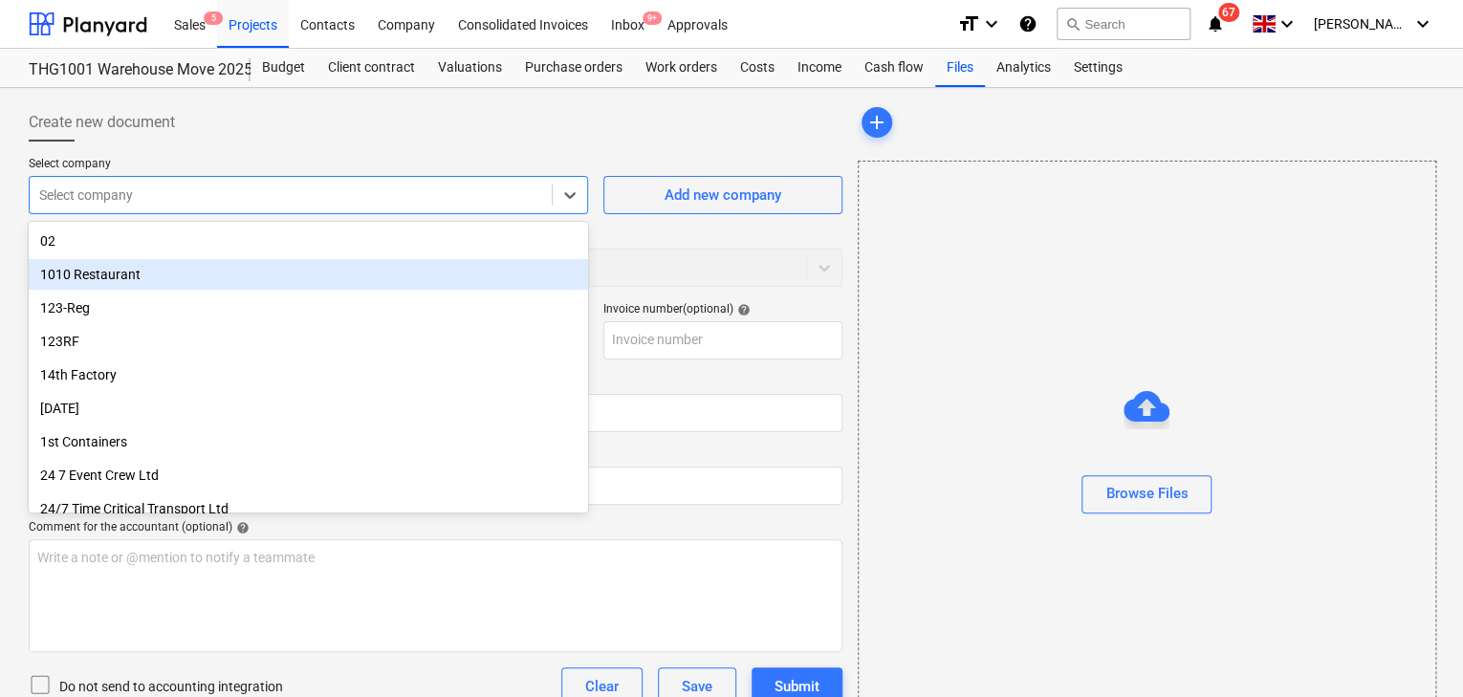
click at [543, 135] on div "Create new document" at bounding box center [436, 122] width 814 height 38
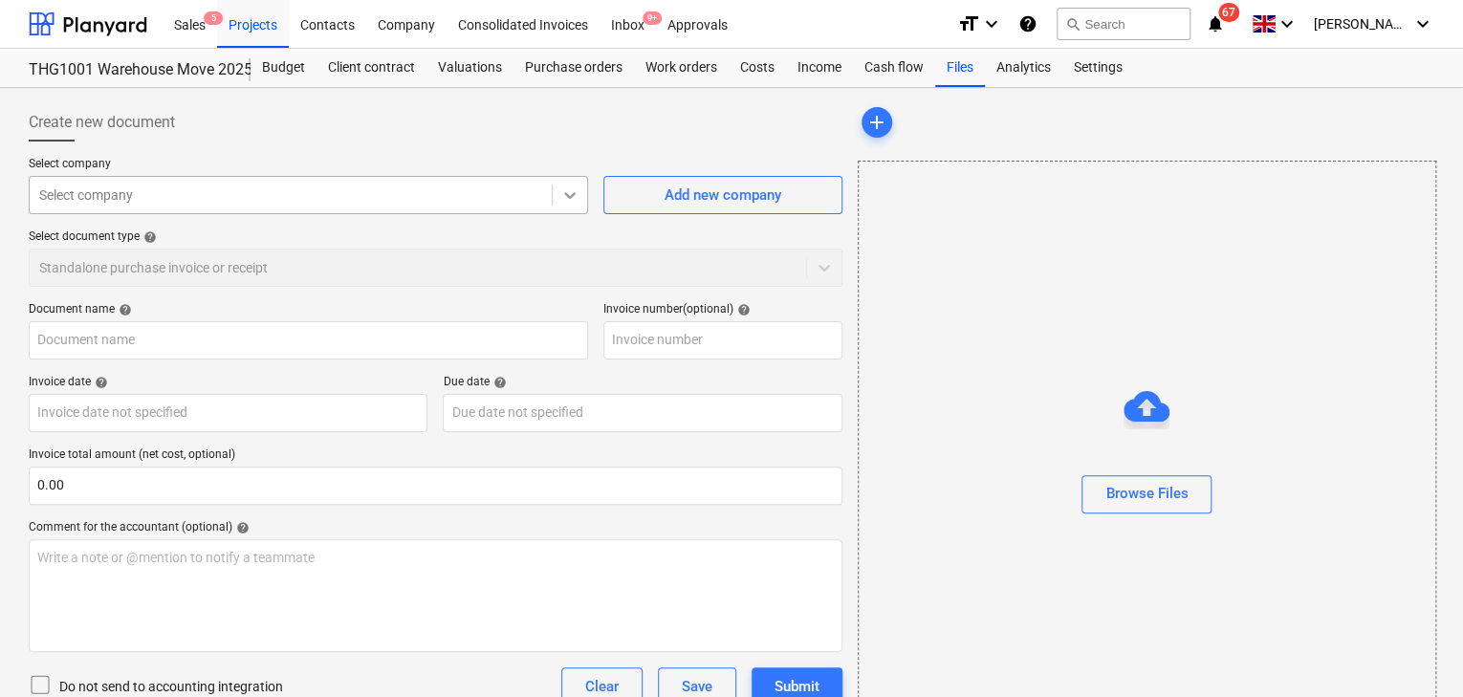
click at [571, 203] on icon at bounding box center [569, 194] width 19 height 19
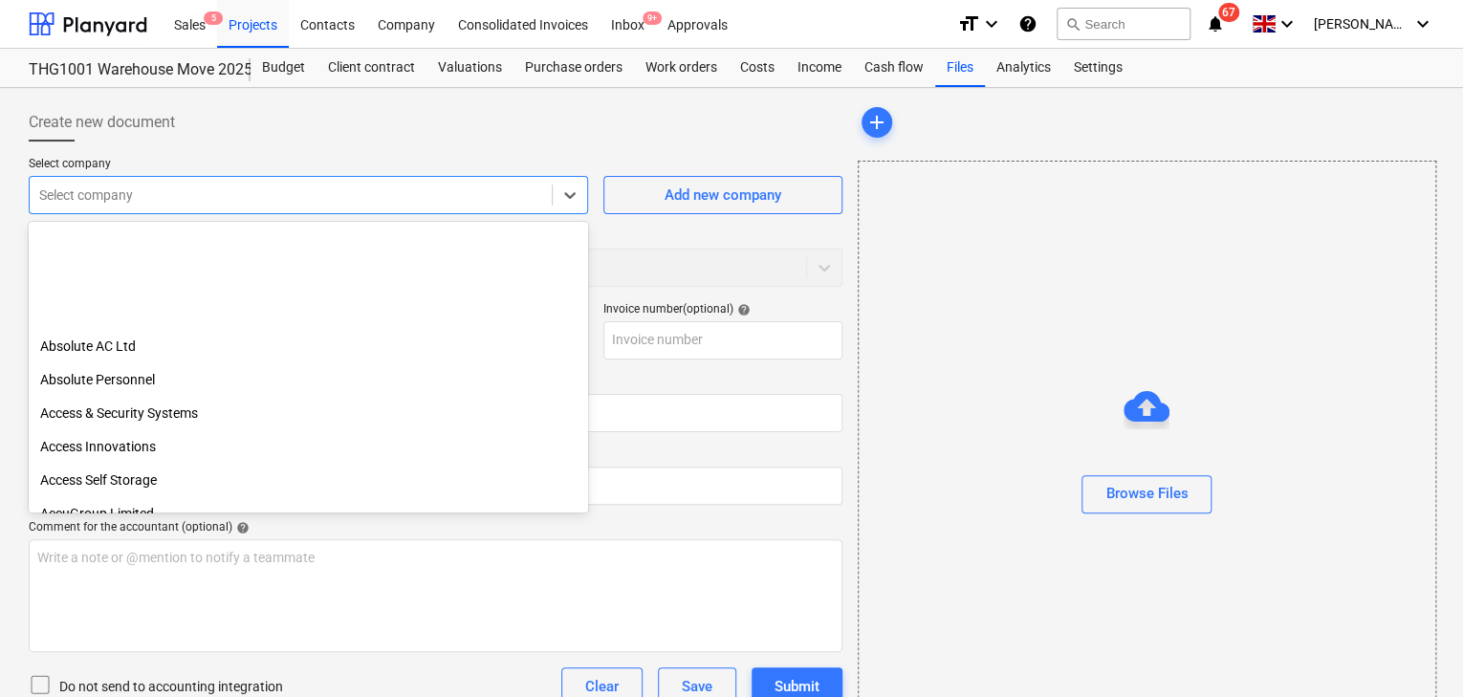
scroll to position [2371, 0]
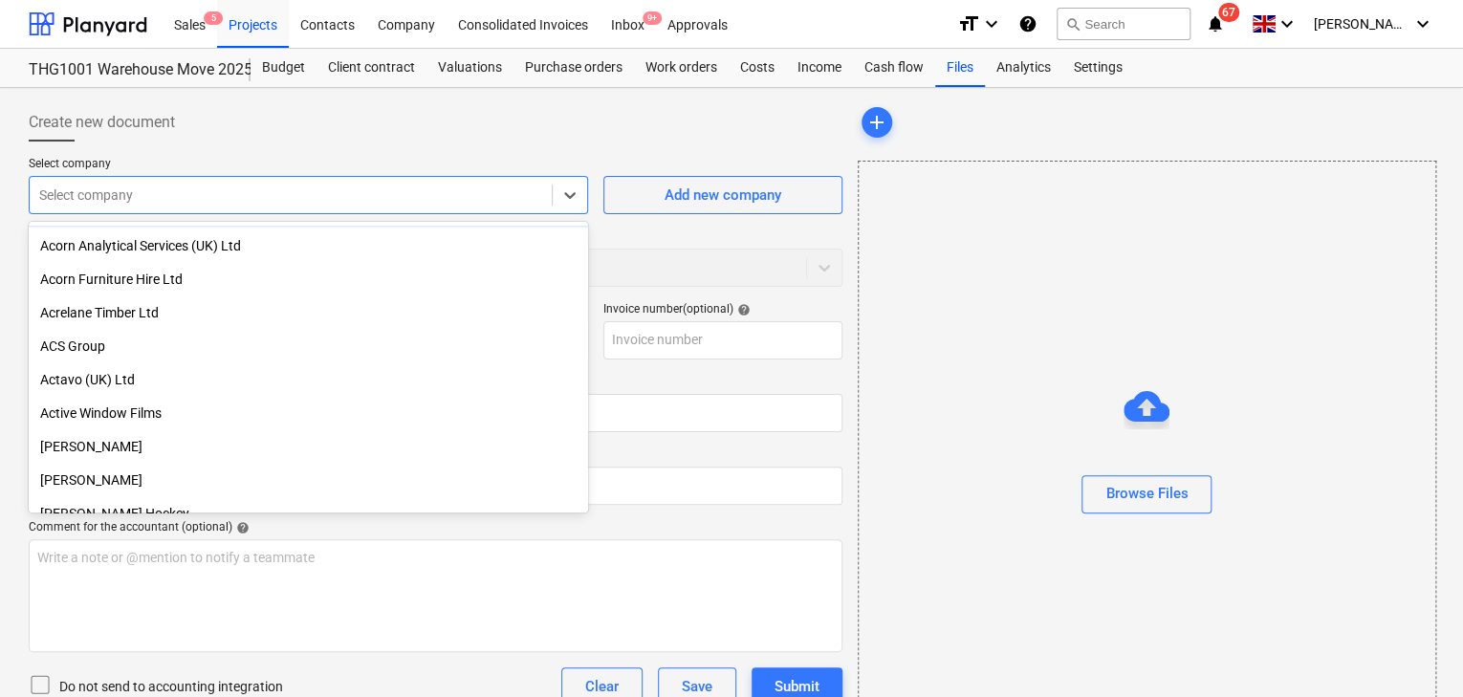
click at [405, 134] on div "Create new document" at bounding box center [436, 122] width 814 height 38
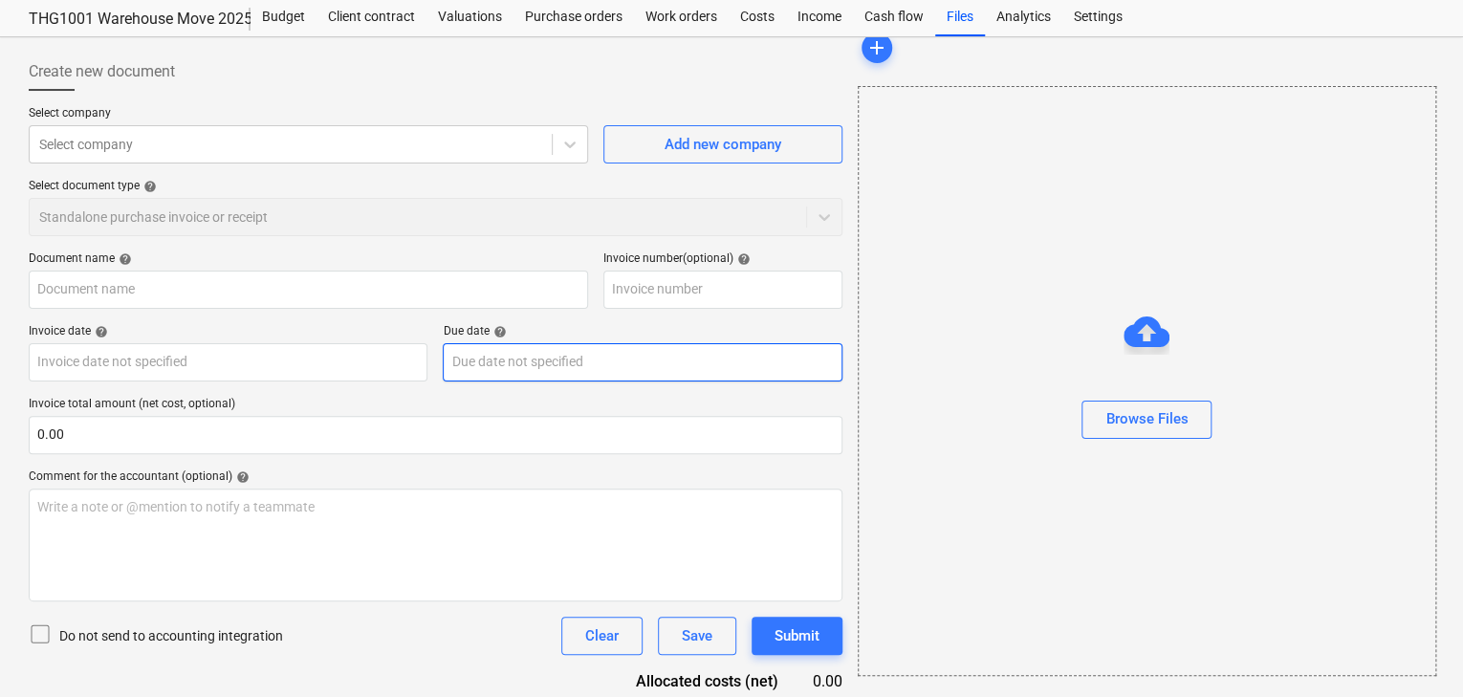
scroll to position [76, 0]
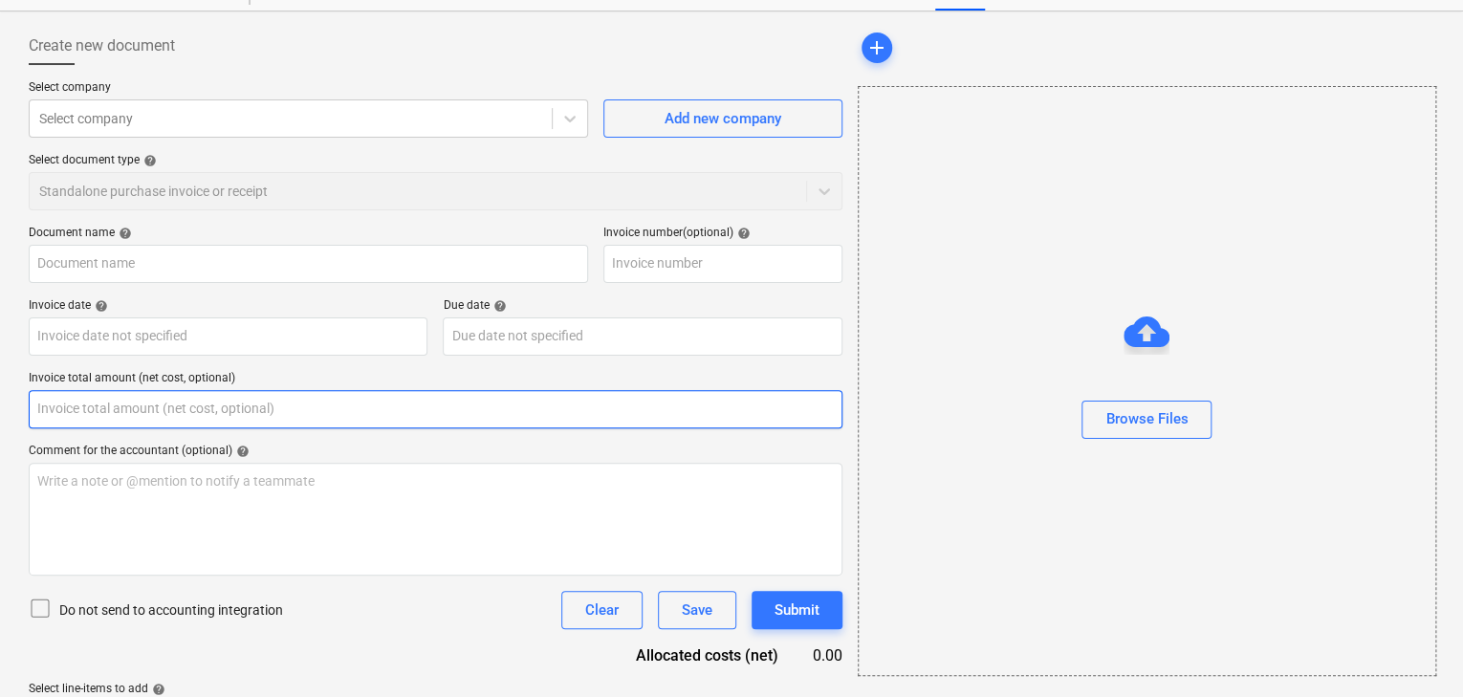
drag, startPoint x: 116, startPoint y: 408, endPoint x: 35, endPoint y: 407, distance: 80.3
click at [35, 407] on input "text" at bounding box center [436, 409] width 814 height 38
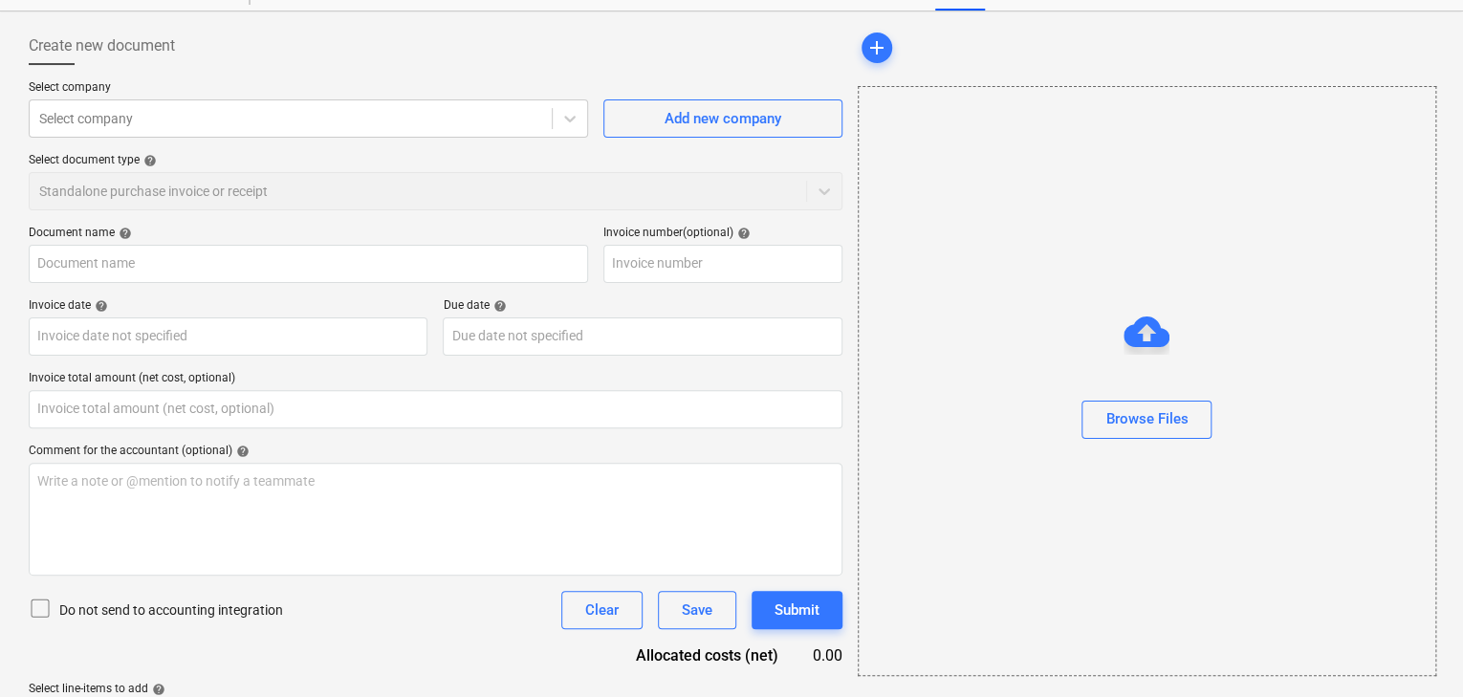
type input "0.00"
click at [325, 367] on div "Document name help Invoice number (optional) help Invoice date help Press the d…" at bounding box center [436, 482] width 814 height 513
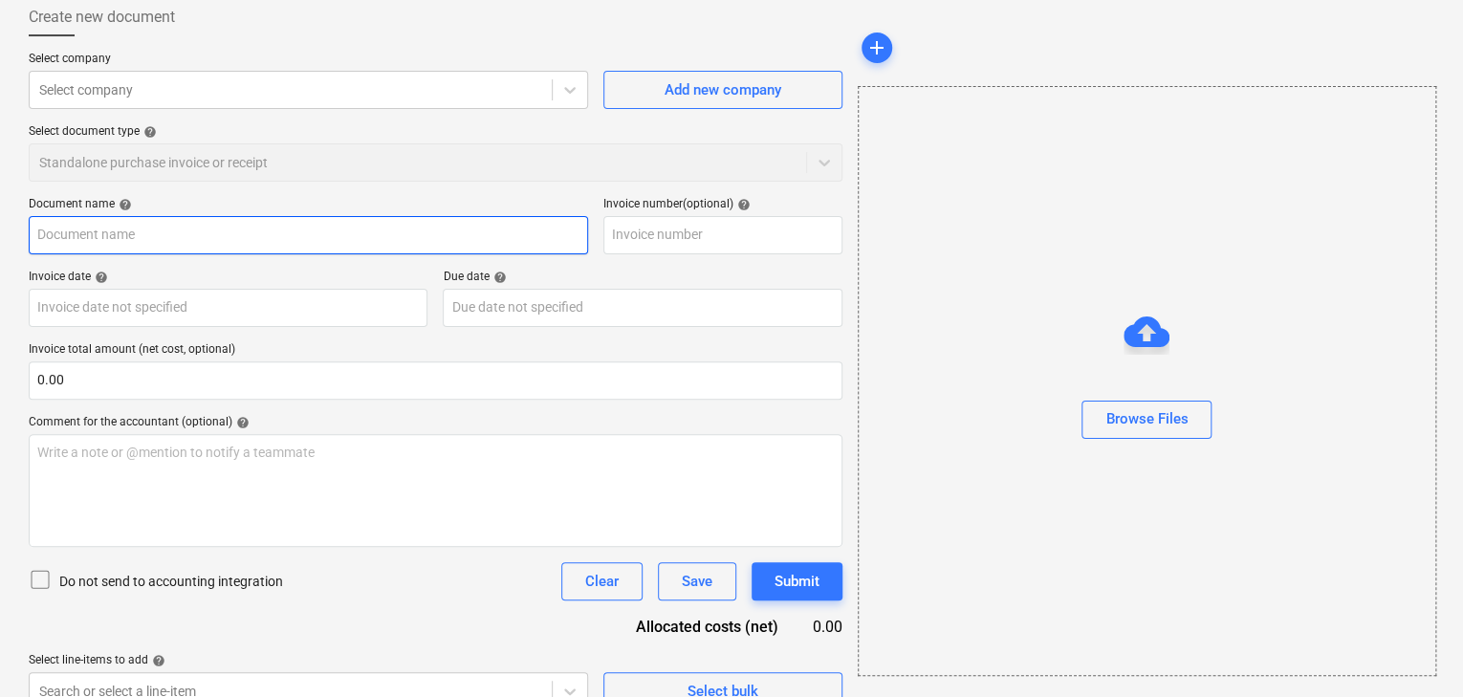
scroll to position [133, 0]
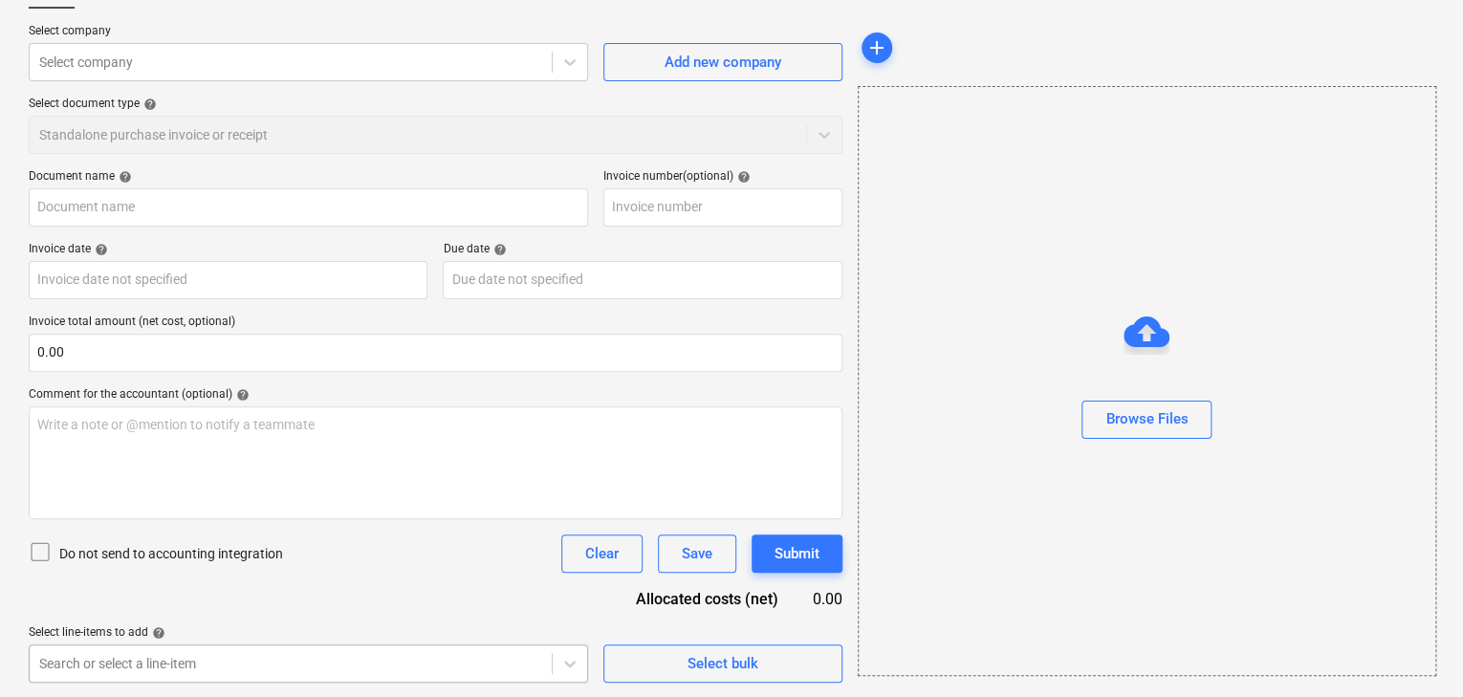
click at [551, 564] on body "Sales 5 Projects Contacts Company Consolidated Invoices Inbox 9+ Approvals form…" at bounding box center [731, 215] width 1463 height 697
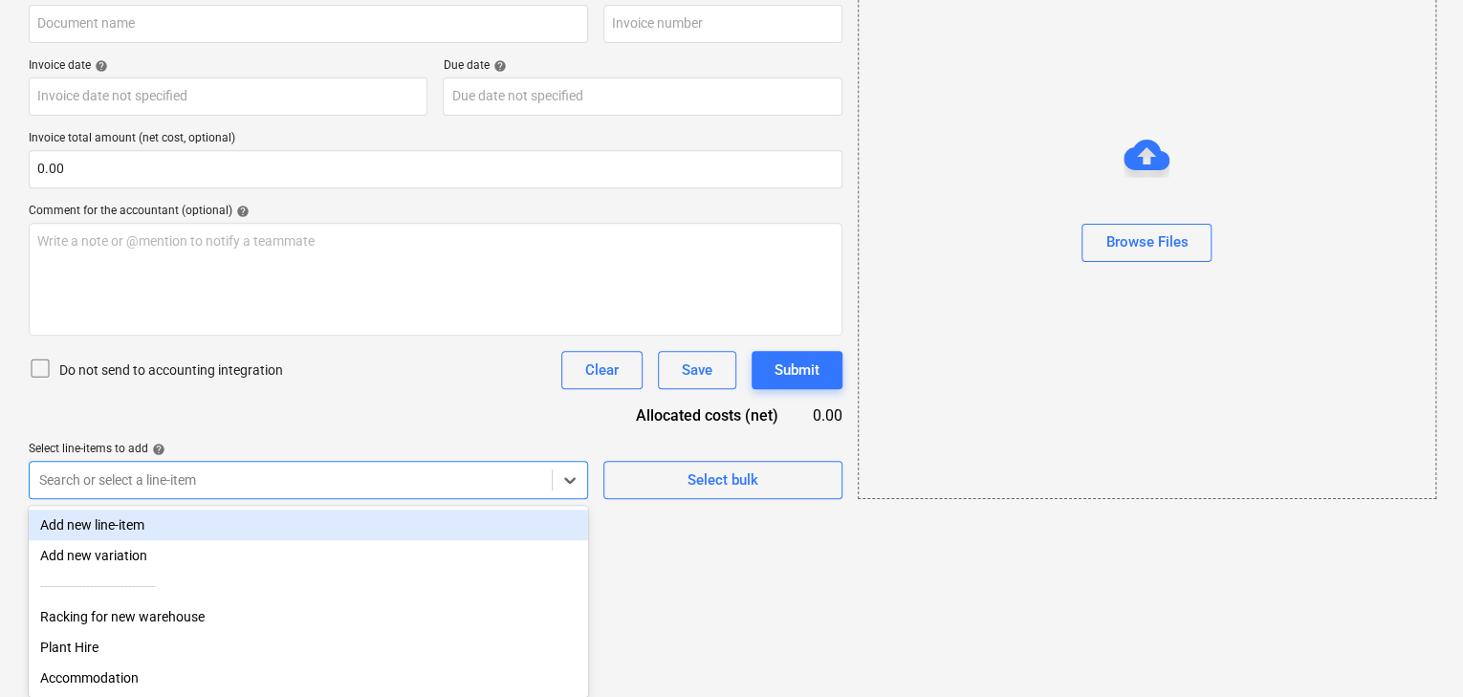
click at [446, 374] on div "Document name help Invoice number (optional) help Invoice date help Press the d…" at bounding box center [436, 242] width 814 height 513
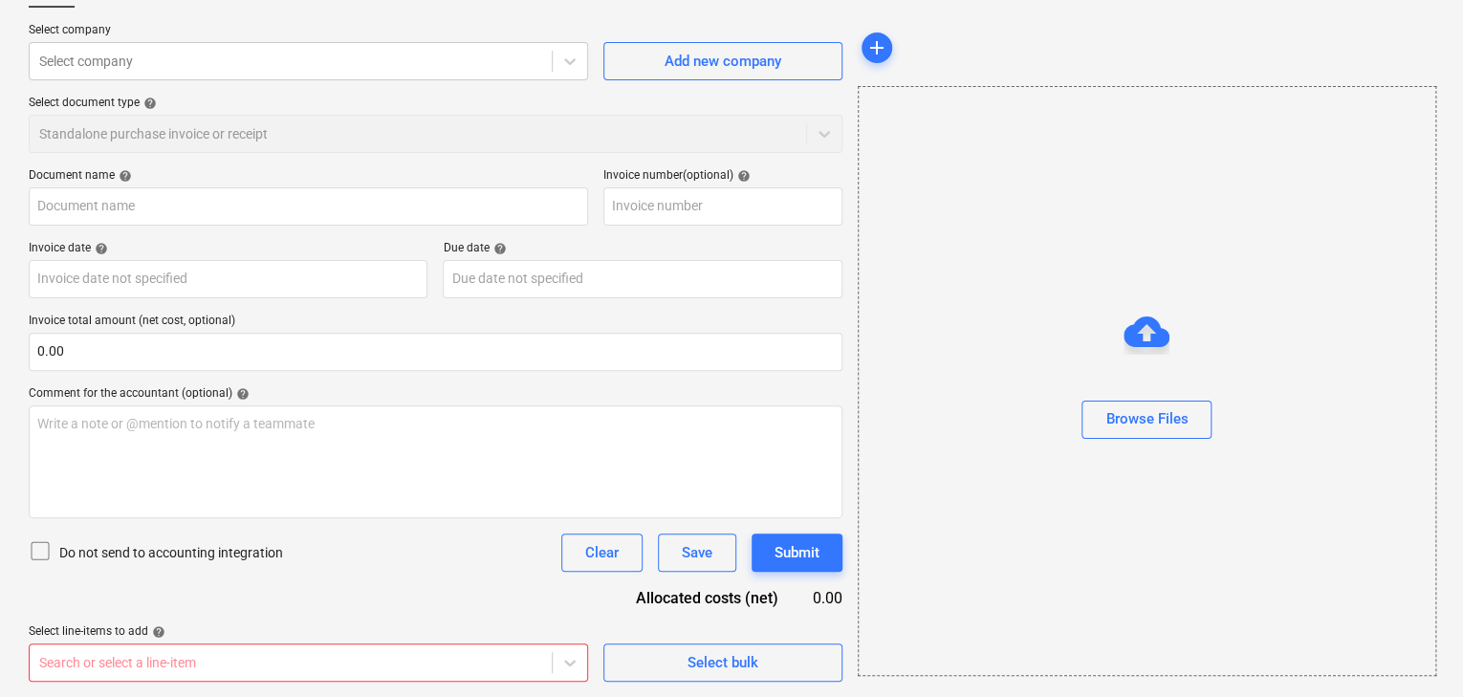
scroll to position [133, 0]
click at [577, 564] on body "Sales 5 Projects Contacts Company Consolidated Invoices Inbox 9+ Approvals form…" at bounding box center [731, 215] width 1463 height 697
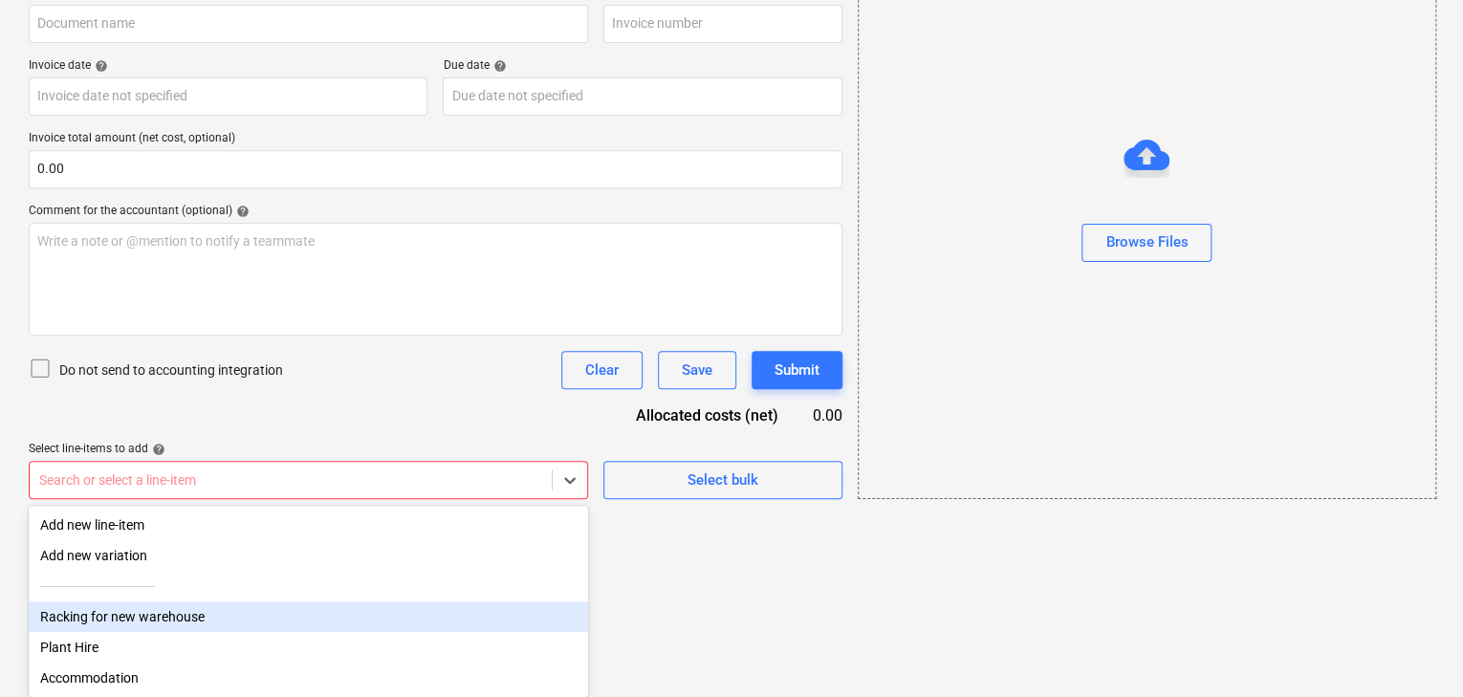
click at [310, 616] on div "Racking for new warehouse" at bounding box center [308, 616] width 559 height 31
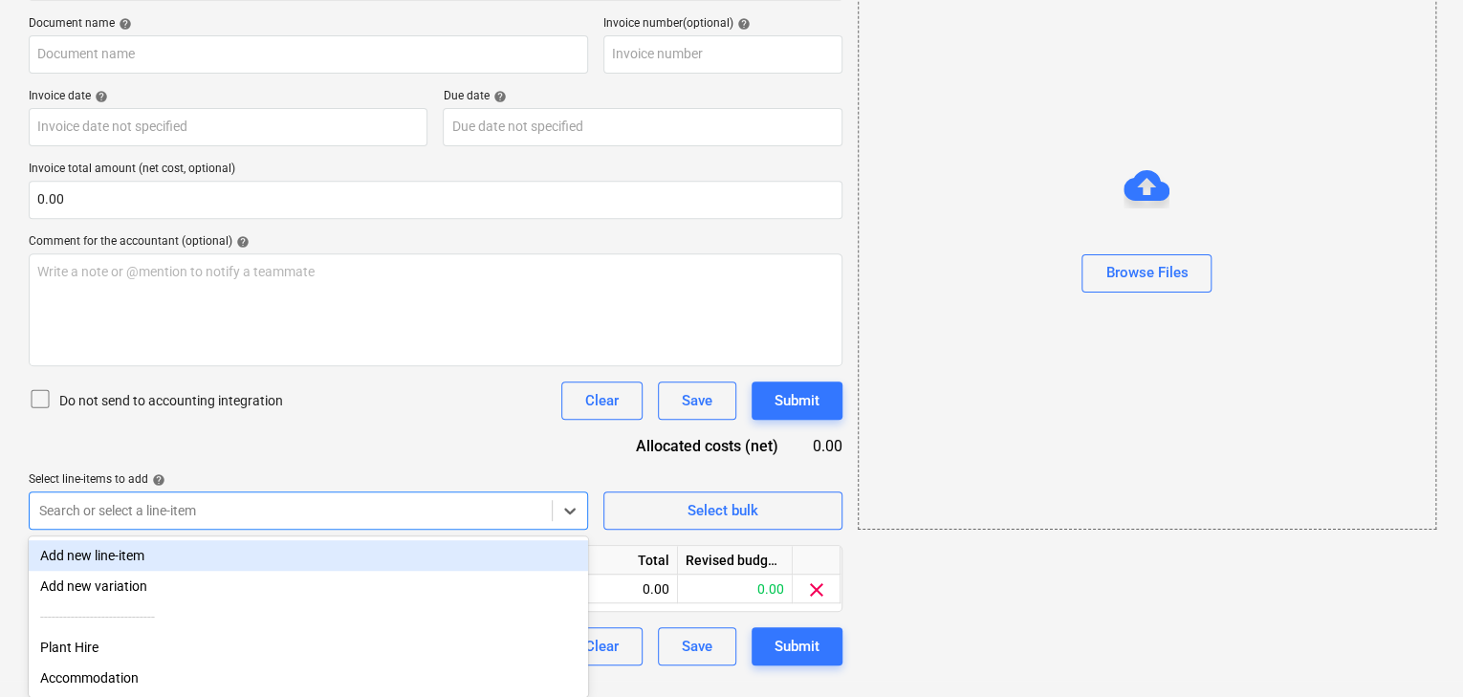
scroll to position [290, 0]
click at [366, 432] on div "Document name help Invoice number (optional) help Invoice date help Press the d…" at bounding box center [436, 340] width 814 height 649
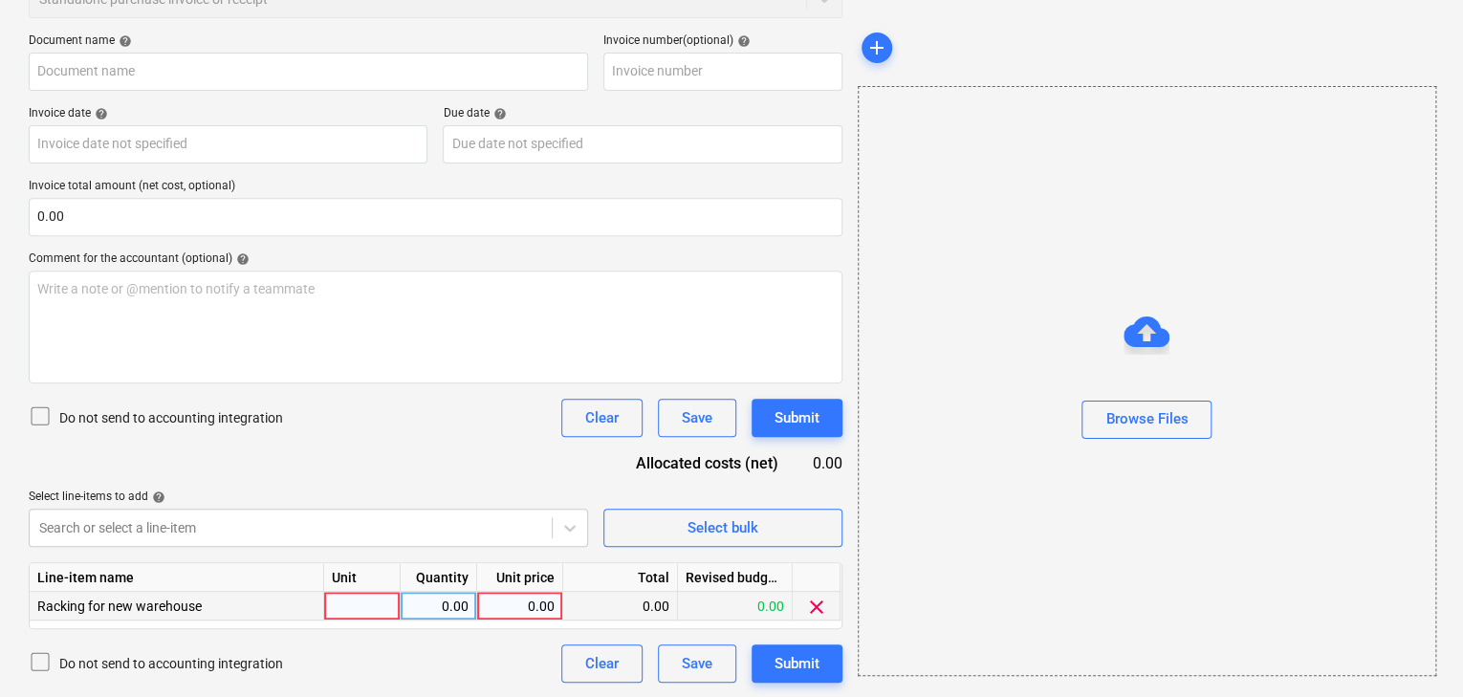
click at [371, 598] on div at bounding box center [362, 606] width 76 height 29
type input "Q"
type input "Pcs"
drag, startPoint x: 421, startPoint y: 608, endPoint x: 525, endPoint y: 600, distance: 104.5
click at [0, 0] on div "Racking for new warehouse Pcs 0.00 0.00 0.00 0.00 clear" at bounding box center [0, 0] width 0 height 0
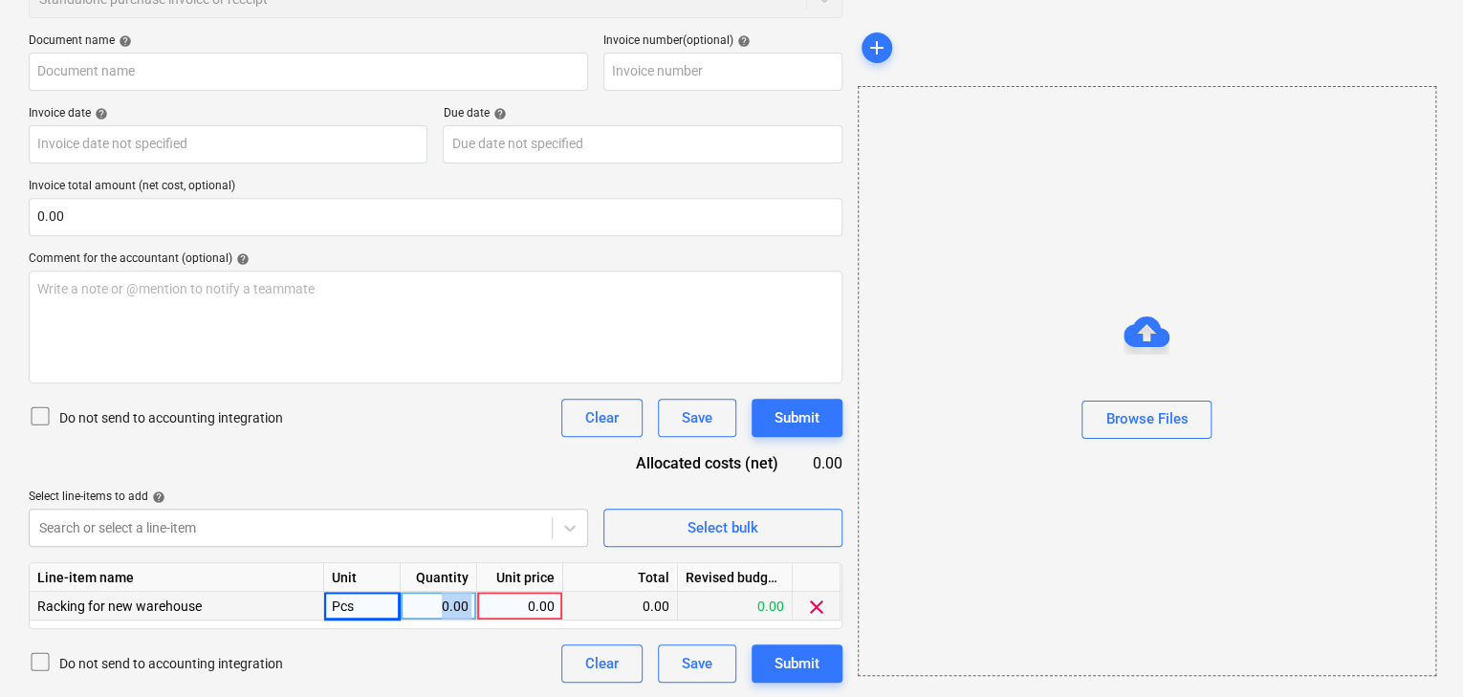
drag, startPoint x: 418, startPoint y: 604, endPoint x: 526, endPoint y: 610, distance: 108.2
click at [0, 0] on div "Racking for new warehouse Pcs 0.00 0.00 0.00 0.00 clear" at bounding box center [0, 0] width 0 height 0
drag, startPoint x: 574, startPoint y: 602, endPoint x: 590, endPoint y: 602, distance: 16.3
click at [0, 0] on div "Racking for new warehouse 1 0.00 0.00 0.00 0.00 clear" at bounding box center [0, 0] width 0 height 0
drag, startPoint x: 524, startPoint y: 604, endPoint x: 580, endPoint y: 612, distance: 56.9
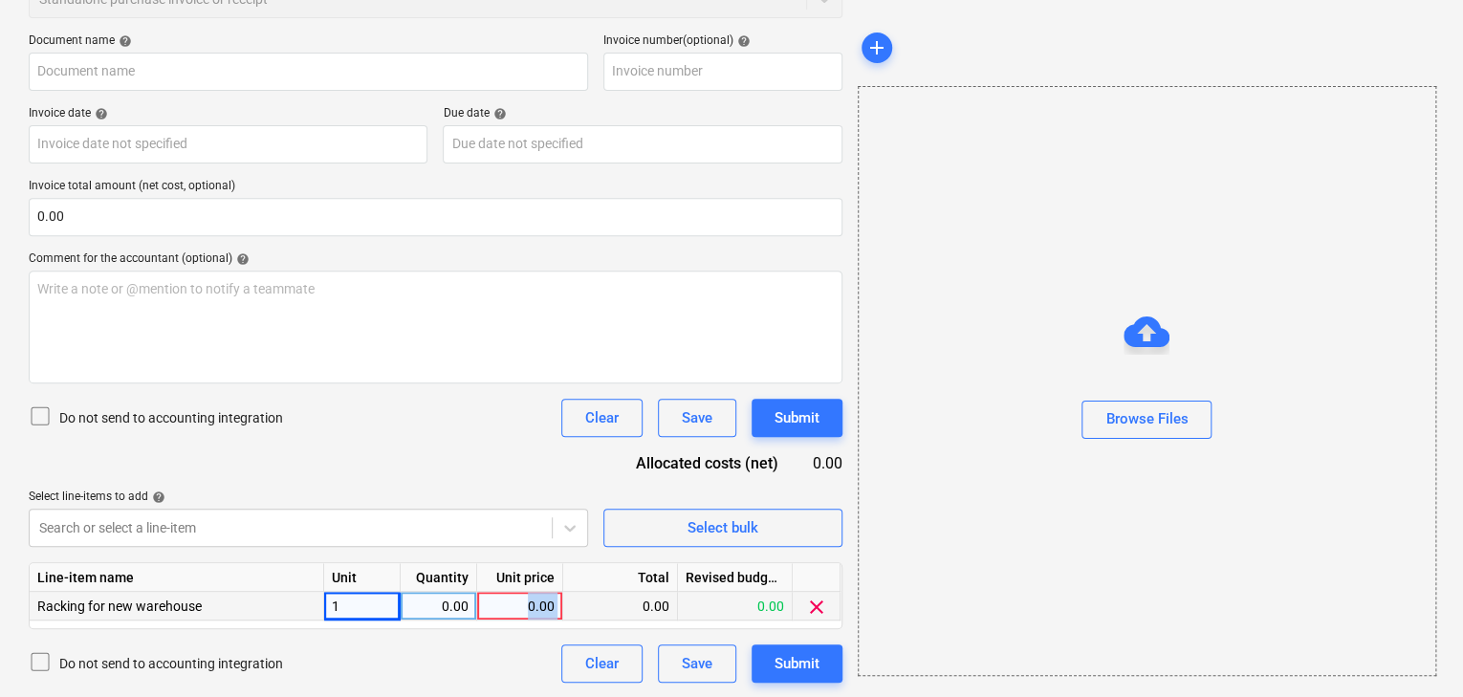
click at [0, 0] on div "Racking for new warehouse 1 0.00 0.00 0.00 0.00 clear" at bounding box center [0, 0] width 0 height 0
drag, startPoint x: 355, startPoint y: 608, endPoint x: 324, endPoint y: 606, distance: 30.7
click at [324, 606] on input "4250" at bounding box center [362, 606] width 76 height 28
type input "1"
click at [451, 459] on div "Document name help Invoice number (optional) help Invoice date help Press the d…" at bounding box center [436, 357] width 814 height 649
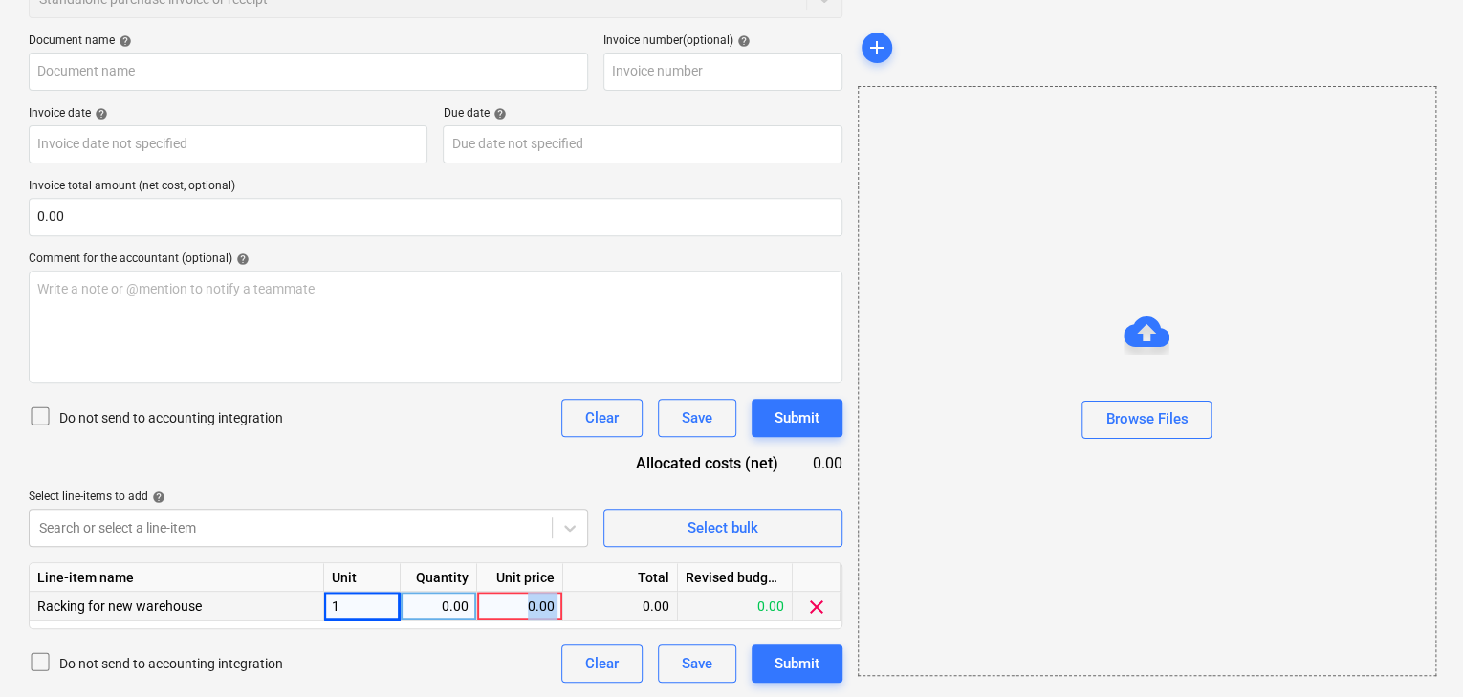
drag, startPoint x: 524, startPoint y: 604, endPoint x: 578, endPoint y: 608, distance: 54.6
click at [0, 0] on div "Racking for new warehouse 1 0.00 0.00 0.00 0.00 clear" at bounding box center [0, 0] width 0 height 0
drag, startPoint x: 440, startPoint y: 601, endPoint x: 478, endPoint y: 608, distance: 38.8
click at [0, 0] on div "Racking for new warehouse 1 0.00 0.00 0.00 0.00 clear" at bounding box center [0, 0] width 0 height 0
click at [506, 604] on div "0.00" at bounding box center [520, 606] width 70 height 29
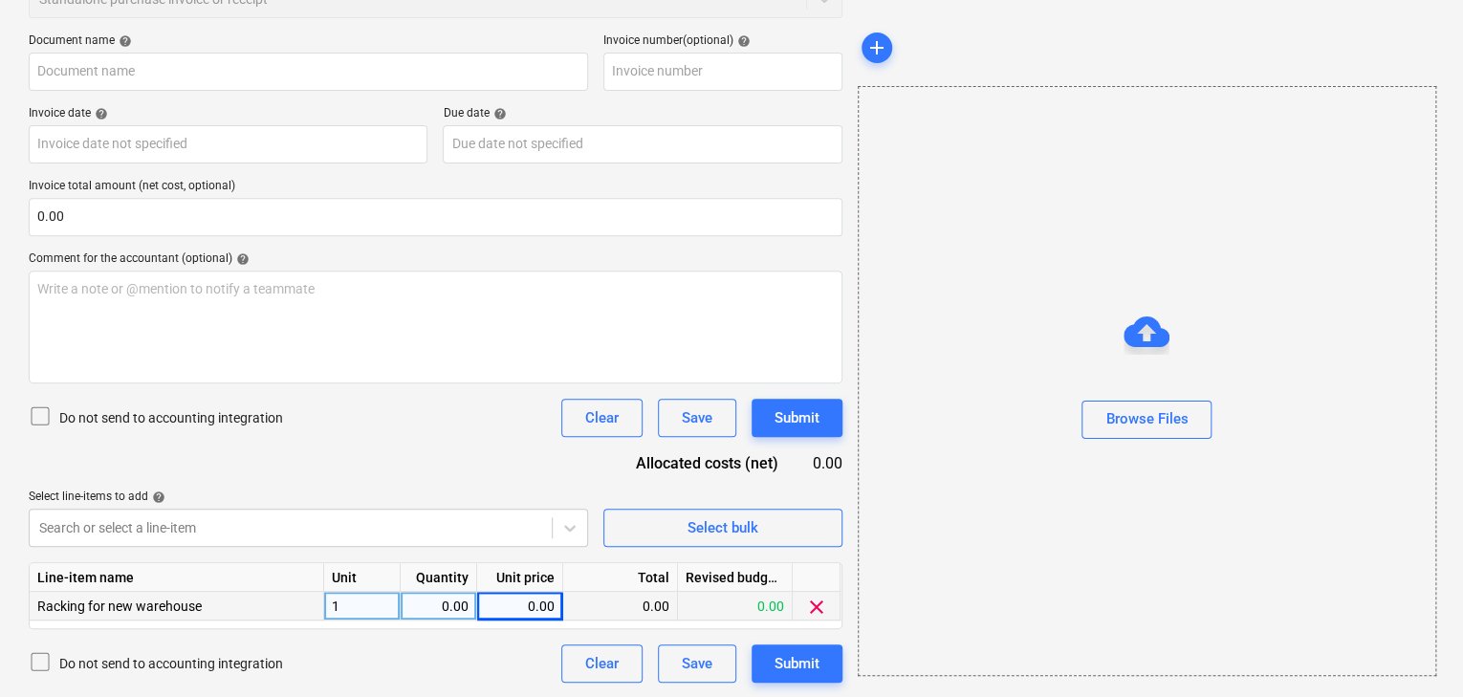
drag, startPoint x: 435, startPoint y: 600, endPoint x: 488, endPoint y: 600, distance: 52.6
click at [0, 0] on div "Racking for new warehouse 1 0.00 0.00 0.00 0.00 clear" at bounding box center [0, 0] width 0 height 0
click at [458, 603] on div "0.00" at bounding box center [438, 606] width 60 height 29
type input "1"
click at [535, 601] on div "0.00" at bounding box center [520, 606] width 70 height 29
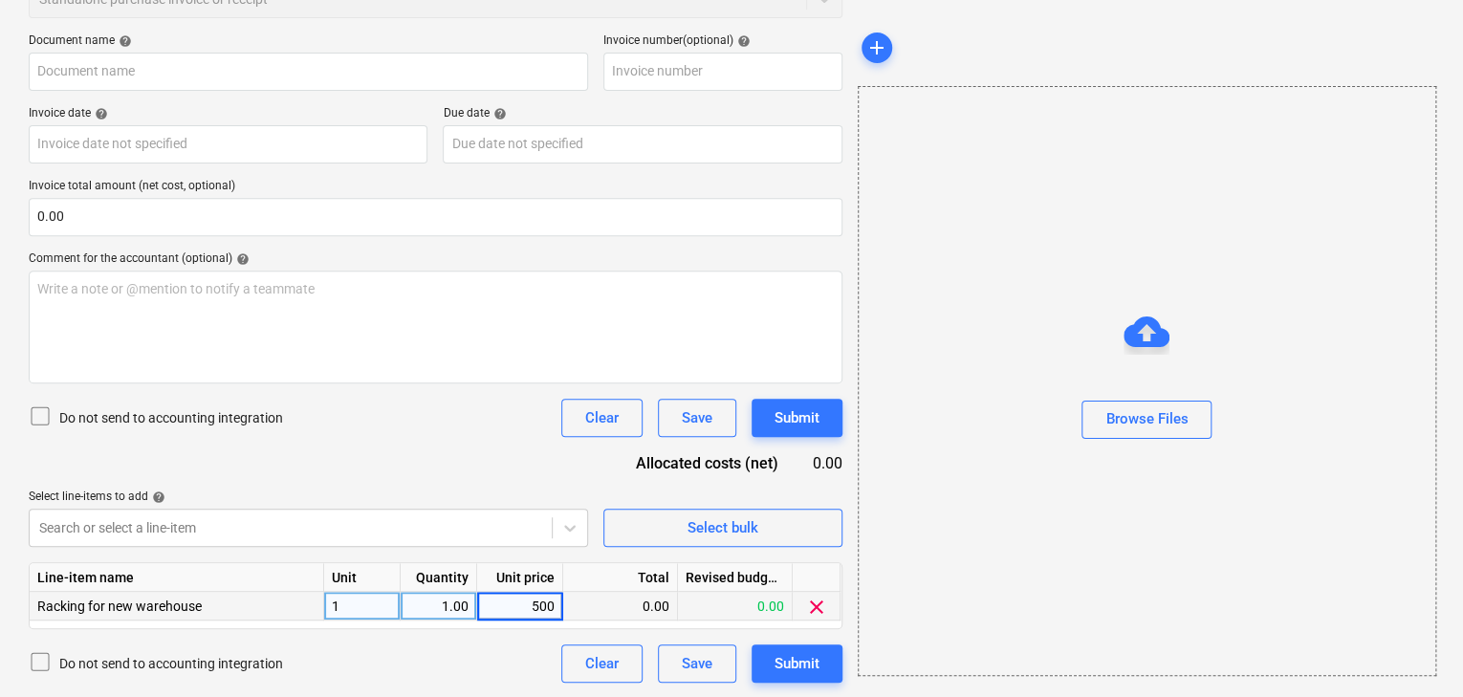
type input "5000"
click at [514, 453] on div "Document name help Invoice number (optional) help Invoice date help Press the d…" at bounding box center [436, 357] width 814 height 649
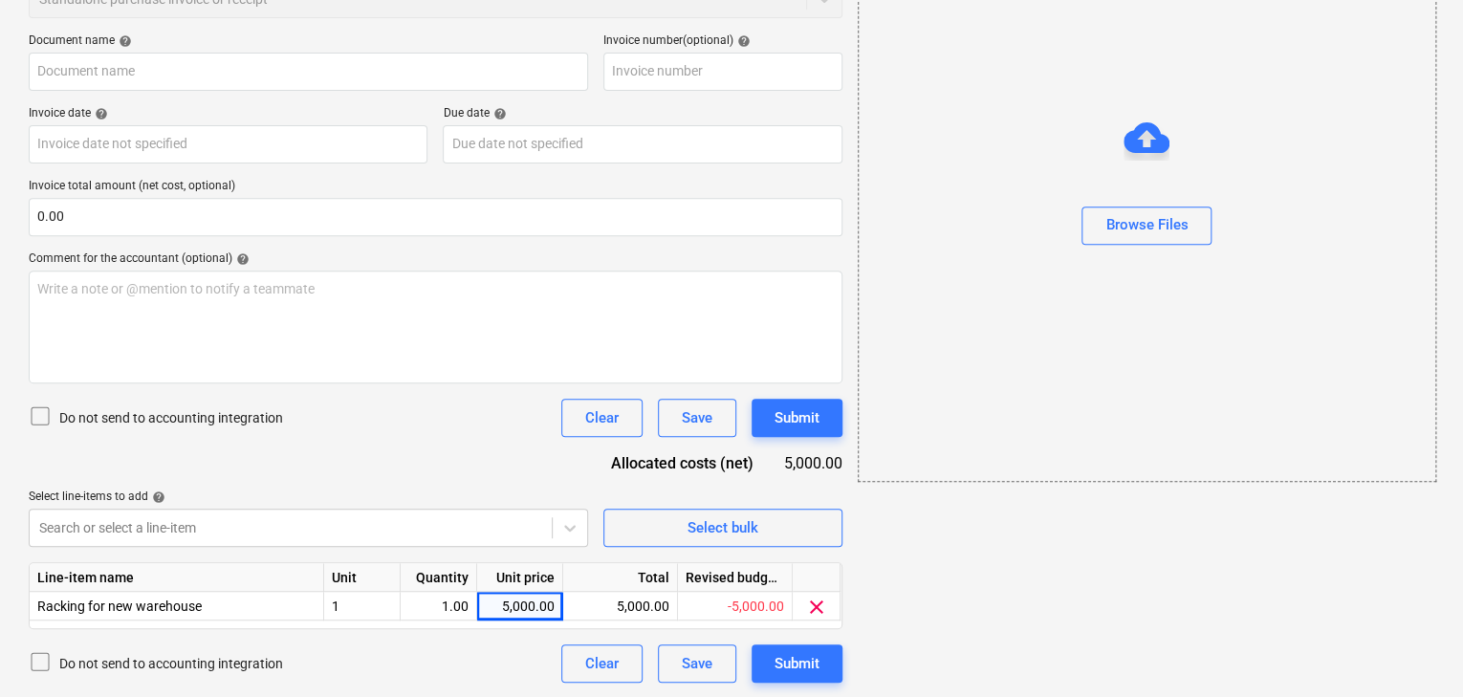
scroll to position [39, 0]
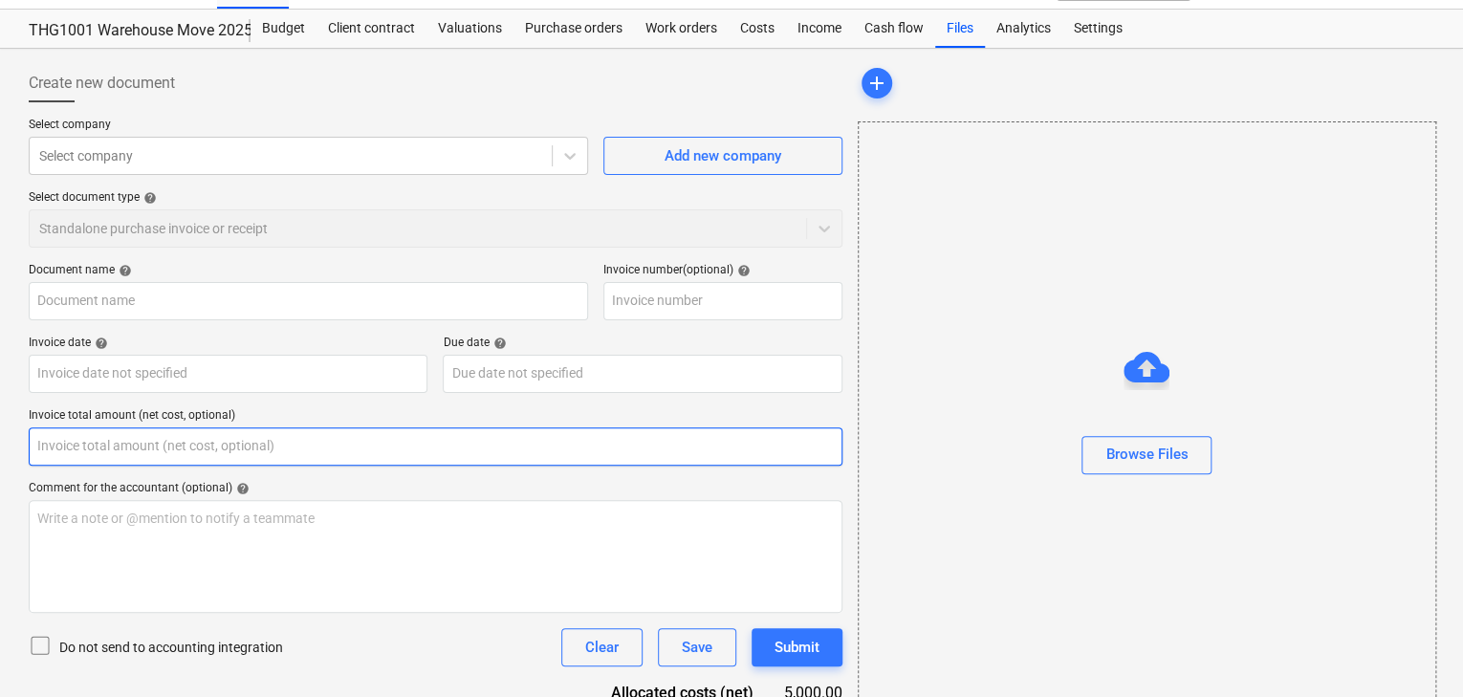
drag, startPoint x: 180, startPoint y: 454, endPoint x: 52, endPoint y: 438, distance: 129.1
click at [52, 438] on input "text" at bounding box center [436, 446] width 814 height 38
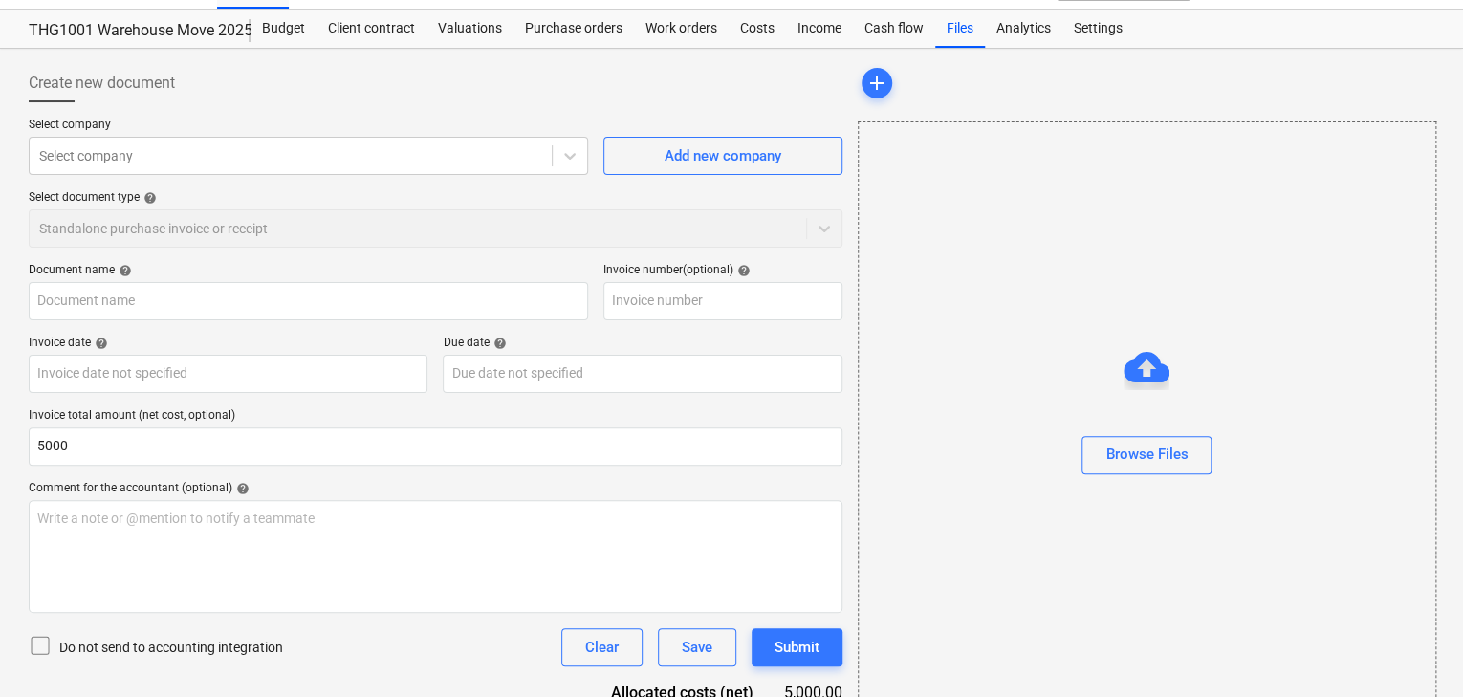
type input "5,000.00"
click at [444, 413] on p "Invoice total amount (net cost, optional)" at bounding box center [436, 417] width 814 height 19
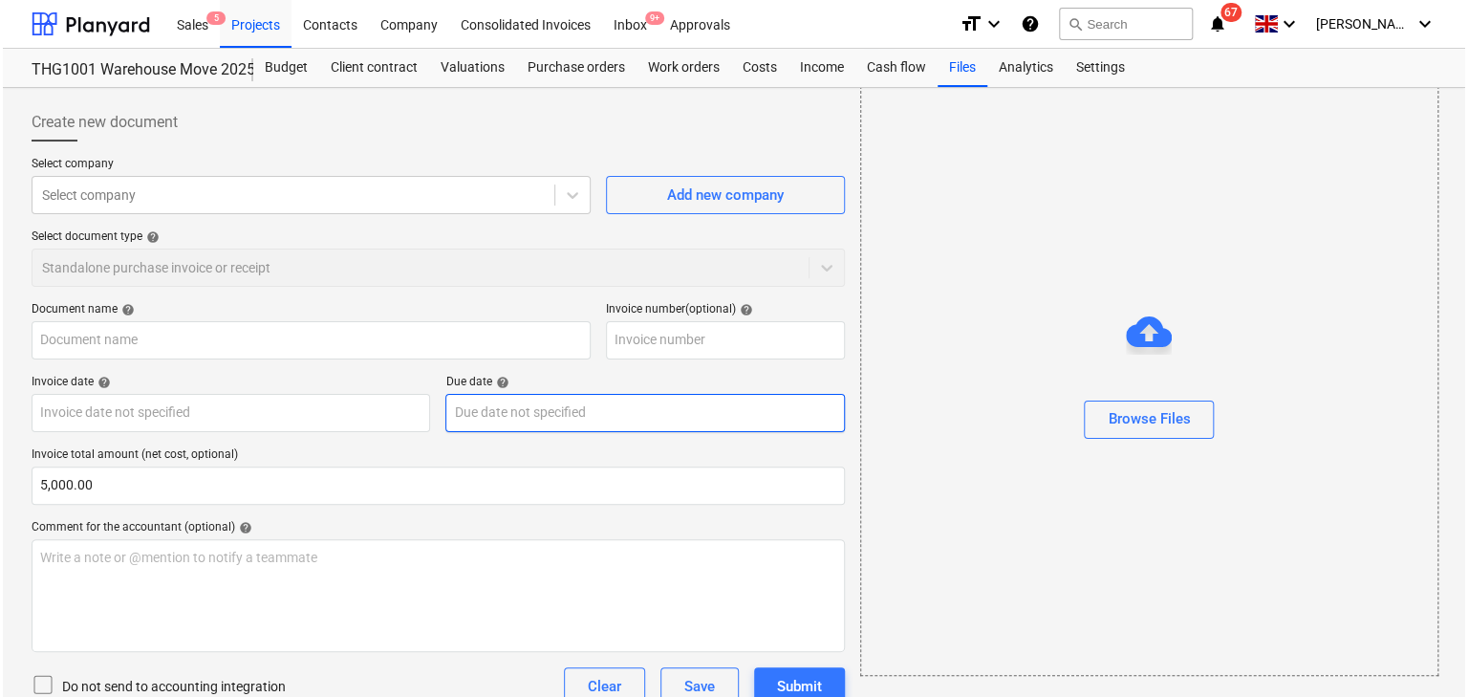
scroll to position [316, 0]
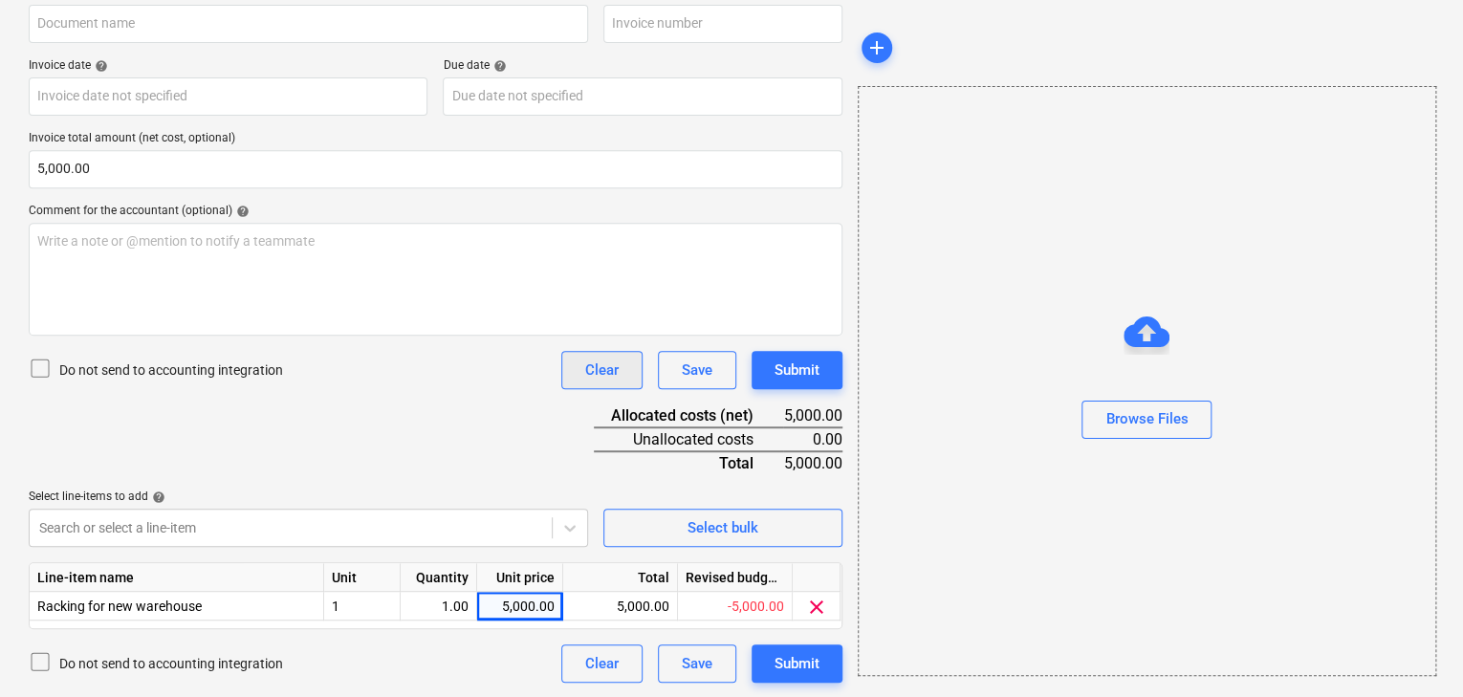
click at [615, 367] on div "Clear" at bounding box center [601, 370] width 33 height 25
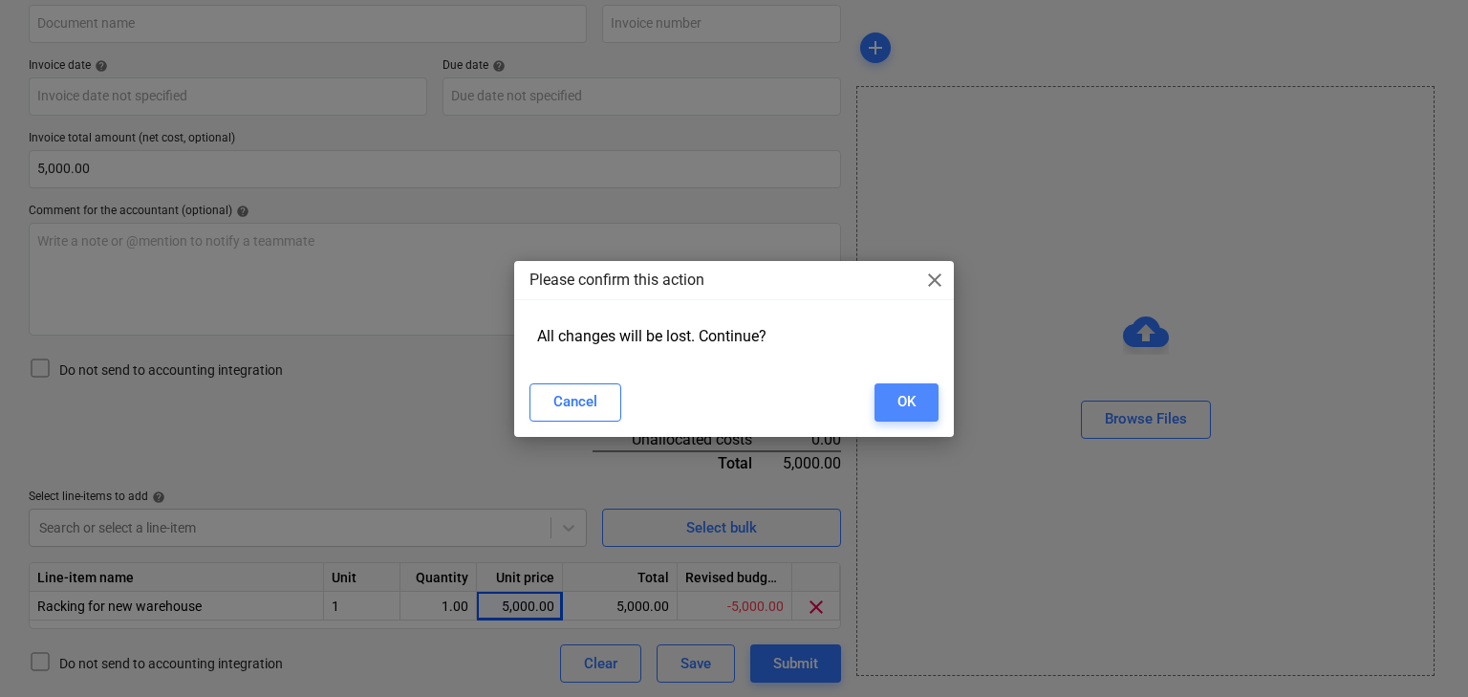
click at [918, 394] on button "OK" at bounding box center [907, 402] width 64 height 38
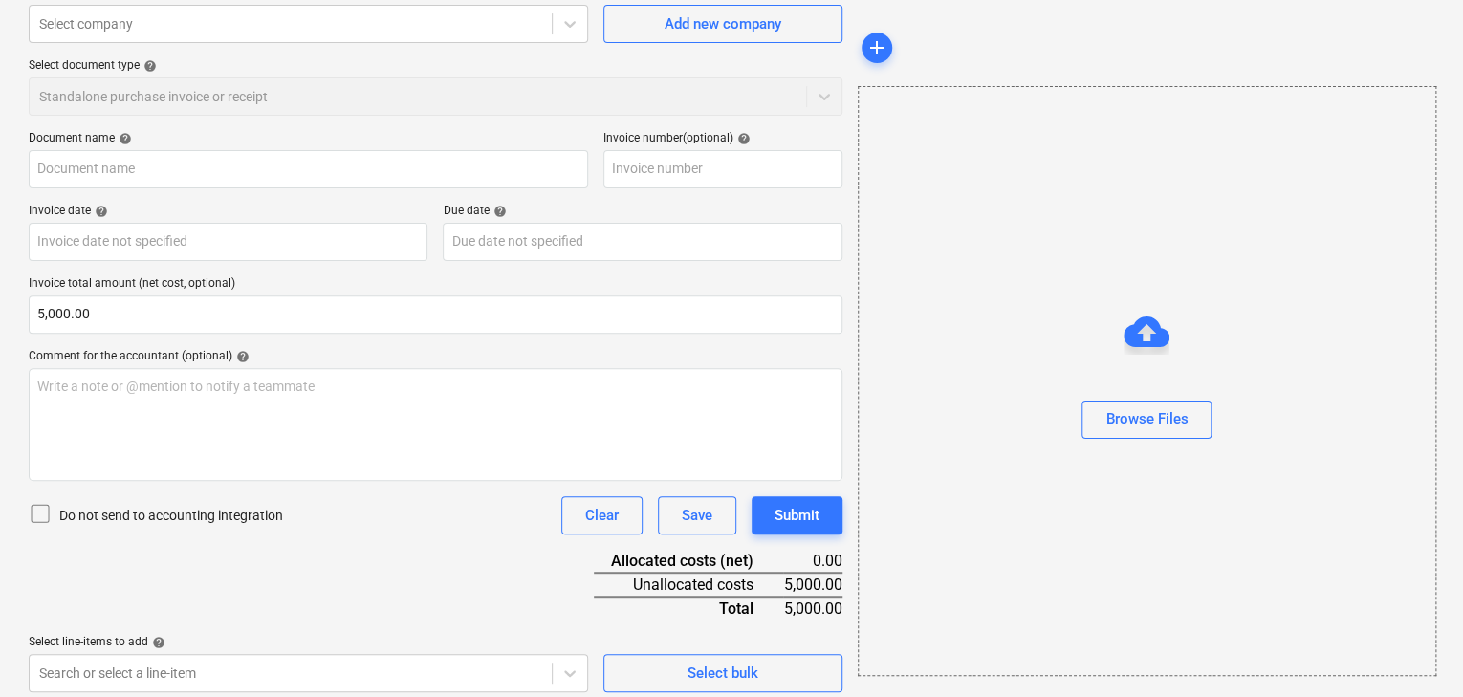
scroll to position [0, 0]
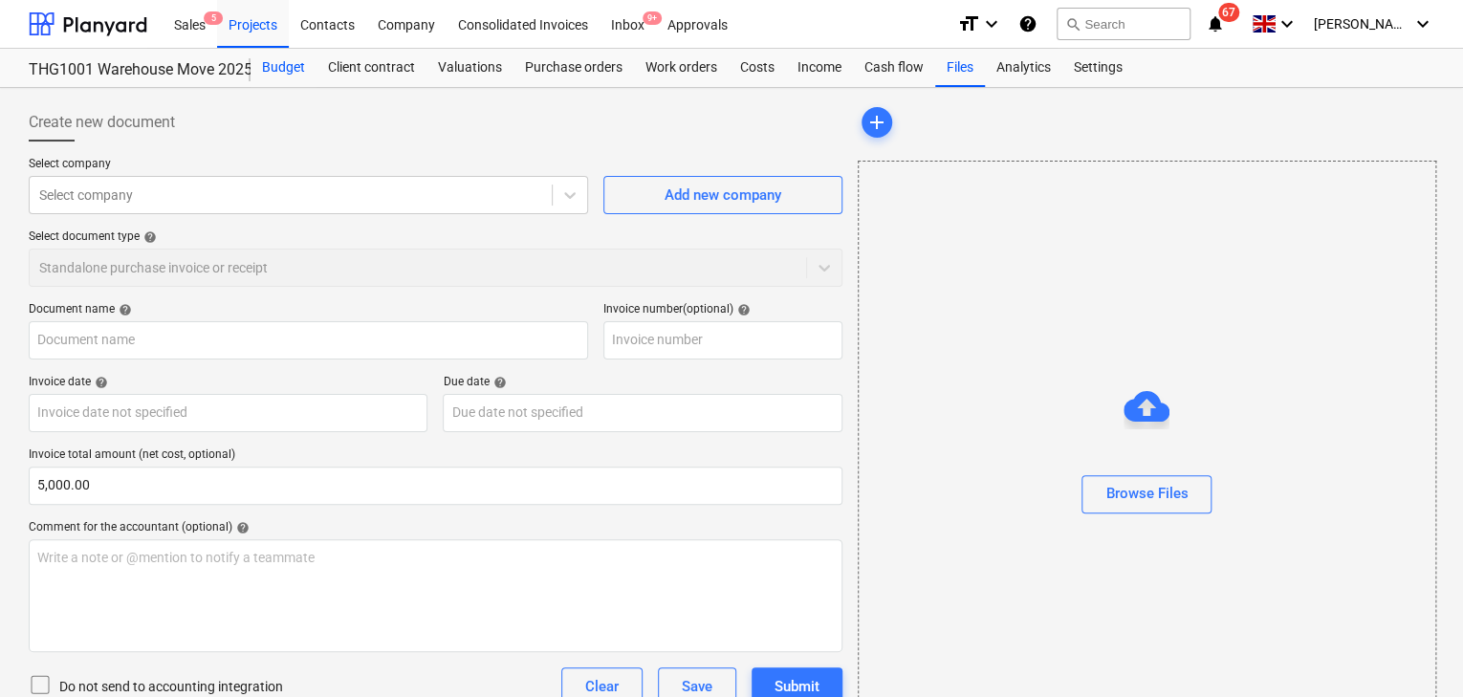
click at [281, 66] on div "Budget" at bounding box center [283, 68] width 66 height 38
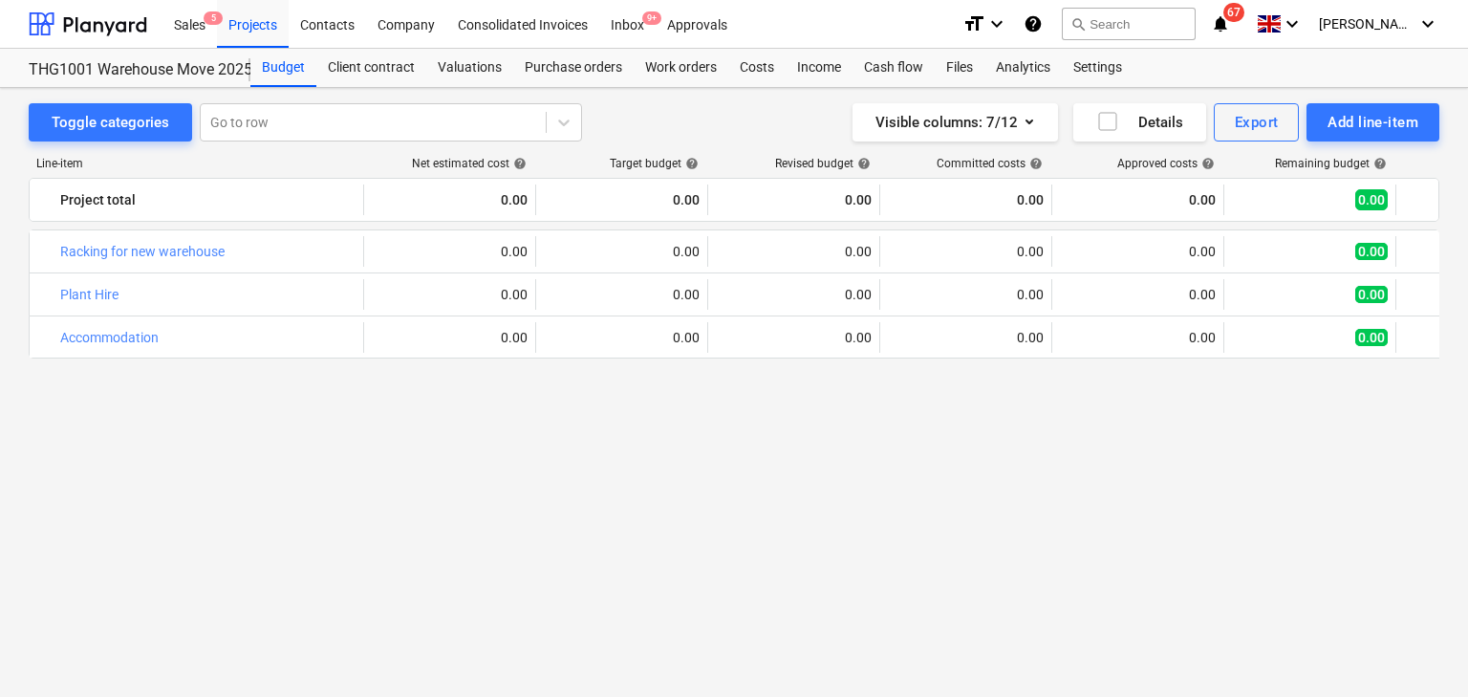
click at [649, 481] on div "bar_chart Racking for new warehouse edit 0.00 edit 0.00 edit 0.00 0.00 0.00 0.0…" at bounding box center [734, 427] width 1411 height 396
click at [600, 455] on div "bar_chart Racking for new warehouse edit 0.00 edit 0.00 edit 0.00 0.00 0.00 0.0…" at bounding box center [734, 427] width 1411 height 396
click at [608, 448] on div "bar_chart Racking for new warehouse edit 0.00 edit 0.00 edit 0.00 0.00 0.00 0.0…" at bounding box center [734, 427] width 1411 height 396
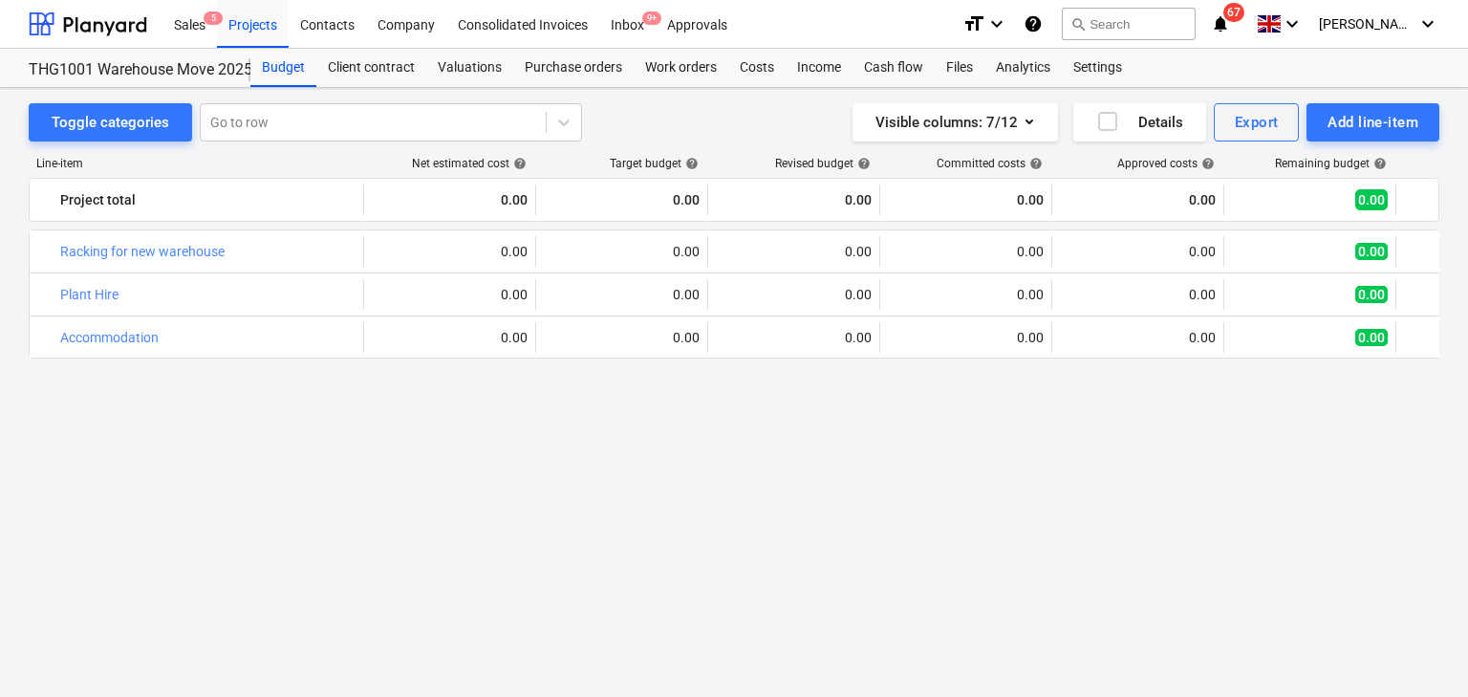
click at [661, 532] on div "bar_chart Racking for new warehouse edit 0.00 edit 0.00 edit 0.00 0.00 0.00 0.0…" at bounding box center [734, 427] width 1411 height 396
click at [729, 126] on div "Visible columns : 7/12 Details Export Add line-item" at bounding box center [1080, 122] width 719 height 38
click at [764, 65] on div "Costs" at bounding box center [756, 68] width 57 height 38
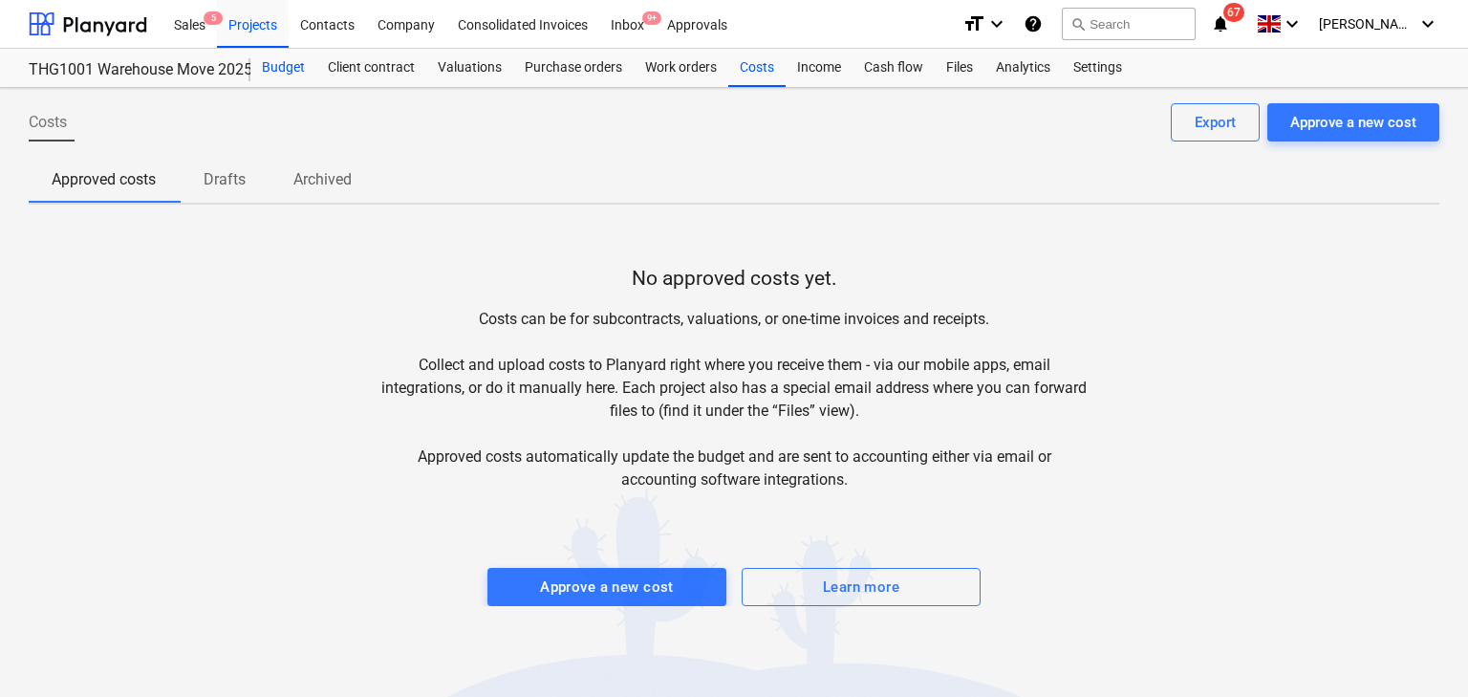
click at [294, 66] on div "Budget" at bounding box center [283, 68] width 66 height 38
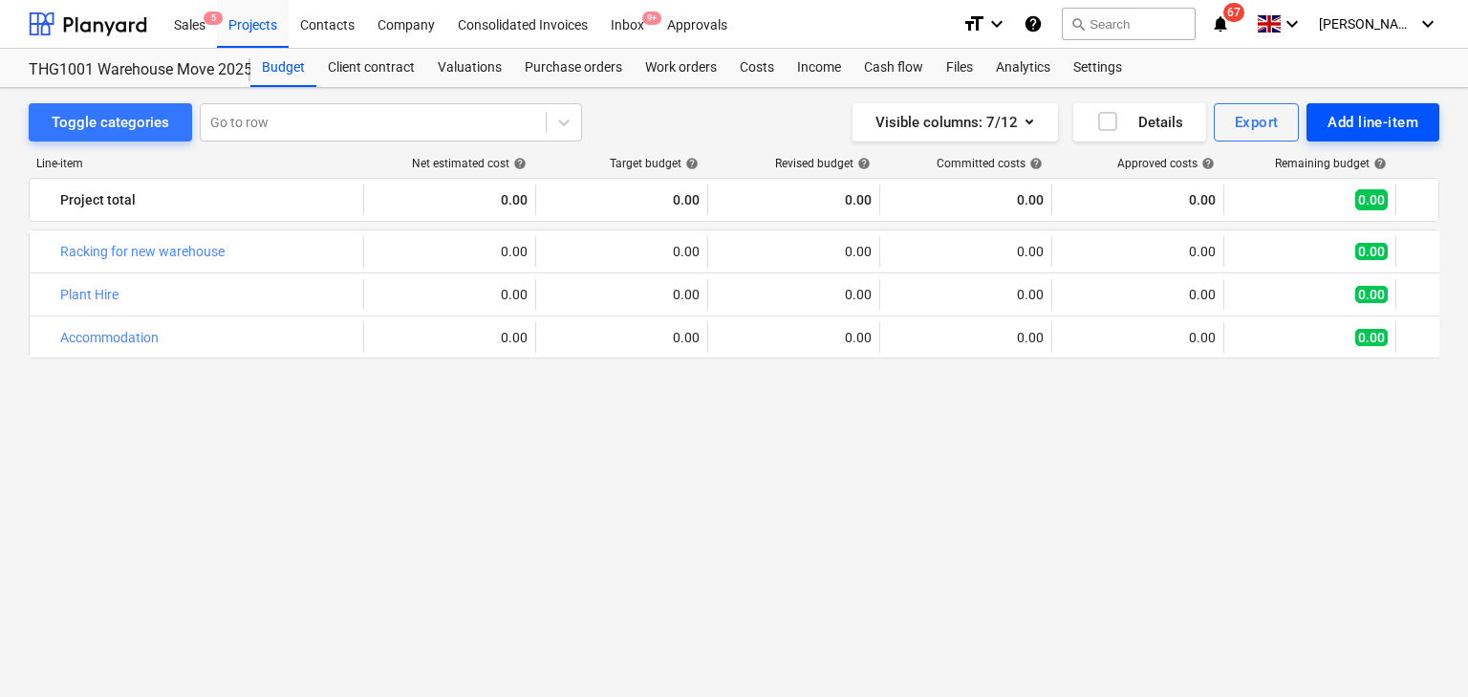
click at [1338, 122] on div "Add line-item" at bounding box center [1373, 122] width 91 height 25
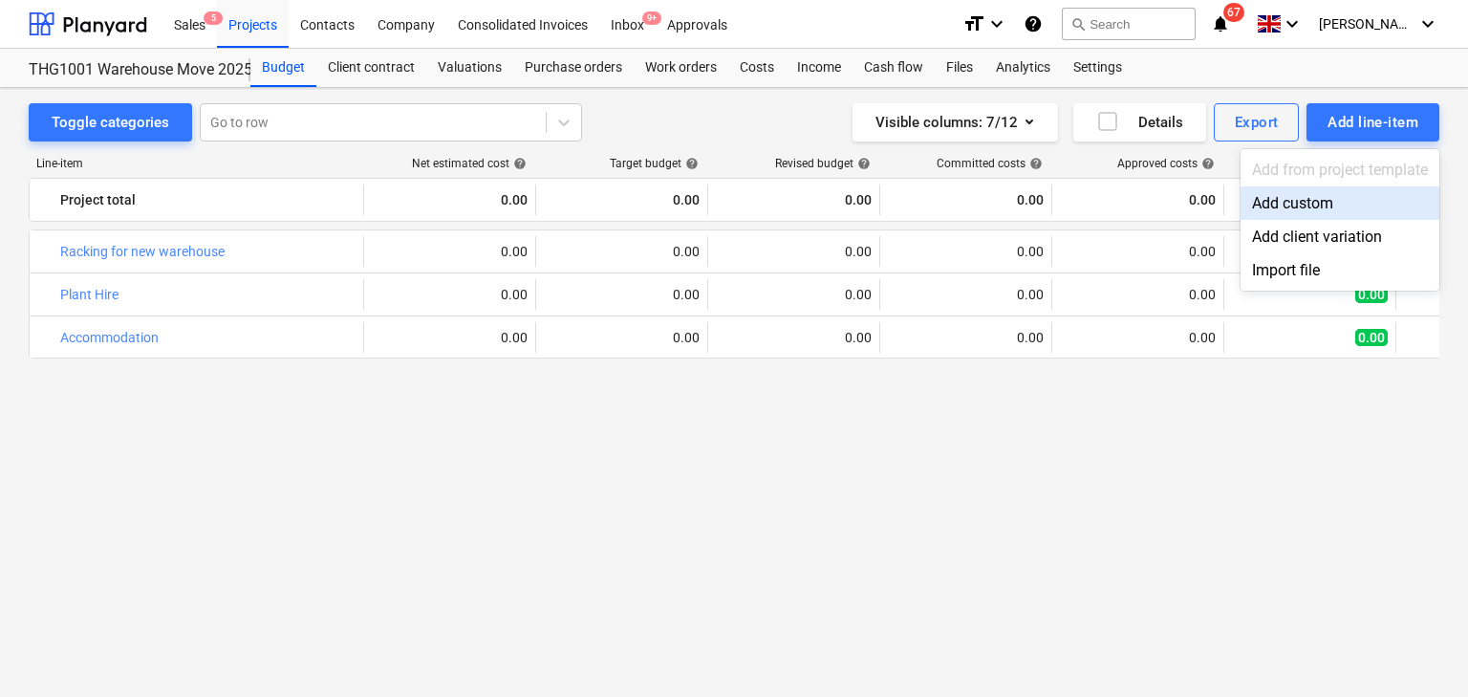
drag, startPoint x: 733, startPoint y: 112, endPoint x: 757, endPoint y: 127, distance: 28.4
click at [735, 126] on div at bounding box center [734, 348] width 1468 height 697
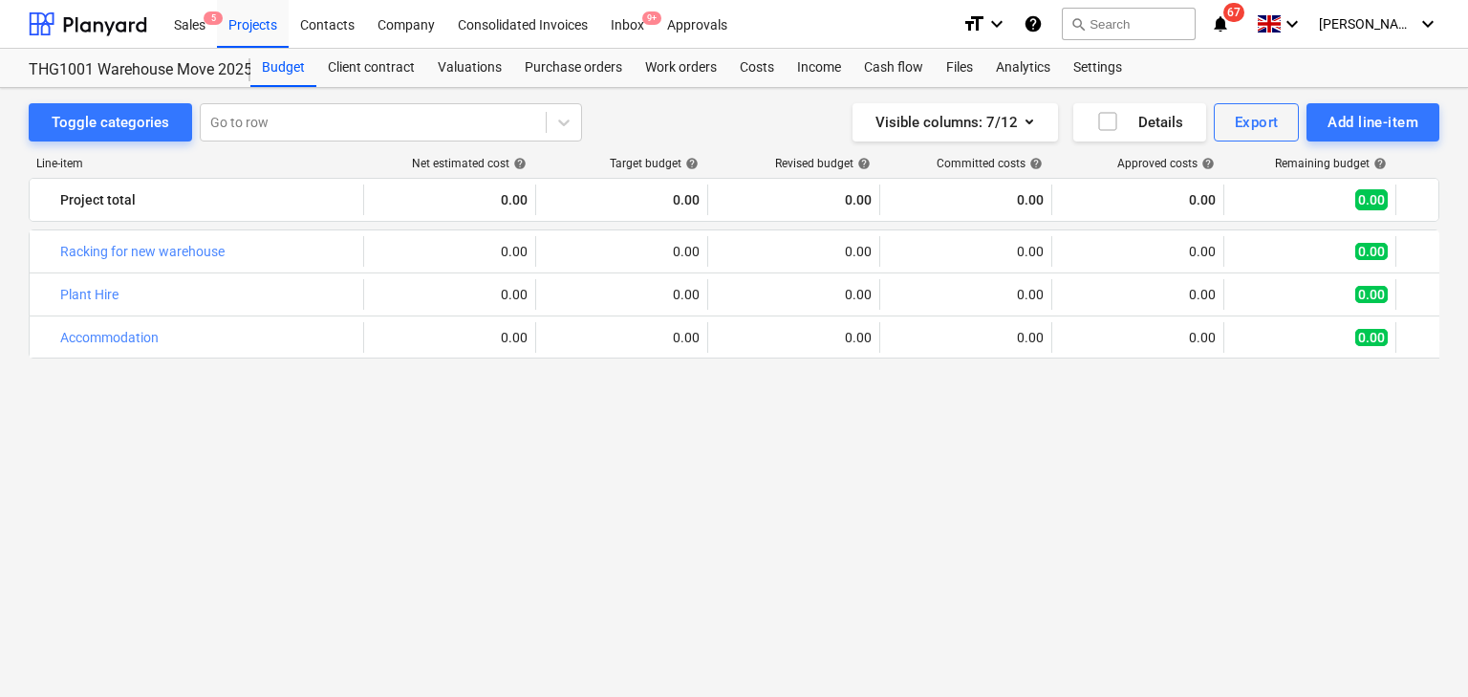
click at [794, 406] on div "bar_chart Racking for new warehouse edit 0.00 edit 0.00 edit 0.00 0.00 0.00 0.0…" at bounding box center [734, 427] width 1411 height 396
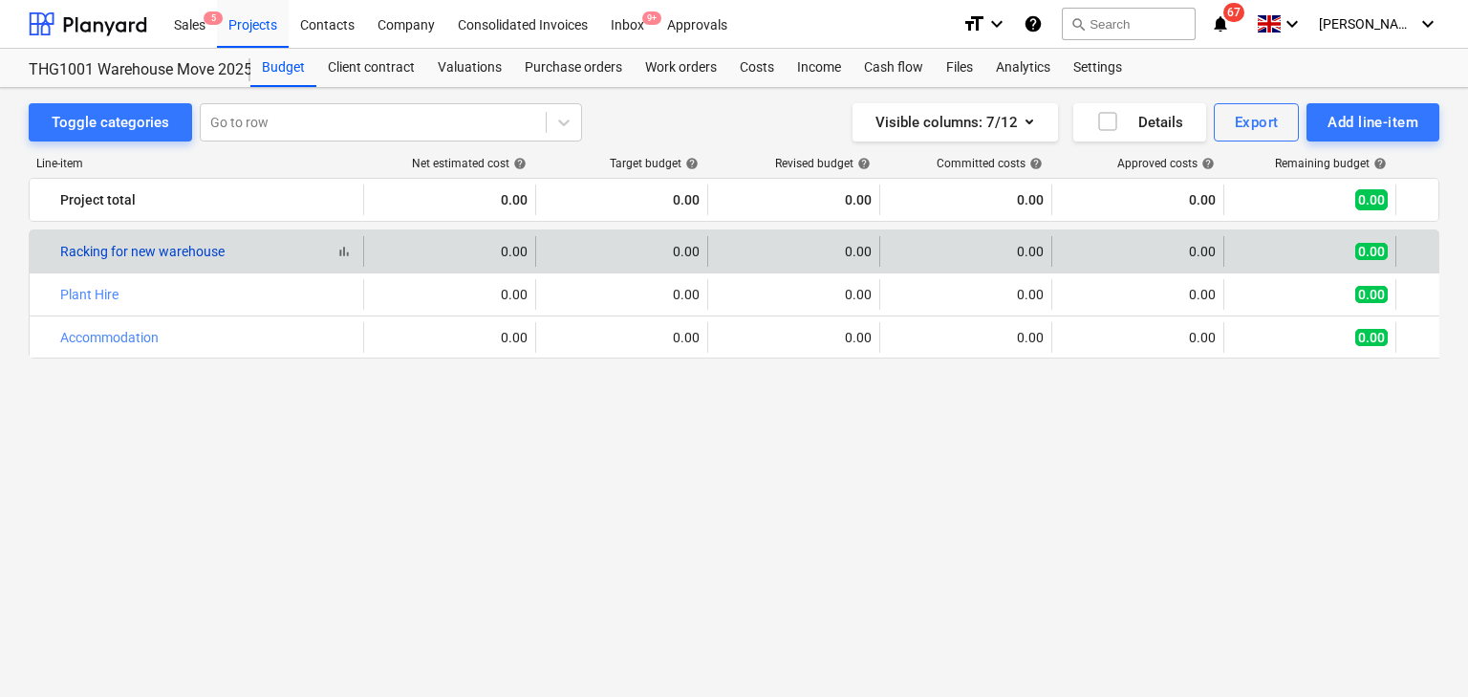
click at [145, 250] on link "Racking for new warehouse" at bounding box center [142, 251] width 164 height 15
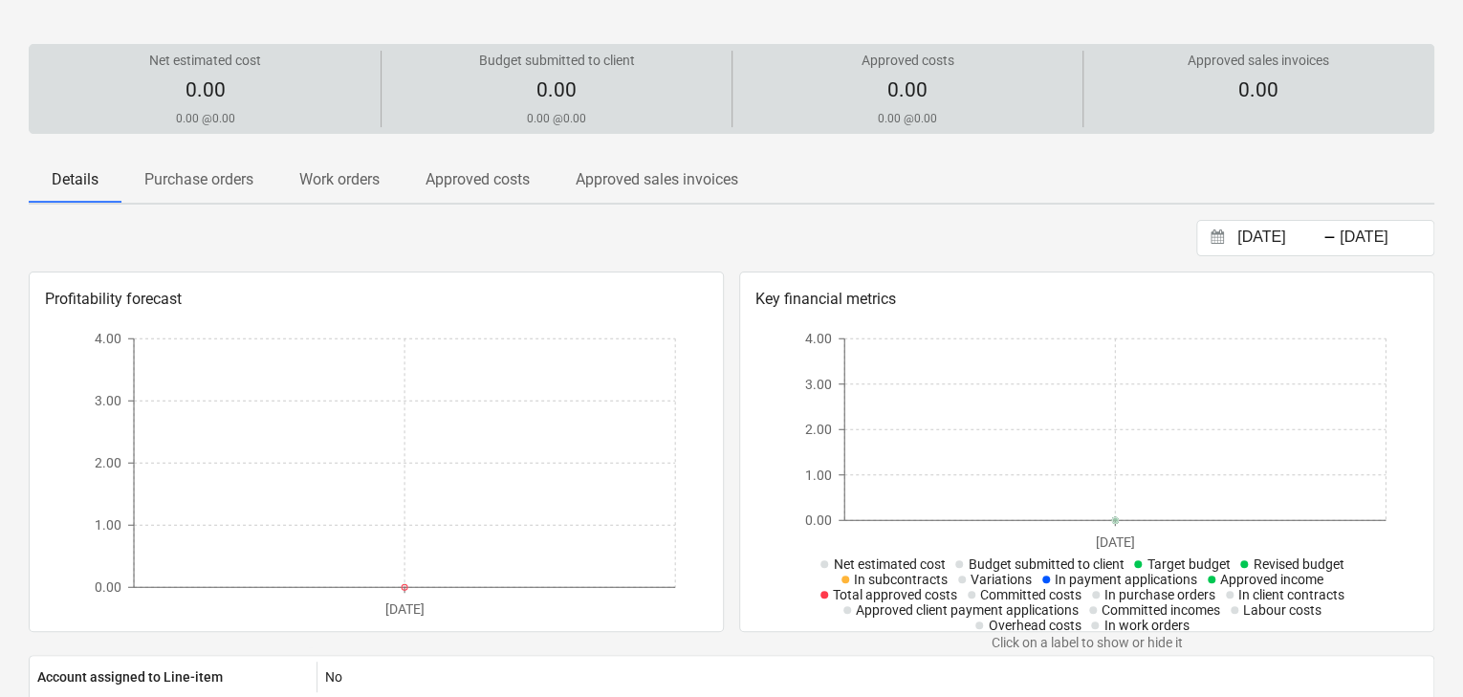
scroll to position [76, 0]
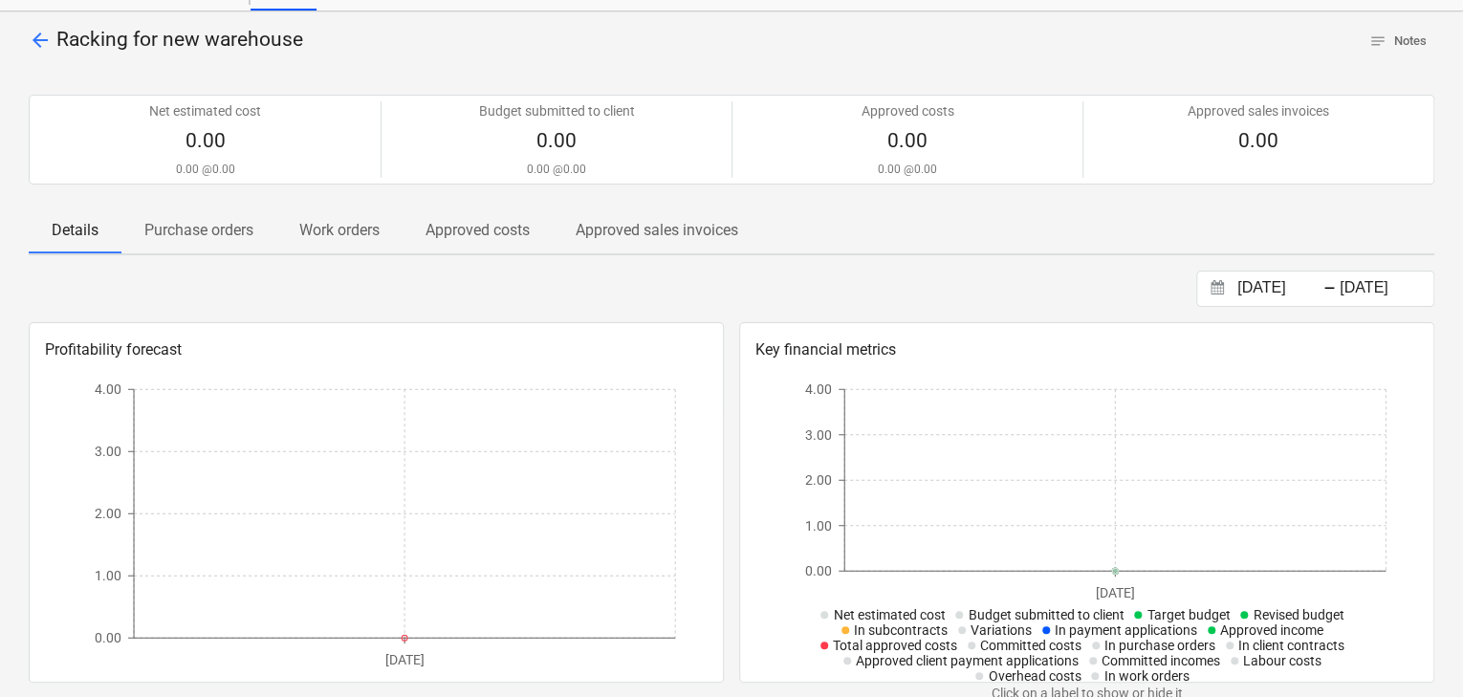
click at [490, 234] on p "Approved costs" at bounding box center [477, 230] width 104 height 23
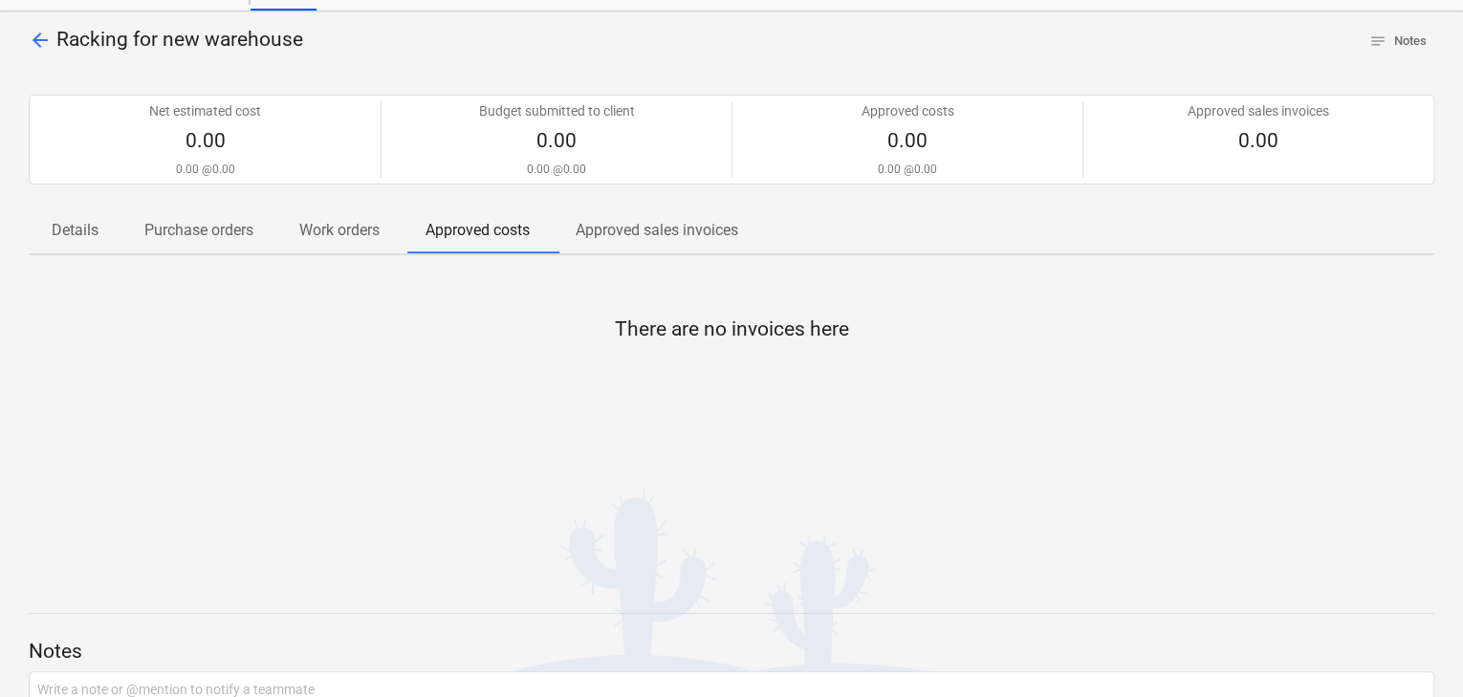
click at [249, 221] on p "Purchase orders" at bounding box center [198, 230] width 109 height 23
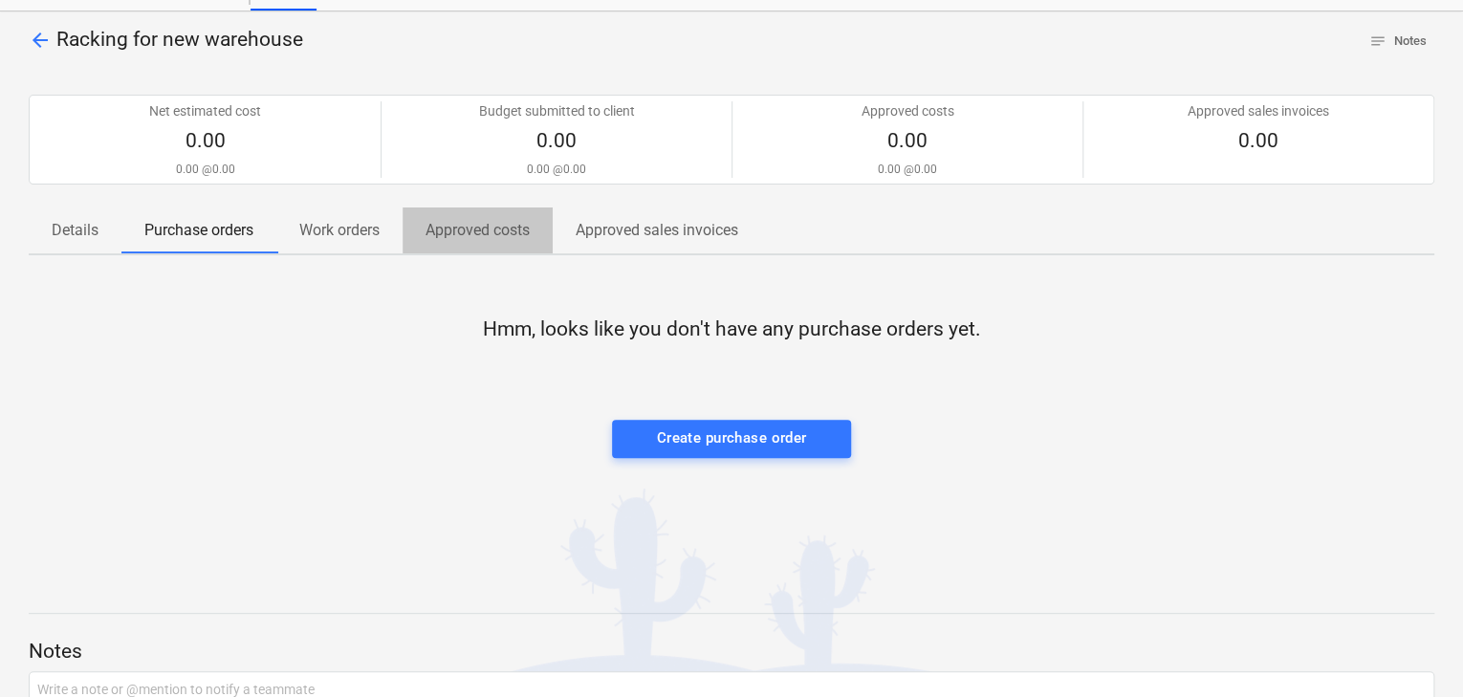
click at [524, 238] on p "Approved costs" at bounding box center [477, 230] width 104 height 23
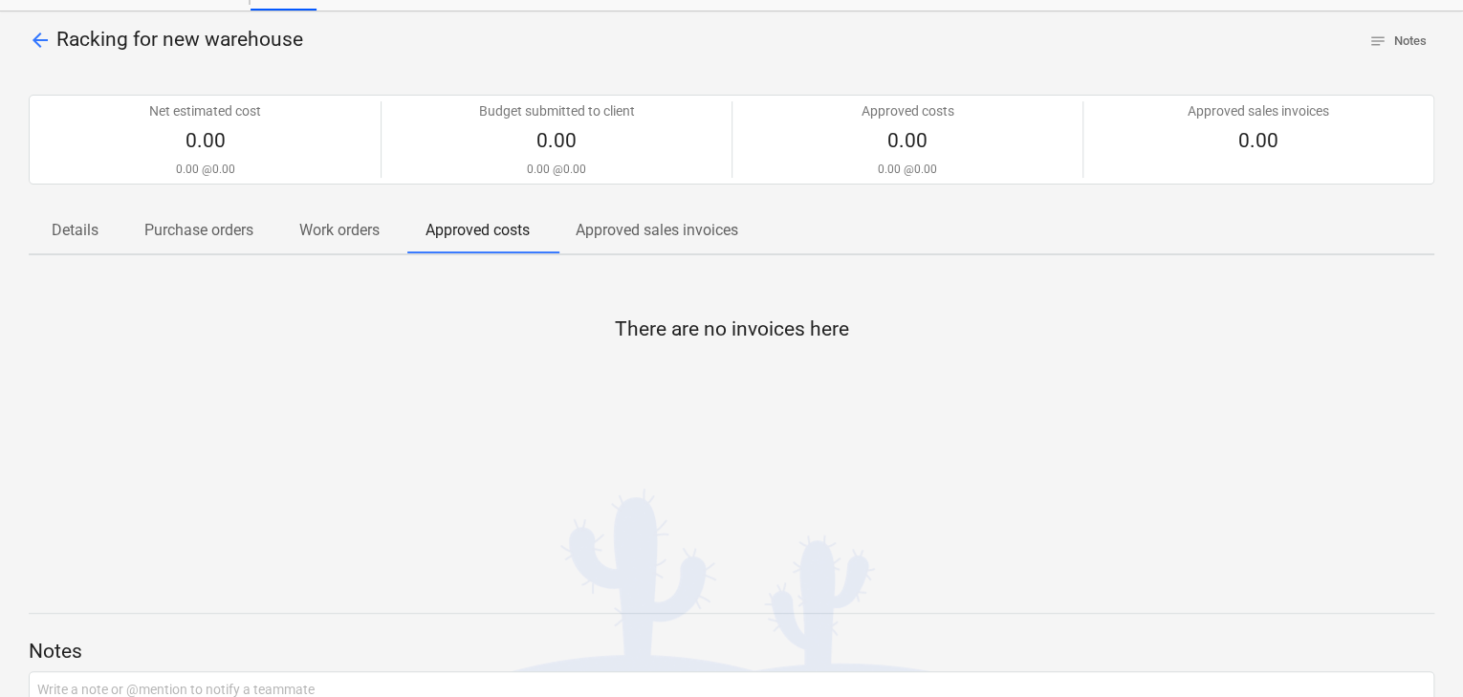
click at [79, 232] on p "Details" at bounding box center [75, 230] width 47 height 23
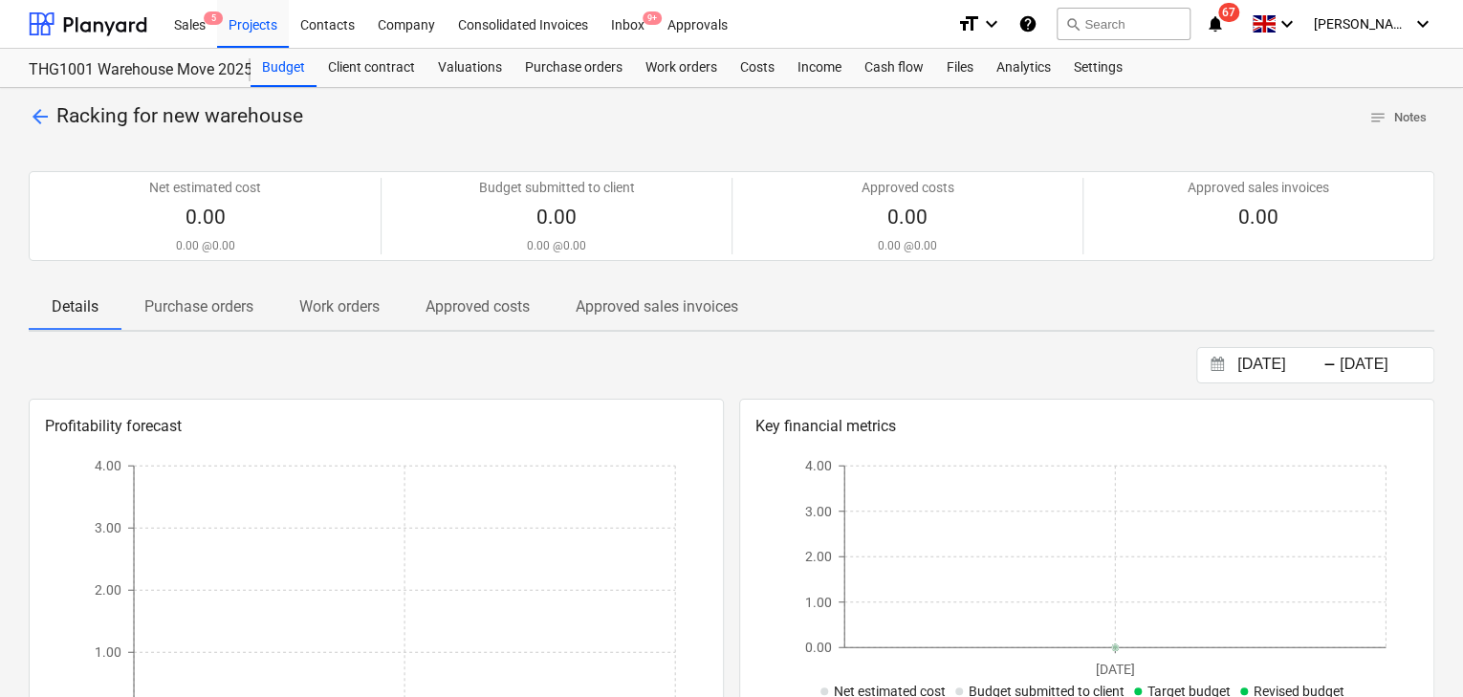
click at [47, 123] on span "arrow_back" at bounding box center [40, 116] width 23 height 23
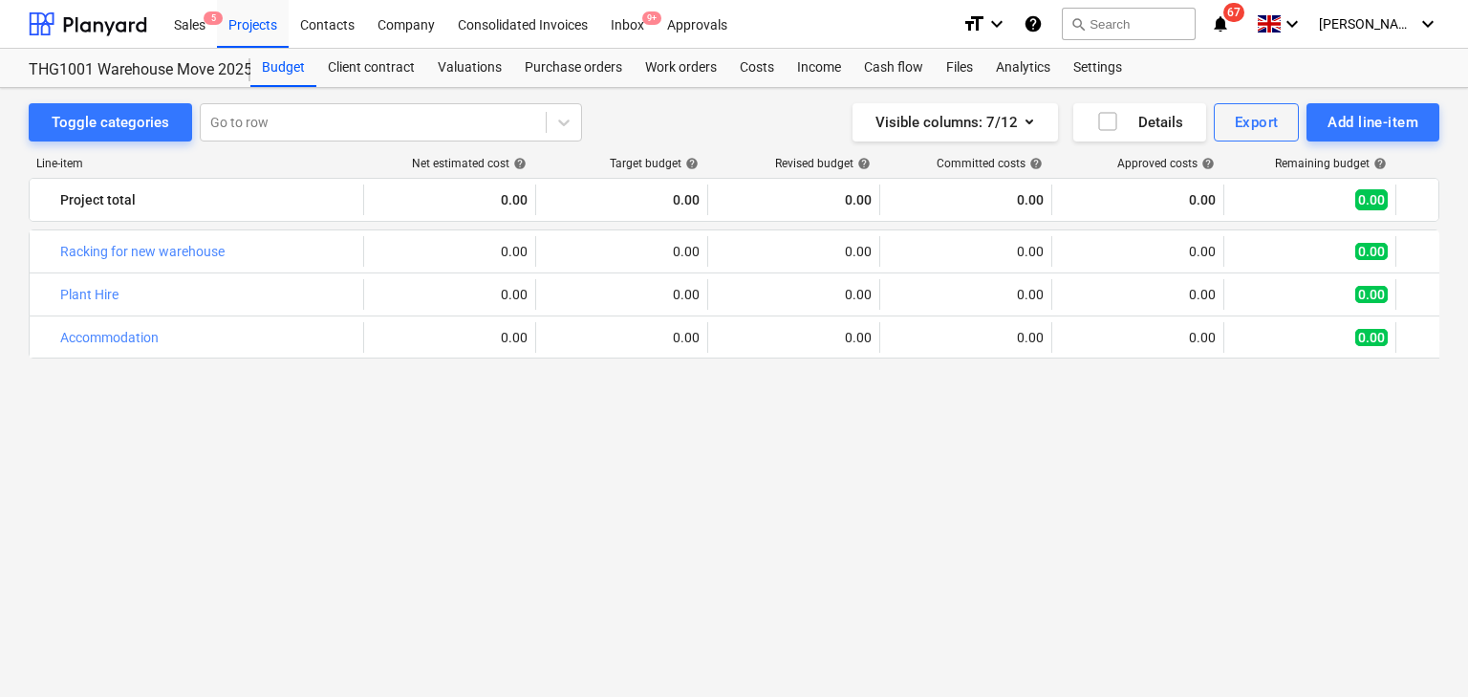
click at [717, 123] on div "Toggle categories Go to row Visible columns : 7/12 Details Export Add line-item" at bounding box center [734, 122] width 1411 height 38
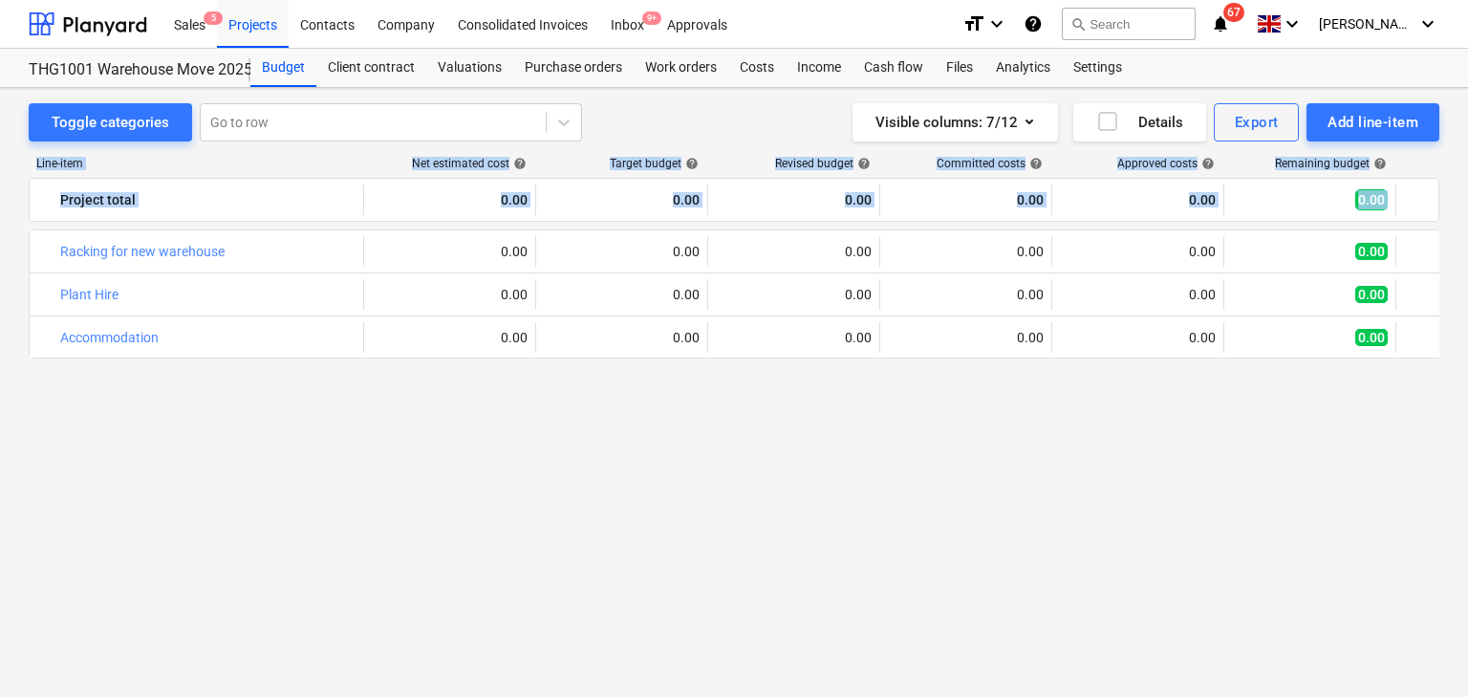
drag, startPoint x: 800, startPoint y: 115, endPoint x: 818, endPoint y: 399, distance: 284.5
click at [818, 399] on div "Toggle categories Go to row Visible columns : 7/12 Details Export Add line-item…" at bounding box center [734, 376] width 1468 height 576
click at [816, 387] on div "bar_chart Racking for new warehouse edit 0.00 edit 0.00 edit 0.00 0.00 0.00 0.0…" at bounding box center [734, 427] width 1411 height 396
drag, startPoint x: 794, startPoint y: 370, endPoint x: 794, endPoint y: 157, distance: 213.2
click at [794, 157] on div "Line-item Net estimated cost help Target budget help Revised budget help Commit…" at bounding box center [734, 394] width 1411 height 507
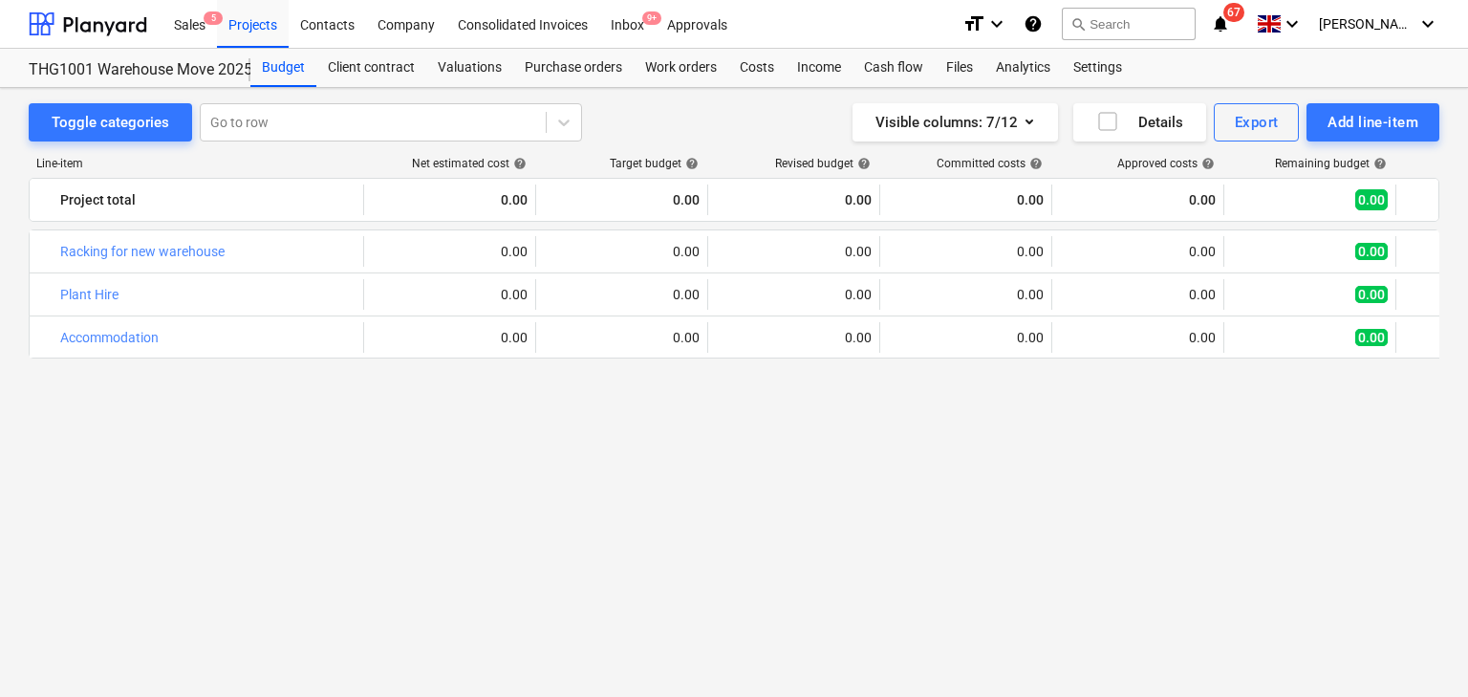
click at [795, 120] on div "Visible columns : 7/12 Details Export Add line-item" at bounding box center [1080, 122] width 719 height 38
click at [621, 467] on div "bar_chart Racking for new warehouse edit 0.00 edit 0.00 edit 0.00 0.00 0.00 0.0…" at bounding box center [734, 427] width 1411 height 396
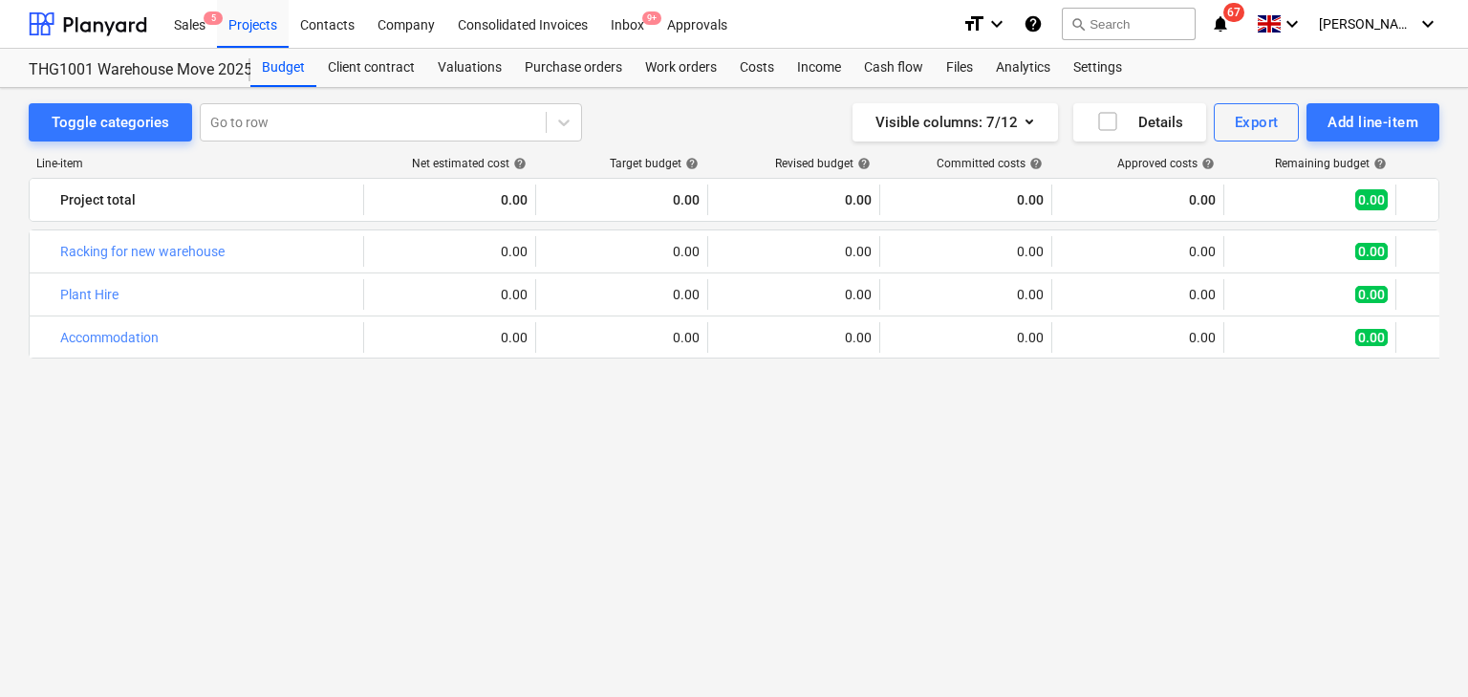
click at [621, 467] on div "bar_chart Racking for new warehouse edit 0.00 edit 0.00 edit 0.00 0.00 0.00 0.0…" at bounding box center [734, 427] width 1411 height 396
click at [749, 131] on div "Visible columns : 7/12 Details Export Add line-item" at bounding box center [1080, 122] width 719 height 38
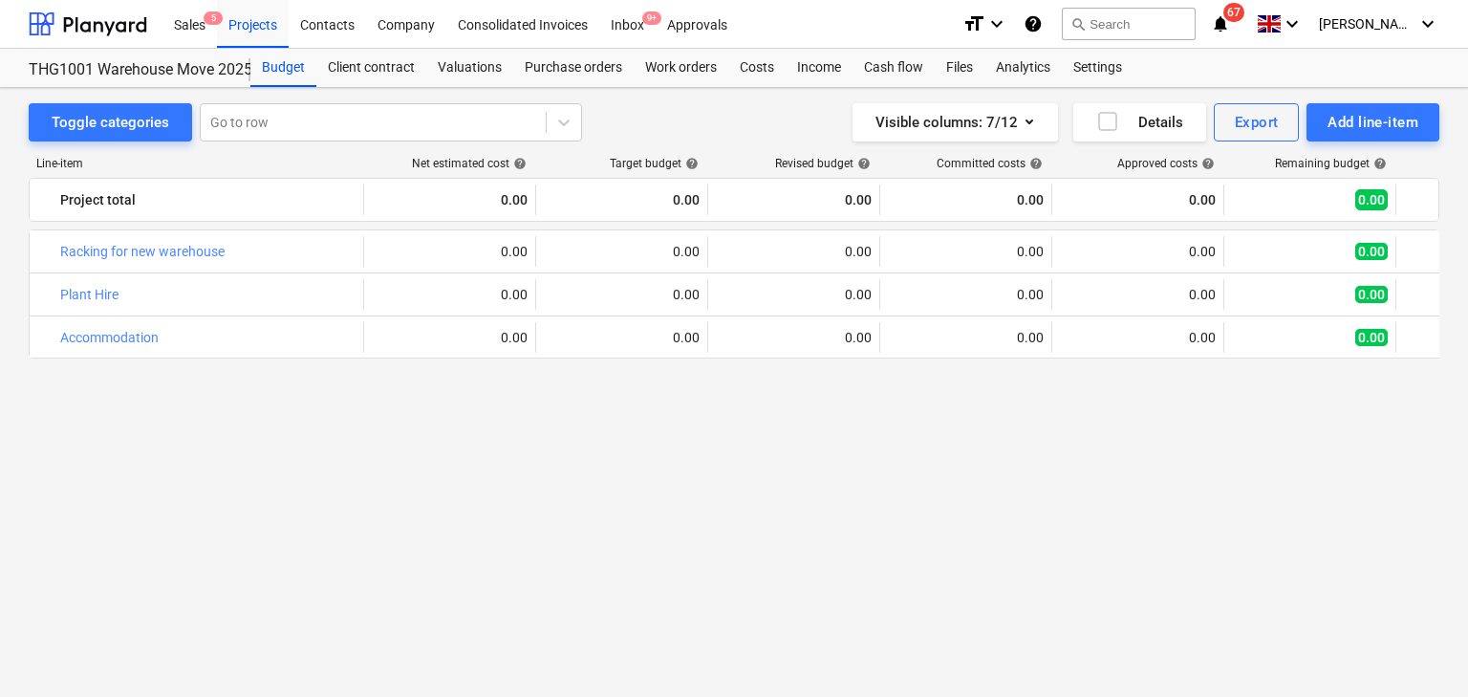
click at [836, 462] on div "bar_chart Racking for new warehouse edit 0.00 edit 0.00 edit 0.00 0.00 0.00 0.0…" at bounding box center [734, 427] width 1411 height 396
click at [1110, 119] on icon "button" at bounding box center [1108, 121] width 23 height 23
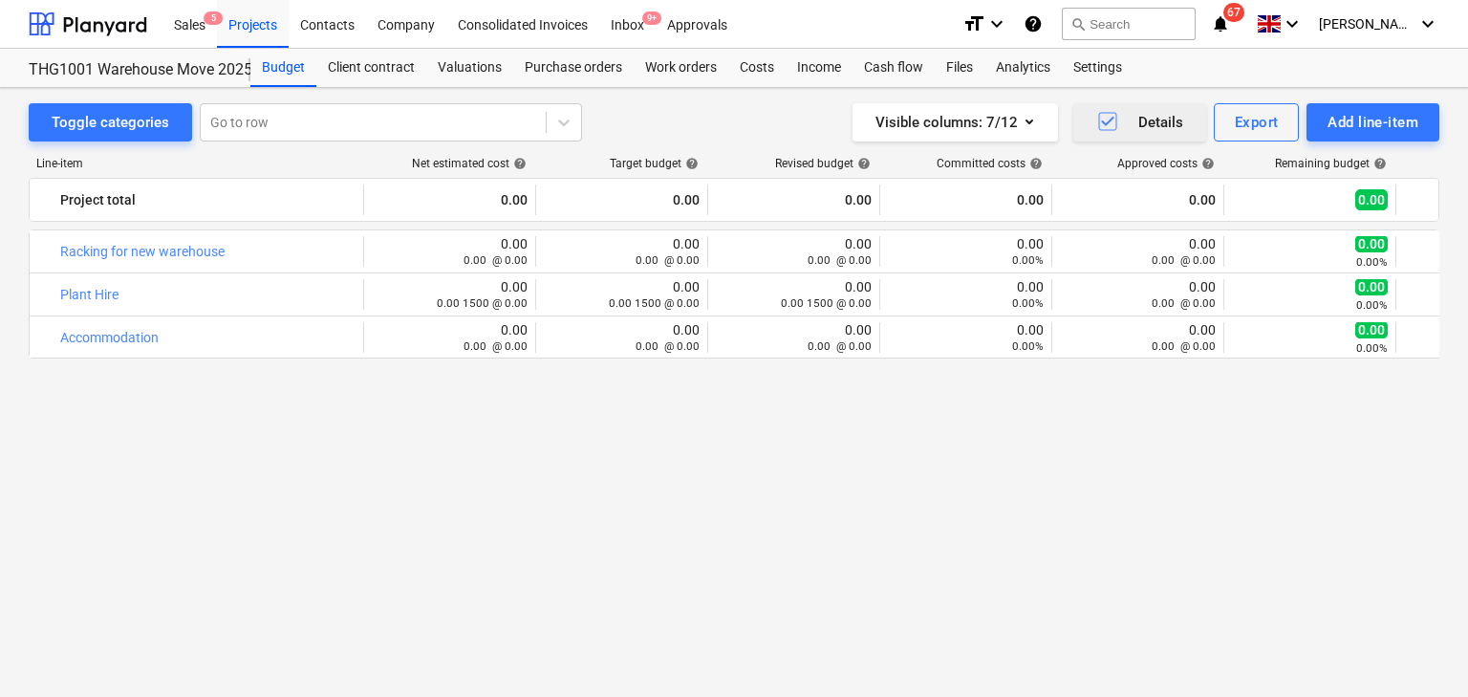
click at [1110, 119] on icon "button" at bounding box center [1107, 122] width 12 height 10
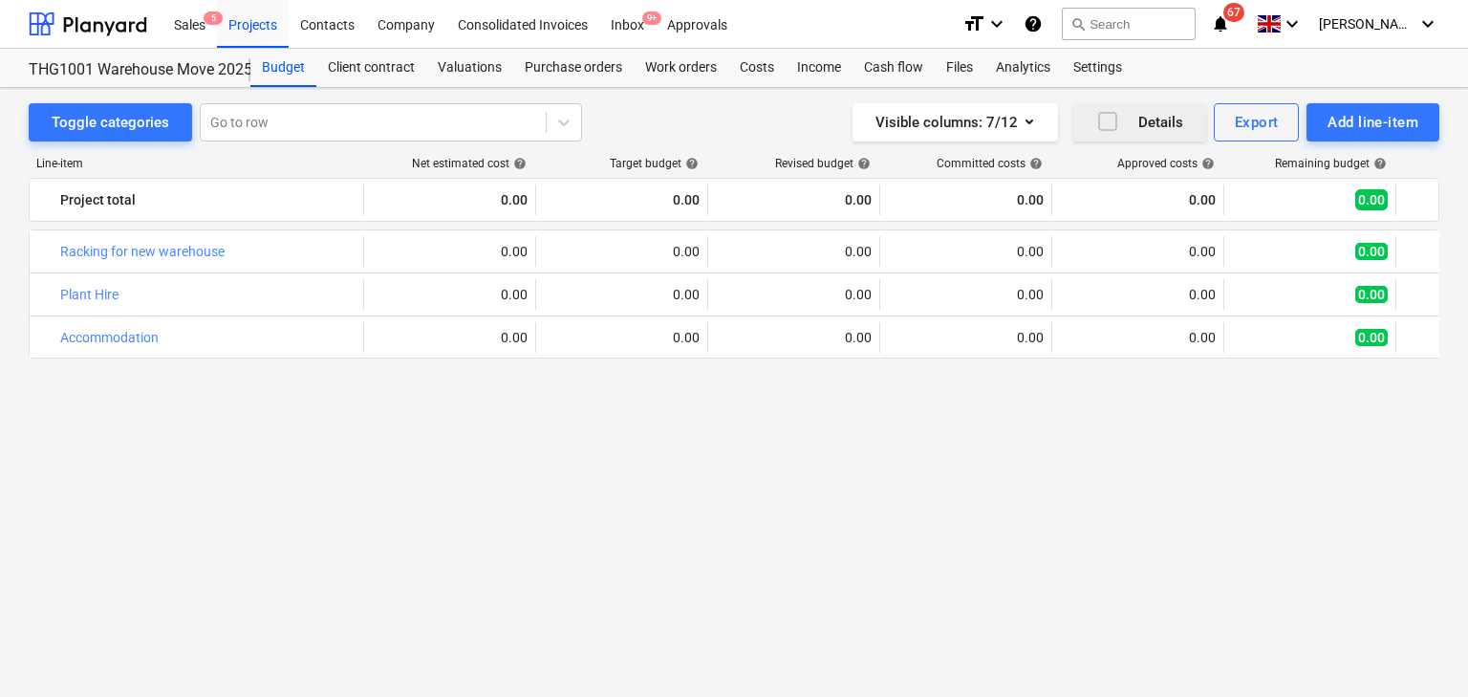
click at [780, 486] on div "bar_chart Racking for new warehouse edit 0.00 edit 0.00 edit 0.00 0.00 0.00 0.0…" at bounding box center [734, 427] width 1411 height 396
click at [762, 478] on div "bar_chart Racking for new warehouse edit 0.00 edit 0.00 edit 0.00 0.00 0.00 0.0…" at bounding box center [734, 427] width 1411 height 396
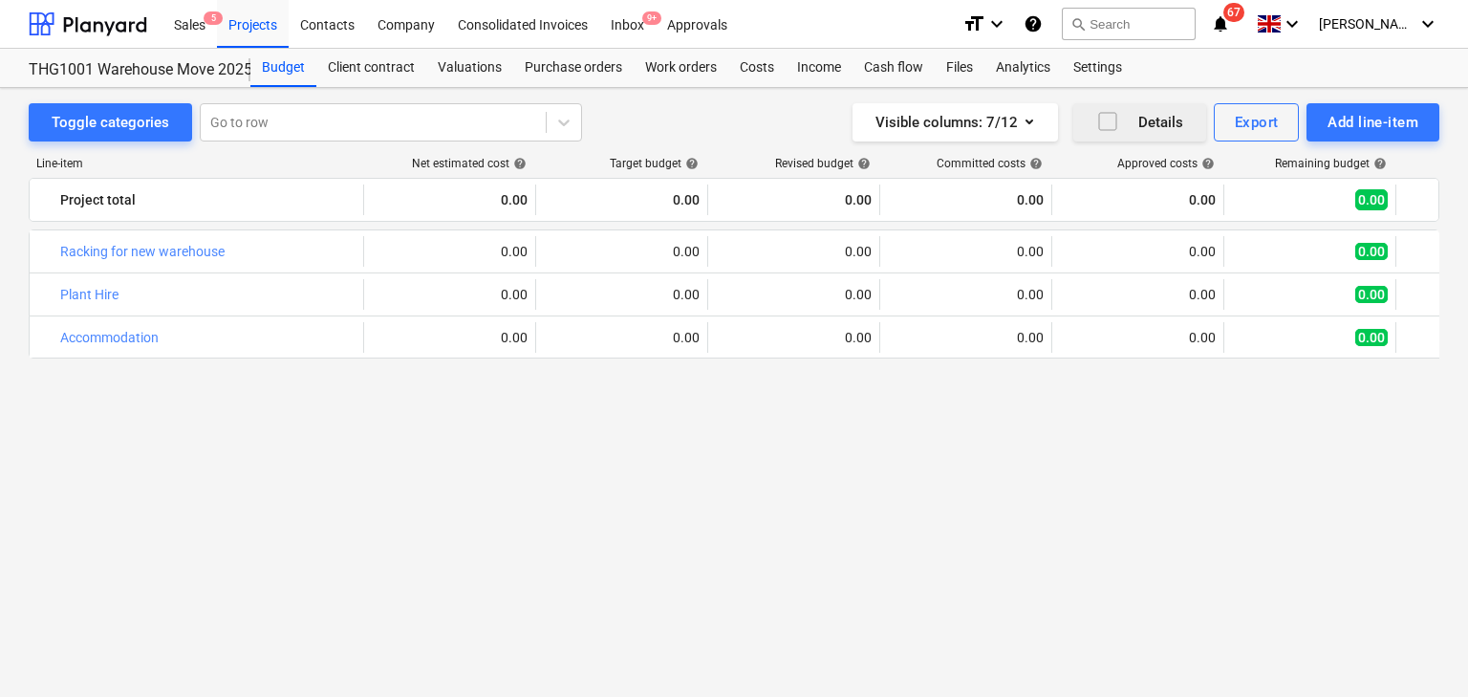
click at [762, 478] on div "bar_chart Racking for new warehouse edit 0.00 edit 0.00 edit 0.00 0.00 0.00 0.0…" at bounding box center [734, 427] width 1411 height 396
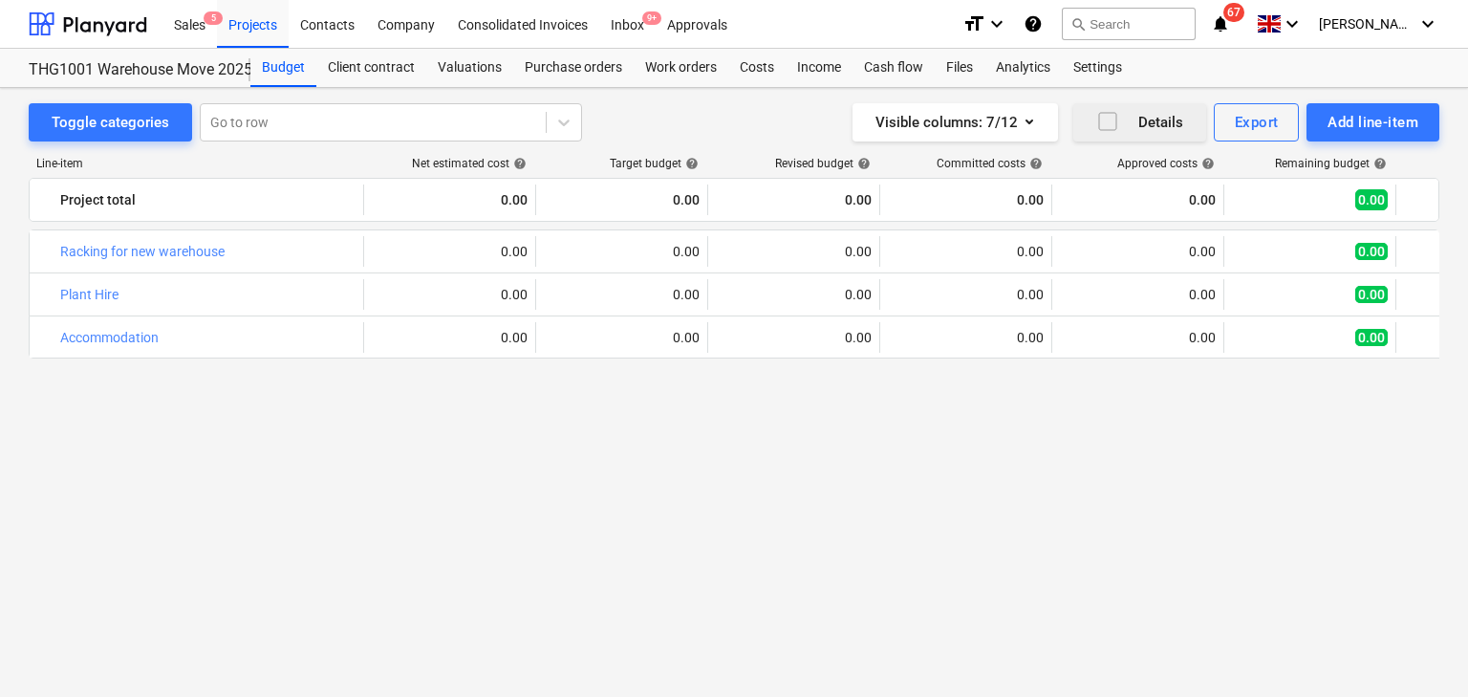
click at [762, 478] on div "bar_chart Racking for new warehouse edit 0.00 edit 0.00 edit 0.00 0.00 0.00 0.0…" at bounding box center [734, 427] width 1411 height 396
click at [670, 505] on div "bar_chart Racking for new warehouse edit 0.00 edit 0.00 edit 0.00 0.00 0.00 0.0…" at bounding box center [734, 427] width 1411 height 396
click at [1096, 508] on div "bar_chart Racking for new warehouse edit 0.00 edit 0.00 edit 0.00 0.00 0.00 0.0…" at bounding box center [734, 427] width 1411 height 396
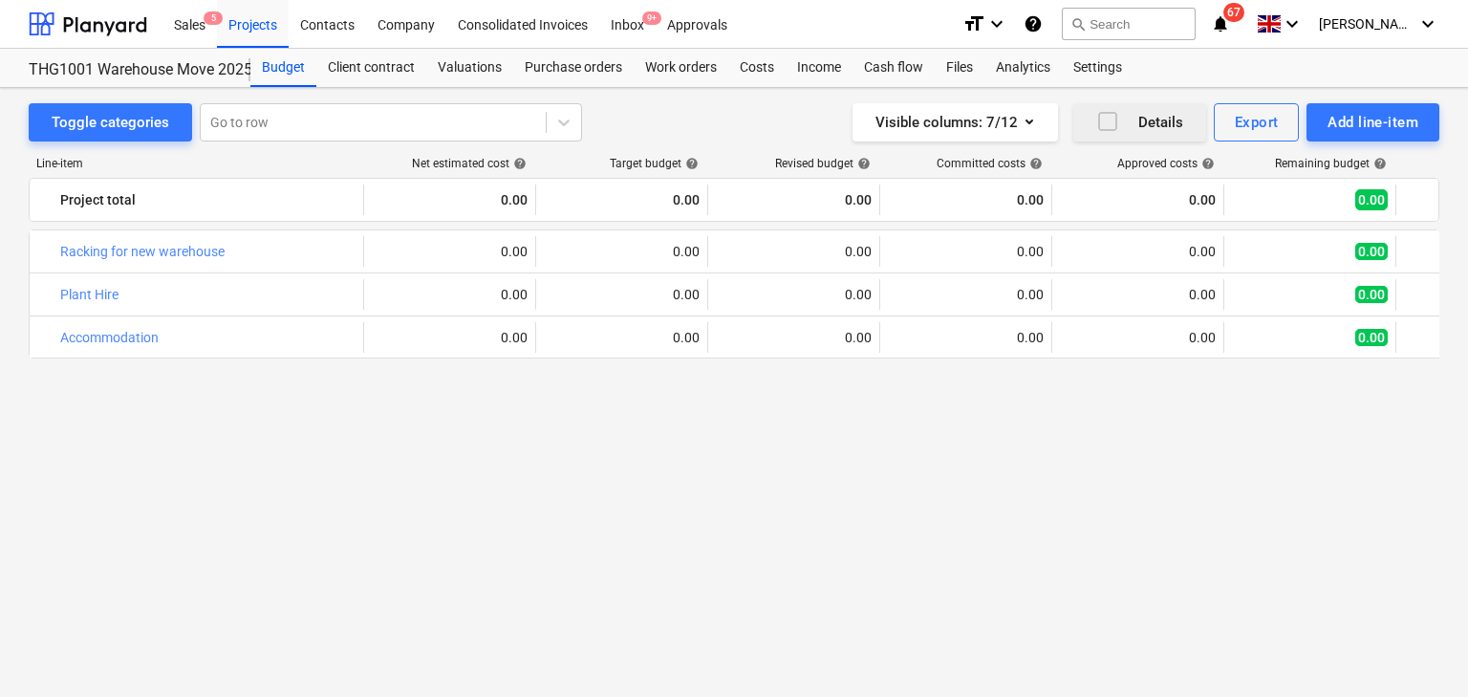
click at [828, 11] on div "Sales 5 Projects Contacts Company Consolidated Invoices Inbox 9+ Approvals" at bounding box center [555, 24] width 785 height 48
click at [885, 370] on div "bar_chart Racking for new warehouse edit 0.00 edit 0.00 edit 0.00 0.00 0.00 0.0…" at bounding box center [734, 427] width 1411 height 396
click at [833, 436] on div "bar_chart Racking for new warehouse edit 0.00 edit 0.00 edit 0.00 0.00 0.00 0.0…" at bounding box center [734, 427] width 1411 height 396
click at [791, 18] on div "Sales 5 Projects Contacts Company Consolidated Invoices Inbox 9+ Approvals" at bounding box center [555, 24] width 785 height 48
click at [626, 458] on div "bar_chart Racking for new warehouse edit 0.00 edit 0.00 edit 0.00 0.00 0.00 0.0…" at bounding box center [734, 427] width 1411 height 396
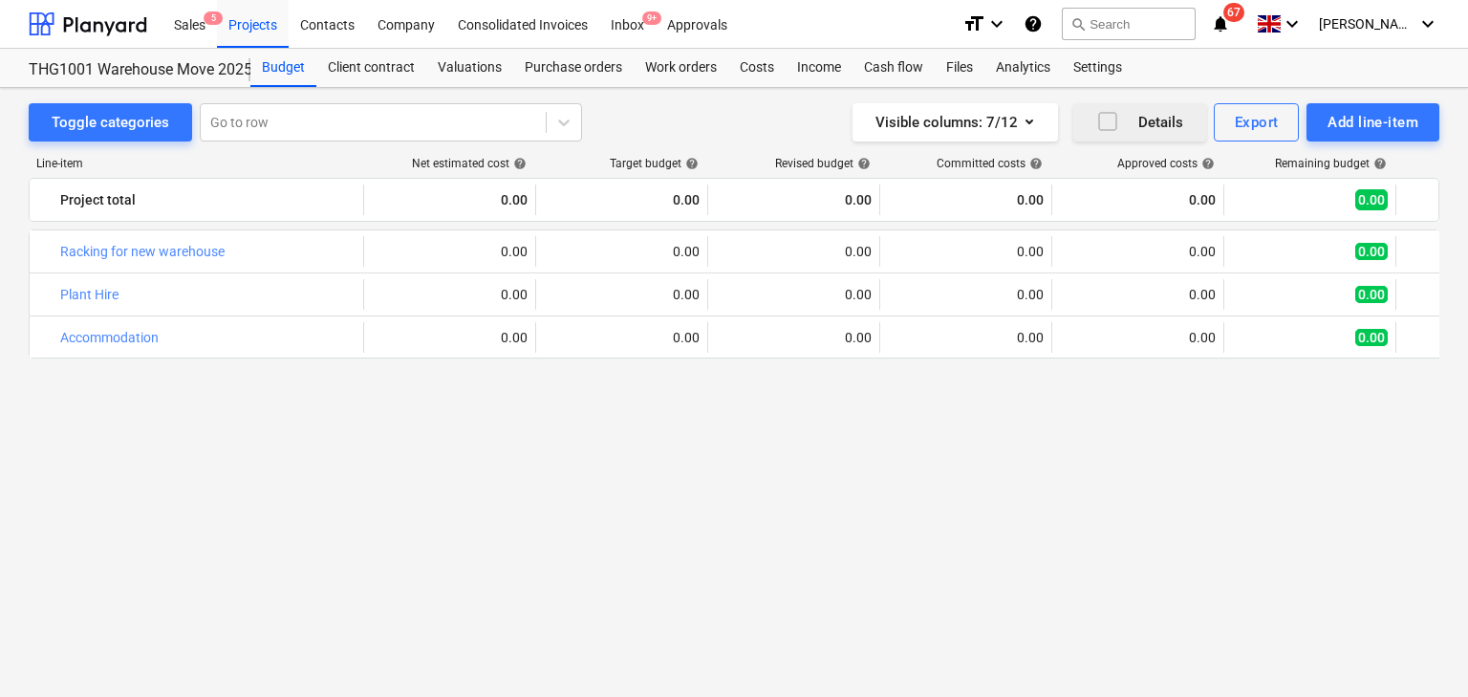
click at [626, 458] on div "bar_chart Racking for new warehouse edit 0.00 edit 0.00 edit 0.00 0.00 0.00 0.0…" at bounding box center [734, 427] width 1411 height 396
click at [909, 447] on div "bar_chart Racking for new warehouse edit 0.00 edit 0.00 edit 0.00 0.00 0.00 0.0…" at bounding box center [734, 427] width 1411 height 396
click at [459, 440] on div "bar_chart Racking for new warehouse edit 0.00 edit 0.00 edit 0.00 0.00 0.00 0.0…" at bounding box center [734, 427] width 1411 height 396
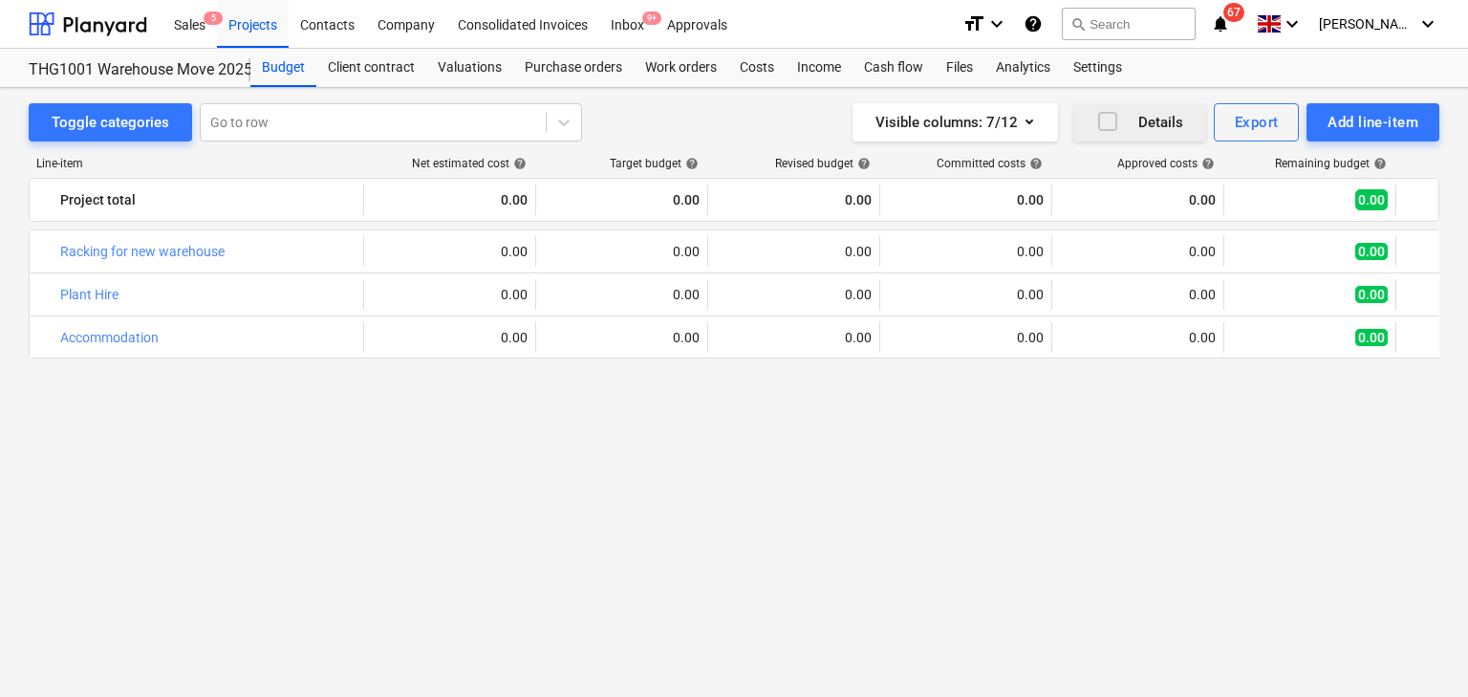
click at [459, 440] on div "bar_chart Racking for new warehouse edit 0.00 edit 0.00 edit 0.00 0.00 0.00 0.0…" at bounding box center [734, 427] width 1411 height 396
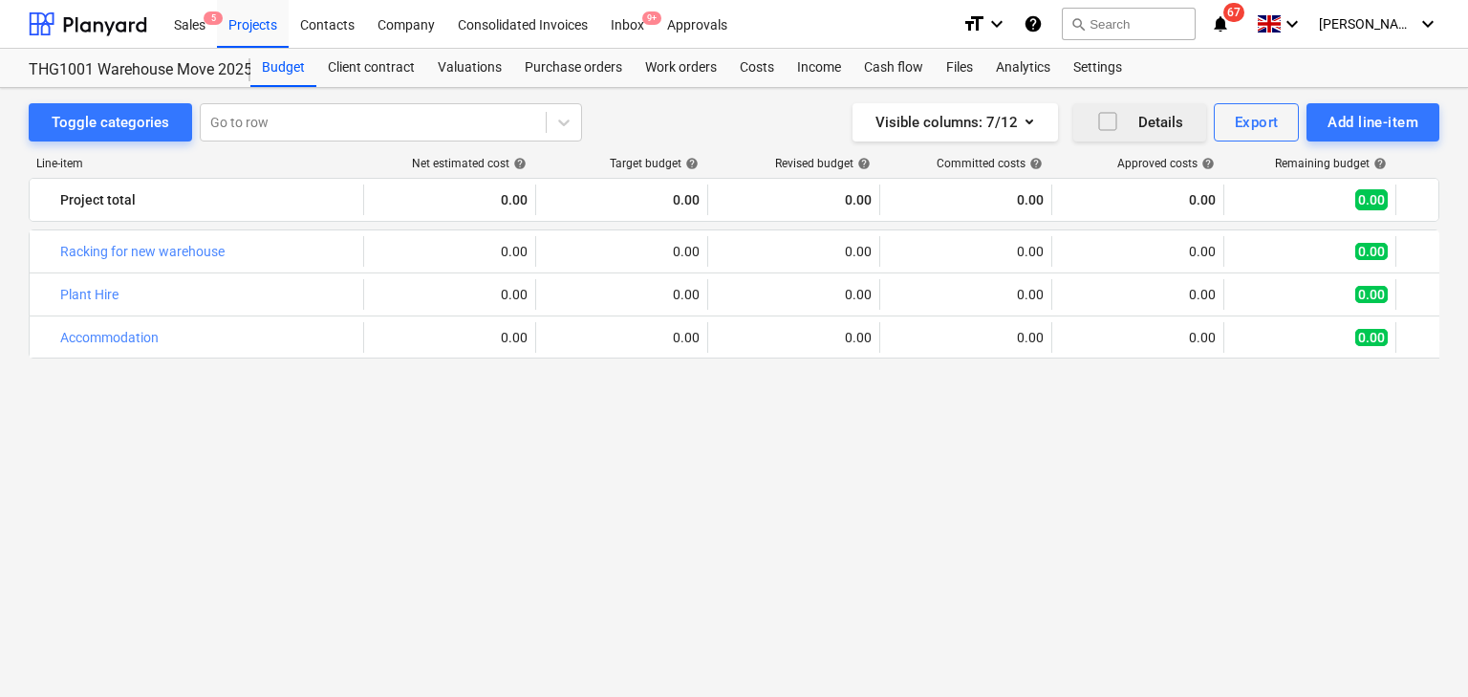
click at [459, 440] on div "bar_chart Racking for new warehouse edit 0.00 edit 0.00 edit 0.00 0.00 0.00 0.0…" at bounding box center [734, 427] width 1411 height 396
click at [649, 122] on div "Toggle categories Go to row Visible columns : 7/12 Details Export Add line-item" at bounding box center [734, 122] width 1411 height 38
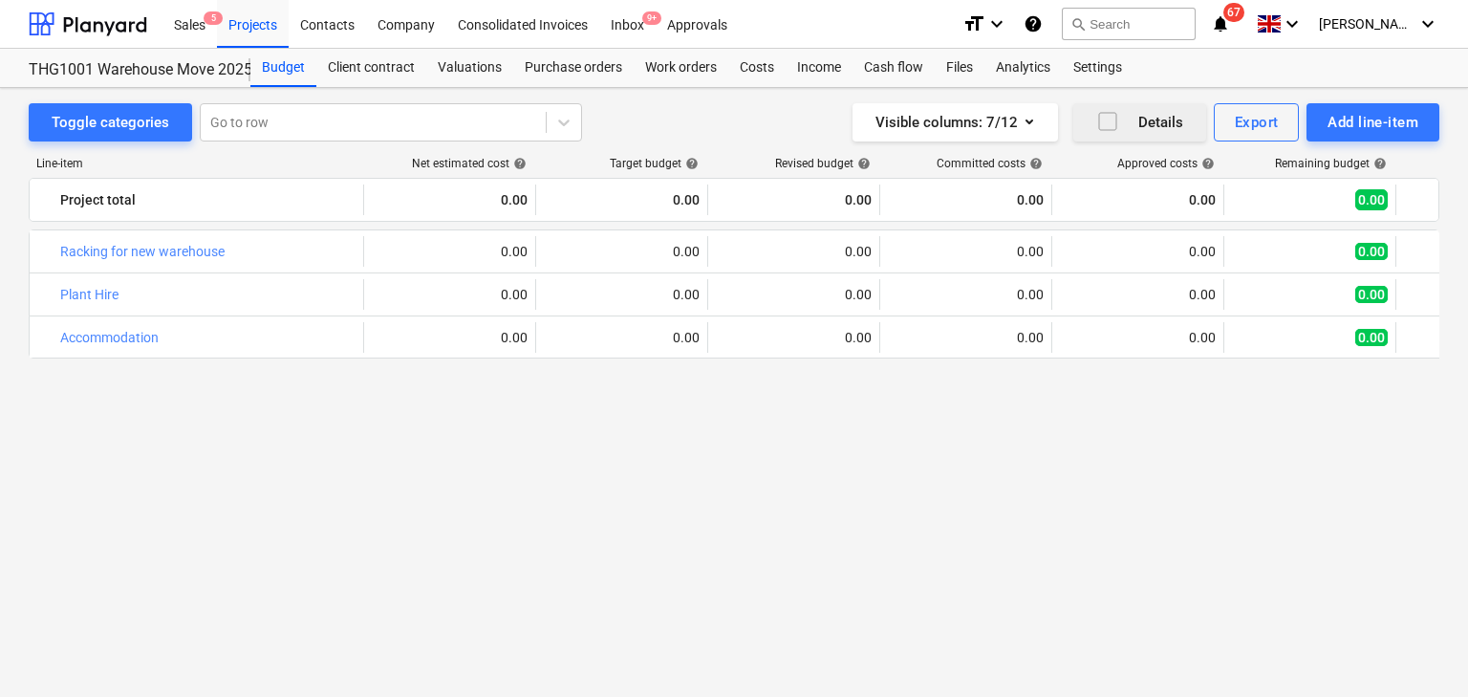
click at [649, 122] on div "Toggle categories Go to row Visible columns : 7/12 Details Export Add line-item" at bounding box center [734, 122] width 1411 height 38
click at [654, 121] on div "Toggle categories Go to row Visible columns : 7/12 Details Export Add line-item" at bounding box center [734, 122] width 1411 height 38
click at [584, 482] on div "bar_chart Racking for new warehouse edit 0.00 edit 0.00 edit 0.00 0.00 0.00 0.0…" at bounding box center [734, 427] width 1411 height 396
click at [722, 120] on div "Visible columns : 7/12 Details Export Add line-item" at bounding box center [1080, 122] width 719 height 38
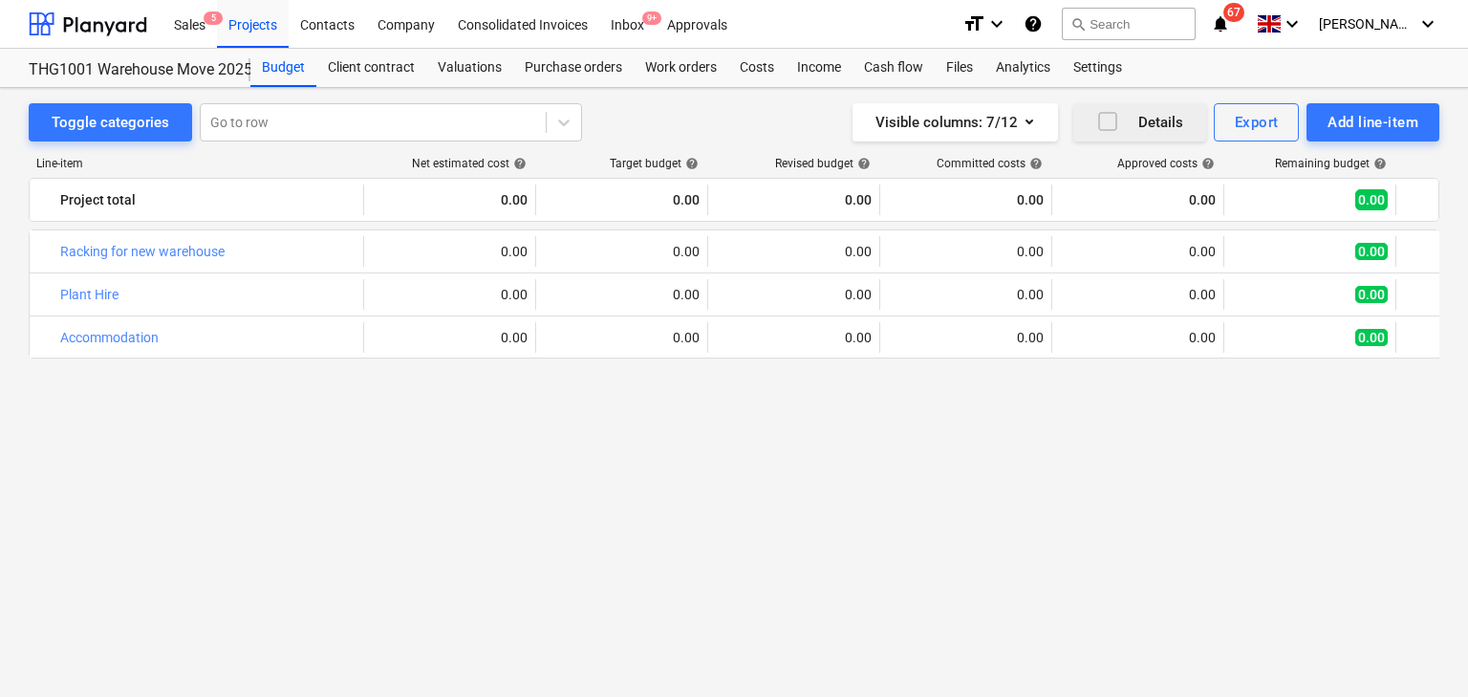
click at [670, 413] on div "bar_chart Racking for new warehouse edit 0.00 edit 0.00 edit 0.00 0.00 0.00 0.0…" at bounding box center [734, 427] width 1411 height 396
click at [668, 408] on div "bar_chart Racking for new warehouse edit 0.00 edit 0.00 edit 0.00 0.00 0.00 0.0…" at bounding box center [734, 427] width 1411 height 396
click at [662, 128] on div "Toggle categories Go to row Visible columns : 7/12 Details Export Add line-item" at bounding box center [734, 122] width 1411 height 38
click at [644, 113] on div "Toggle categories Go to row Visible columns : 7/12 Details Export Add line-item" at bounding box center [734, 122] width 1411 height 38
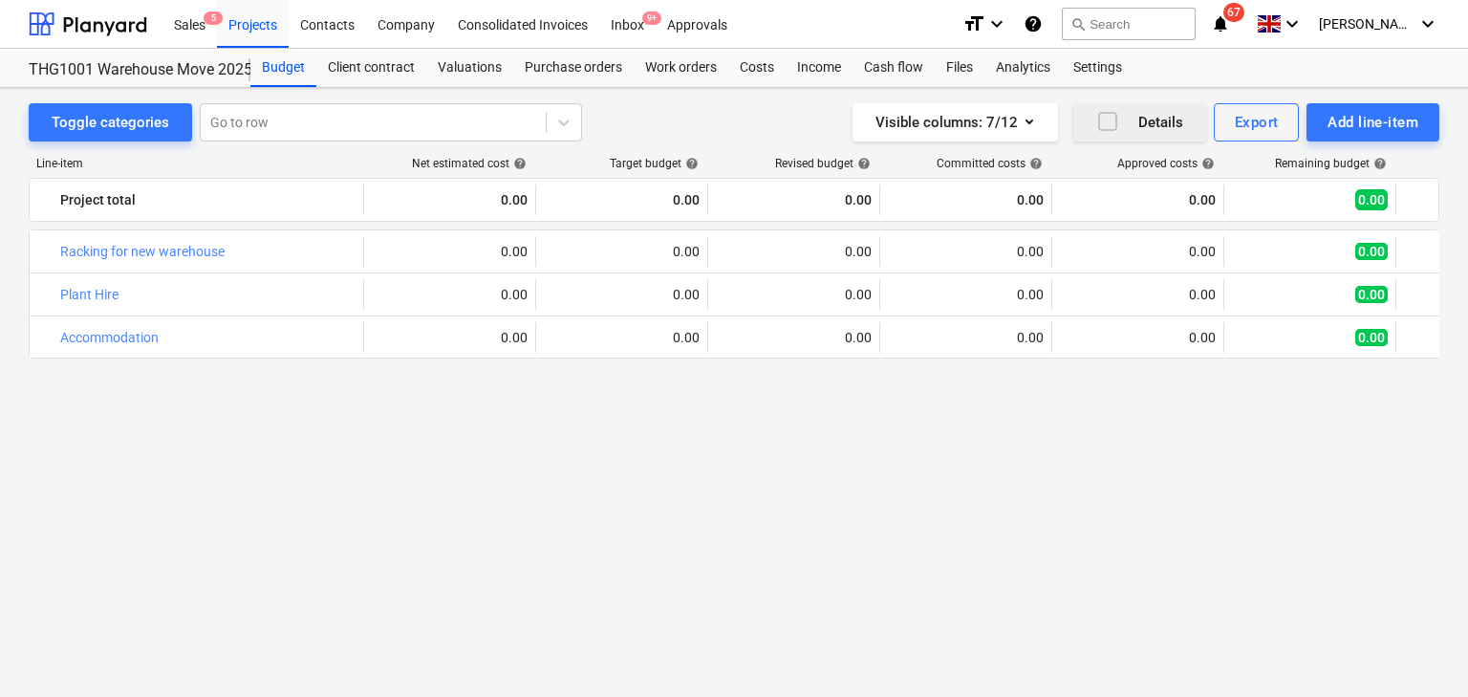
click at [643, 112] on div "Toggle categories Go to row Visible columns : 7/12 Details Export Add line-item" at bounding box center [734, 122] width 1411 height 38
click at [825, 70] on div "Income" at bounding box center [819, 68] width 67 height 38
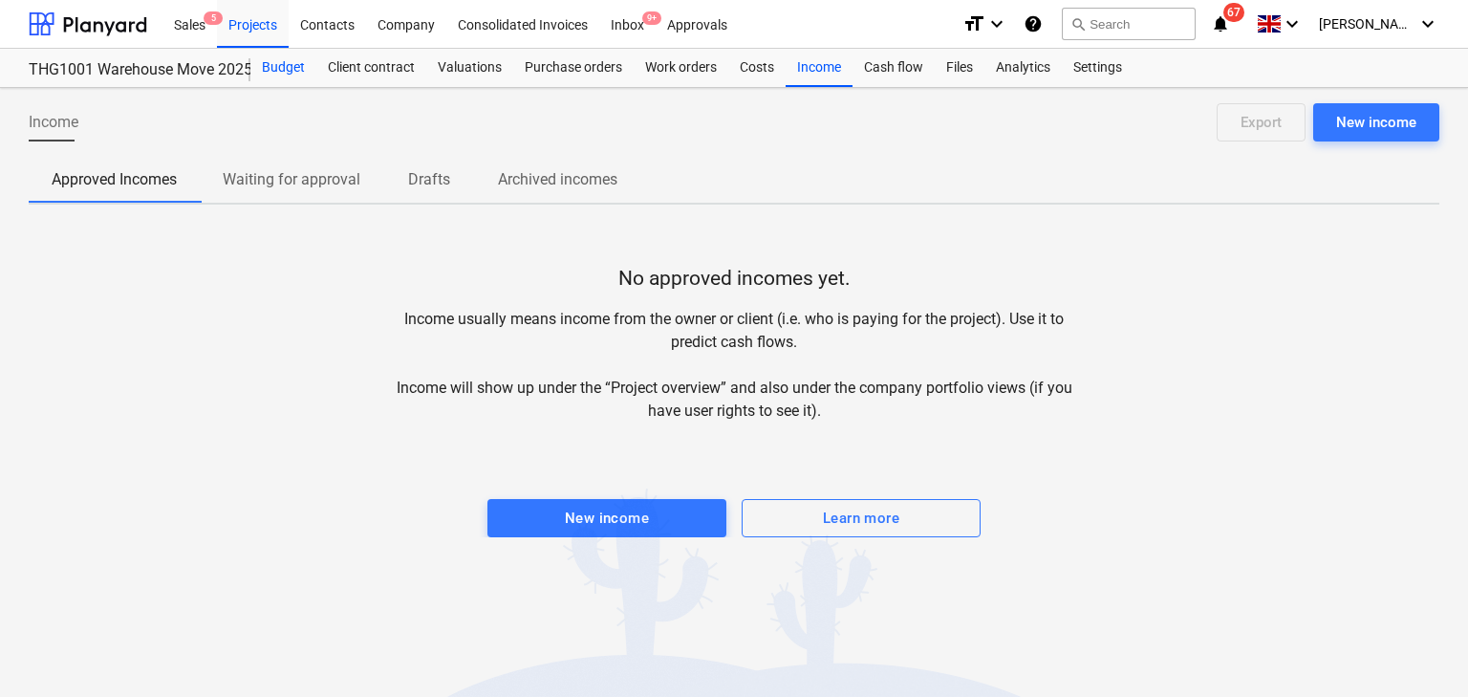
click at [262, 71] on div "Budget" at bounding box center [283, 68] width 66 height 38
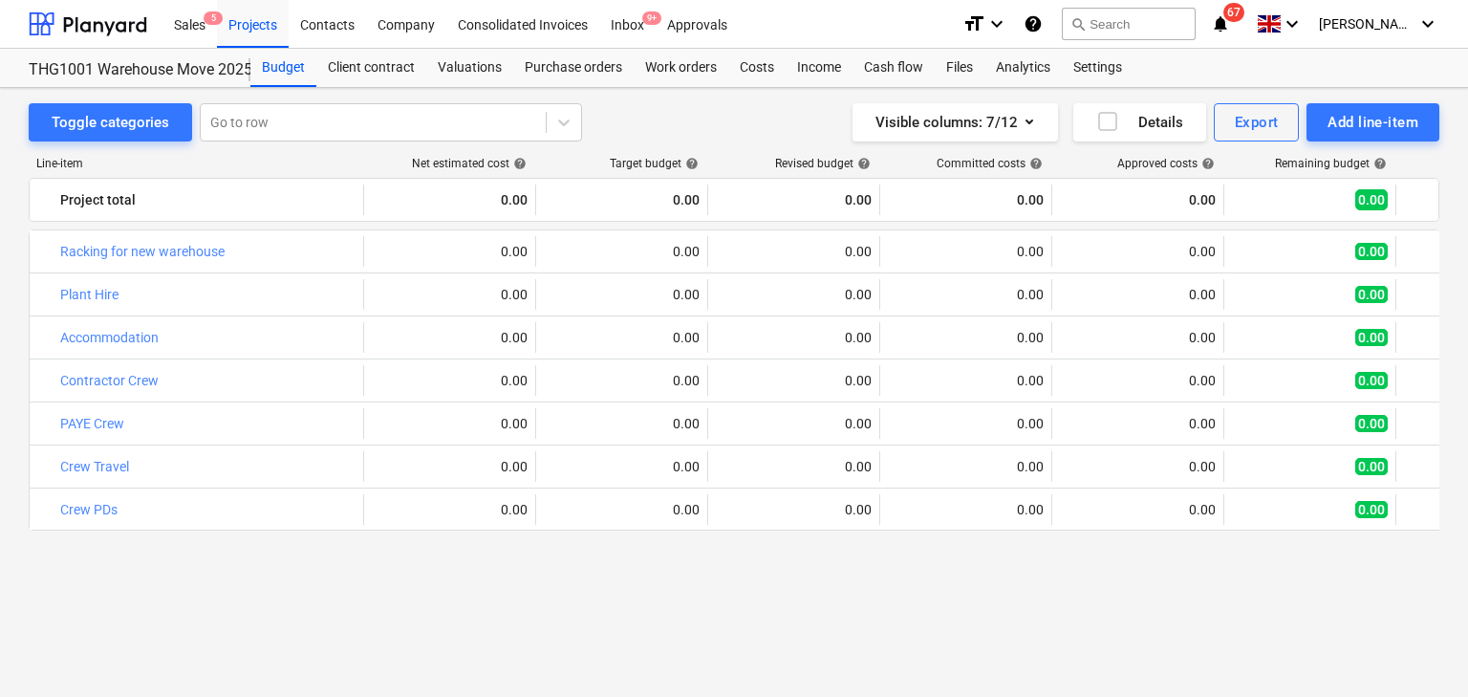
click at [718, 118] on div "Toggle categories Go to row Visible columns : 7/12 Details Export Add line-item" at bounding box center [734, 122] width 1411 height 38
click at [694, 122] on div "Toggle categories Go to row Visible columns : 7/12 Details Export Add line-item" at bounding box center [734, 122] width 1411 height 38
